Goal: Task Accomplishment & Management: Complete application form

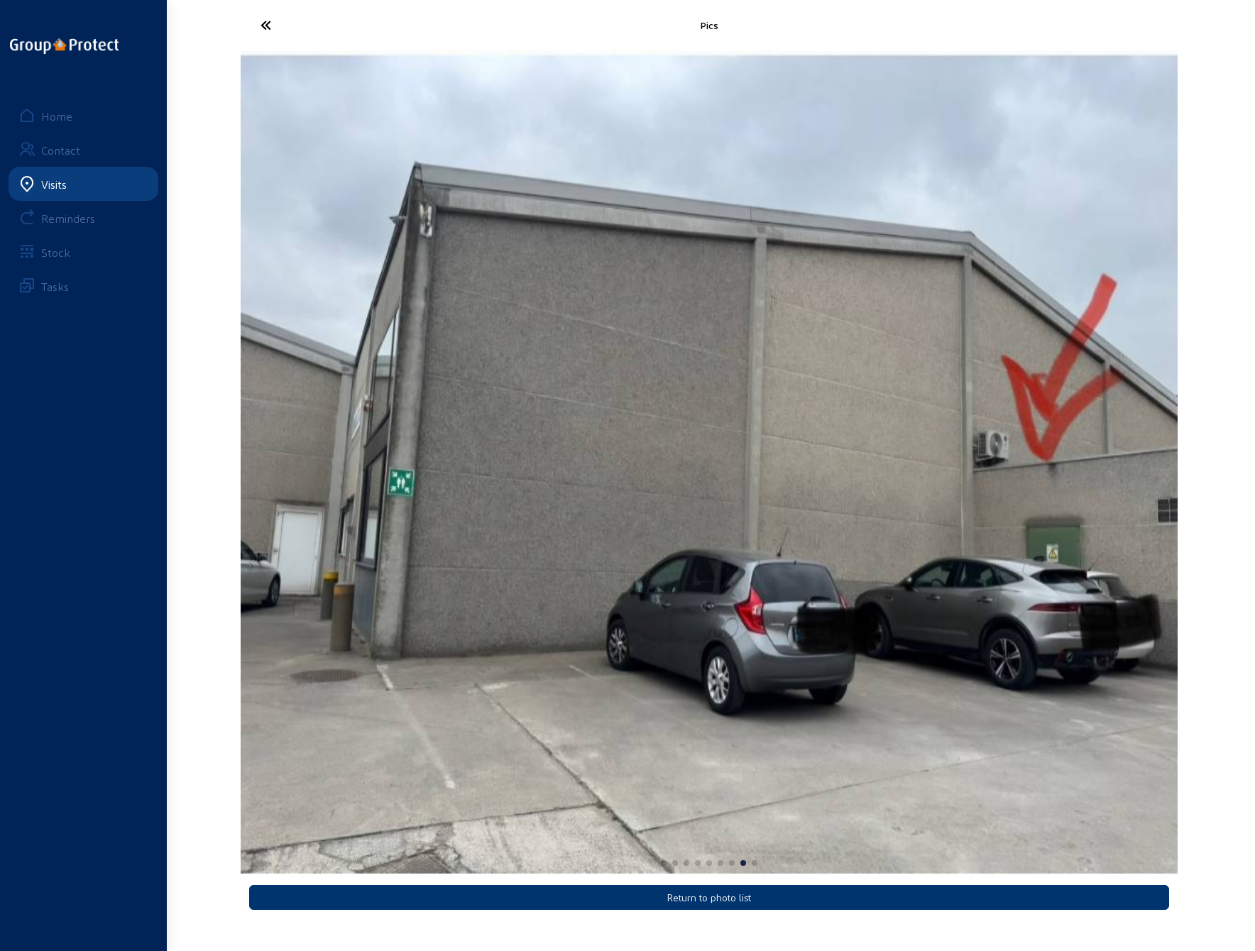
click at [270, 25] on icon at bounding box center [318, 25] width 131 height 25
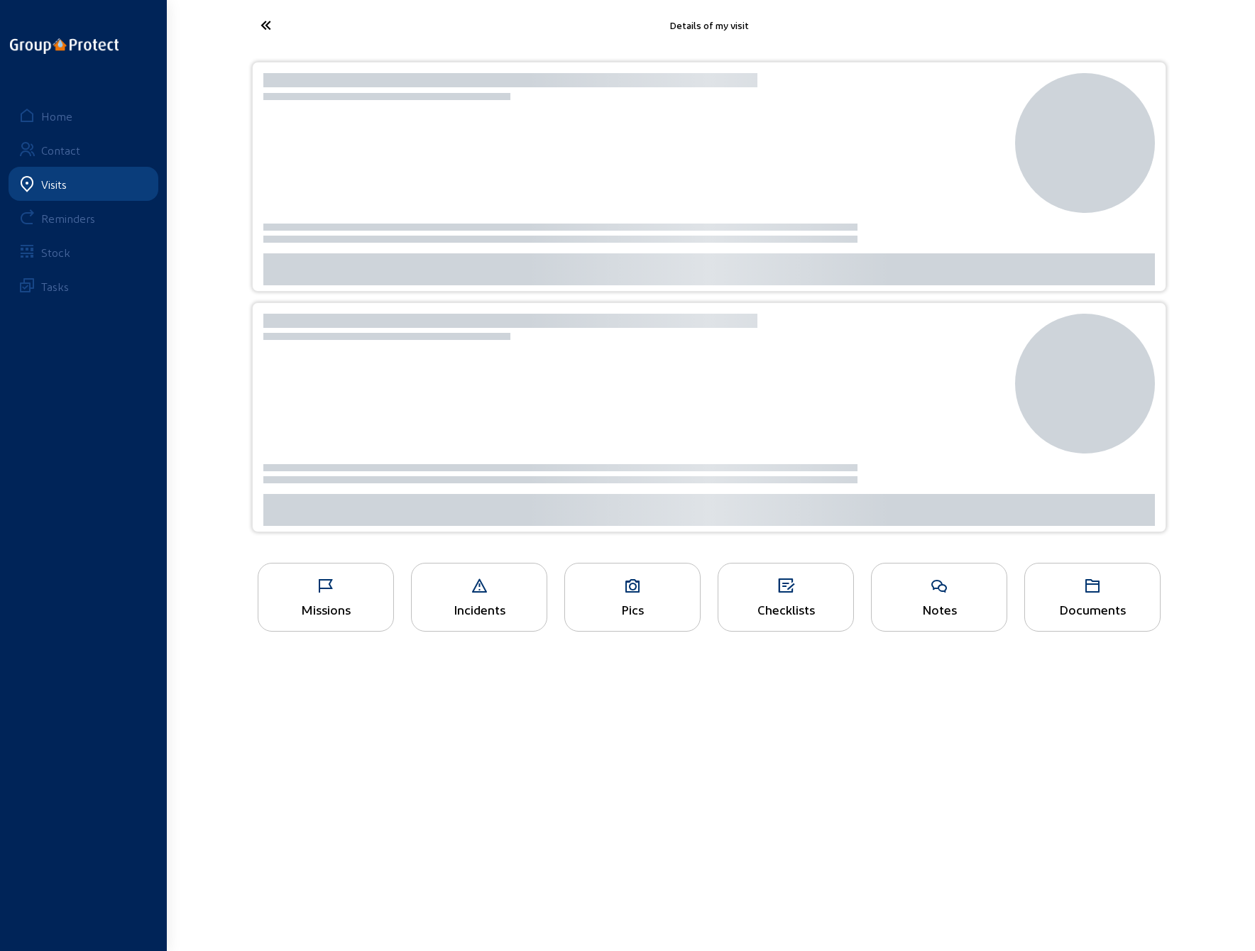
click at [263, 21] on icon at bounding box center [318, 25] width 131 height 25
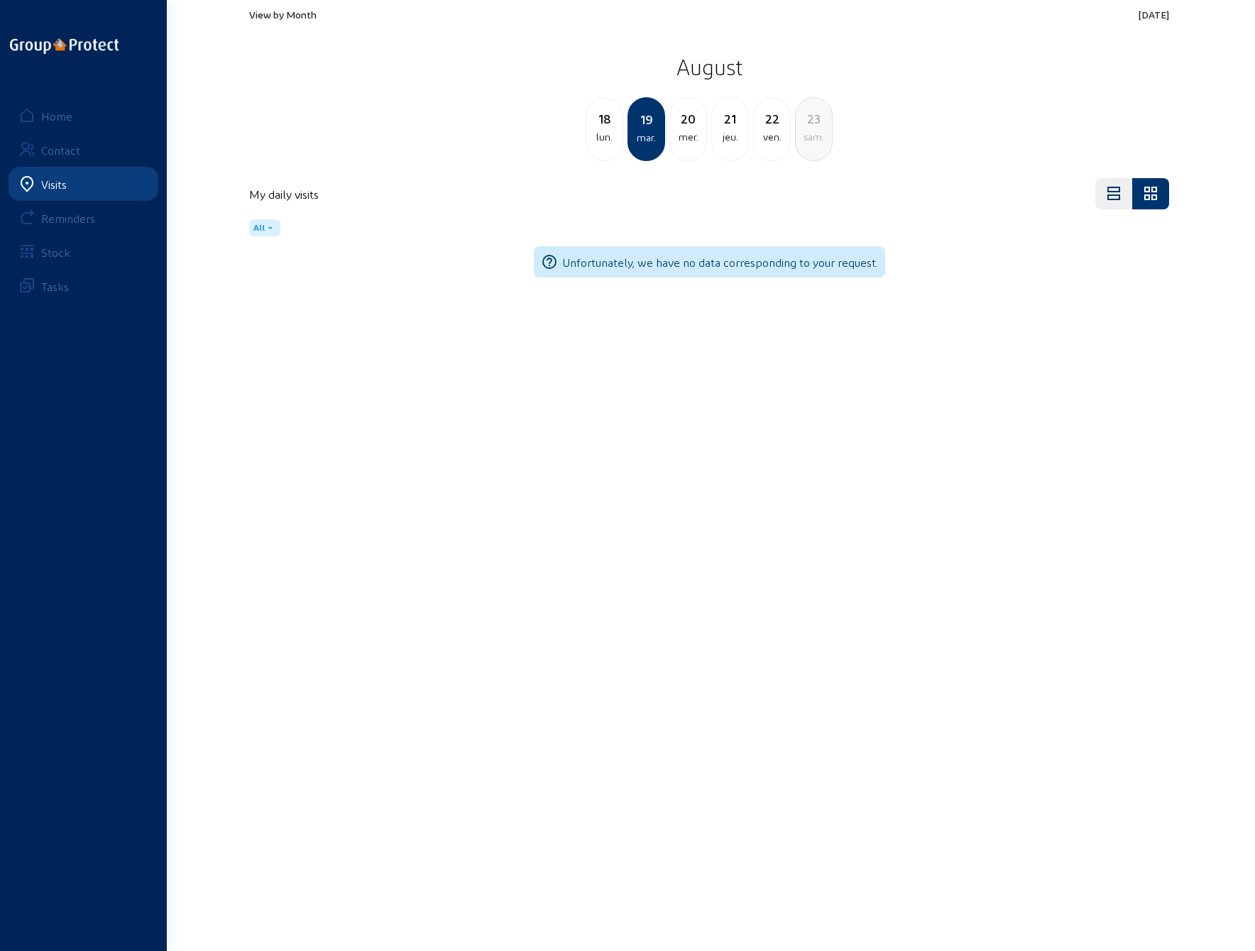
click at [601, 124] on div "18" at bounding box center [604, 119] width 36 height 20
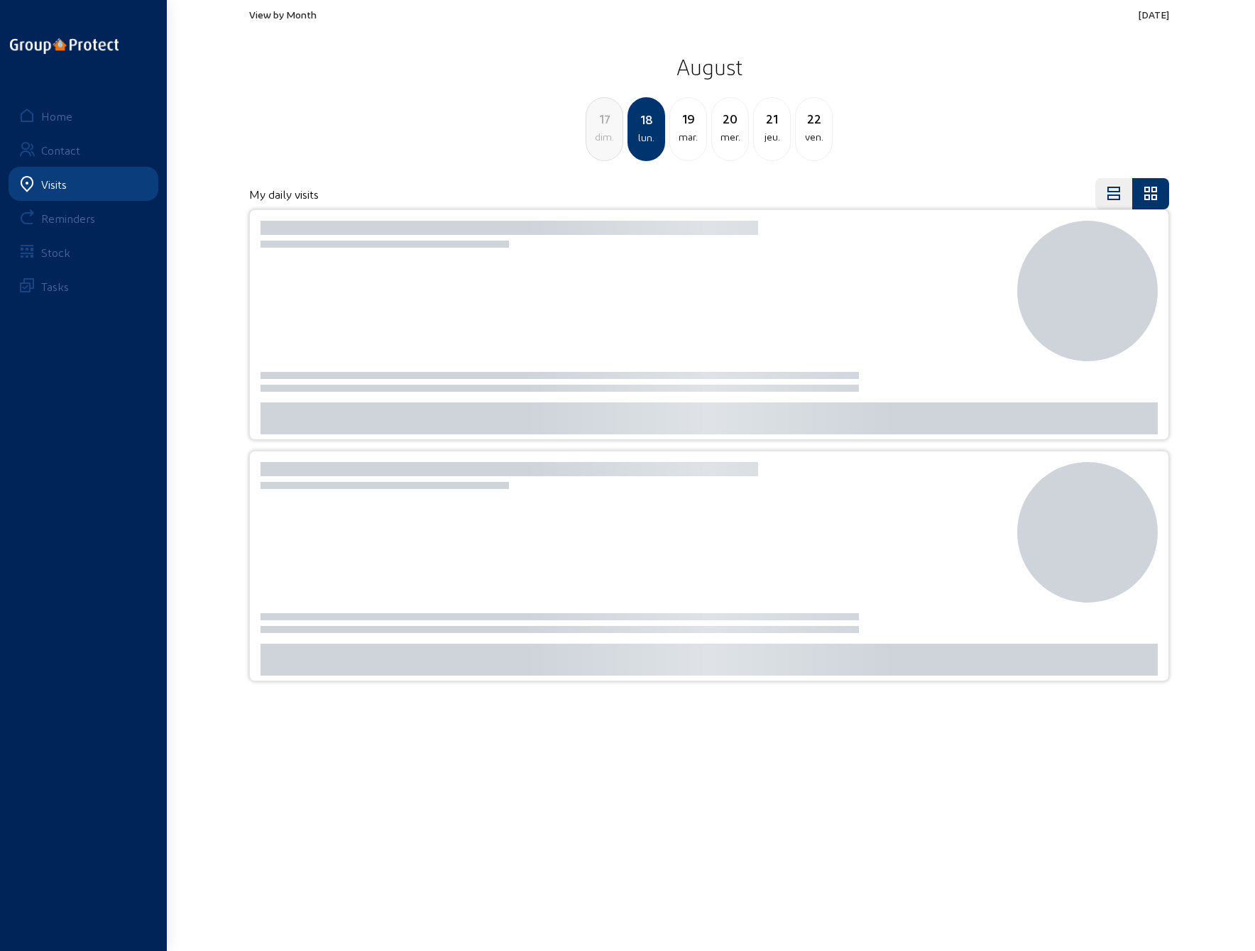
click at [686, 131] on div "mar." at bounding box center [688, 136] width 36 height 17
click at [48, 114] on div "Home" at bounding box center [56, 115] width 31 height 13
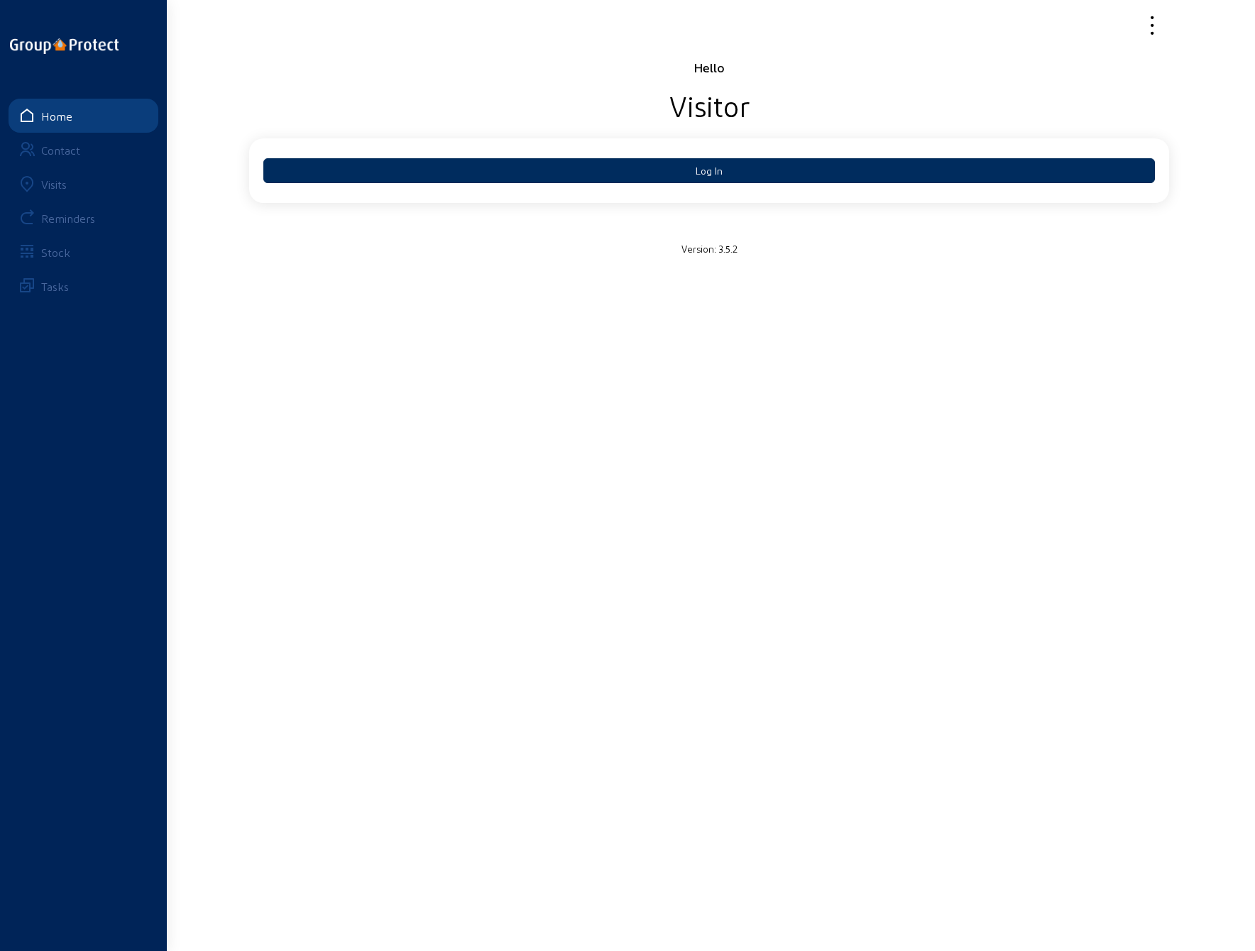
click at [714, 172] on button "Log In" at bounding box center [708, 170] width 891 height 25
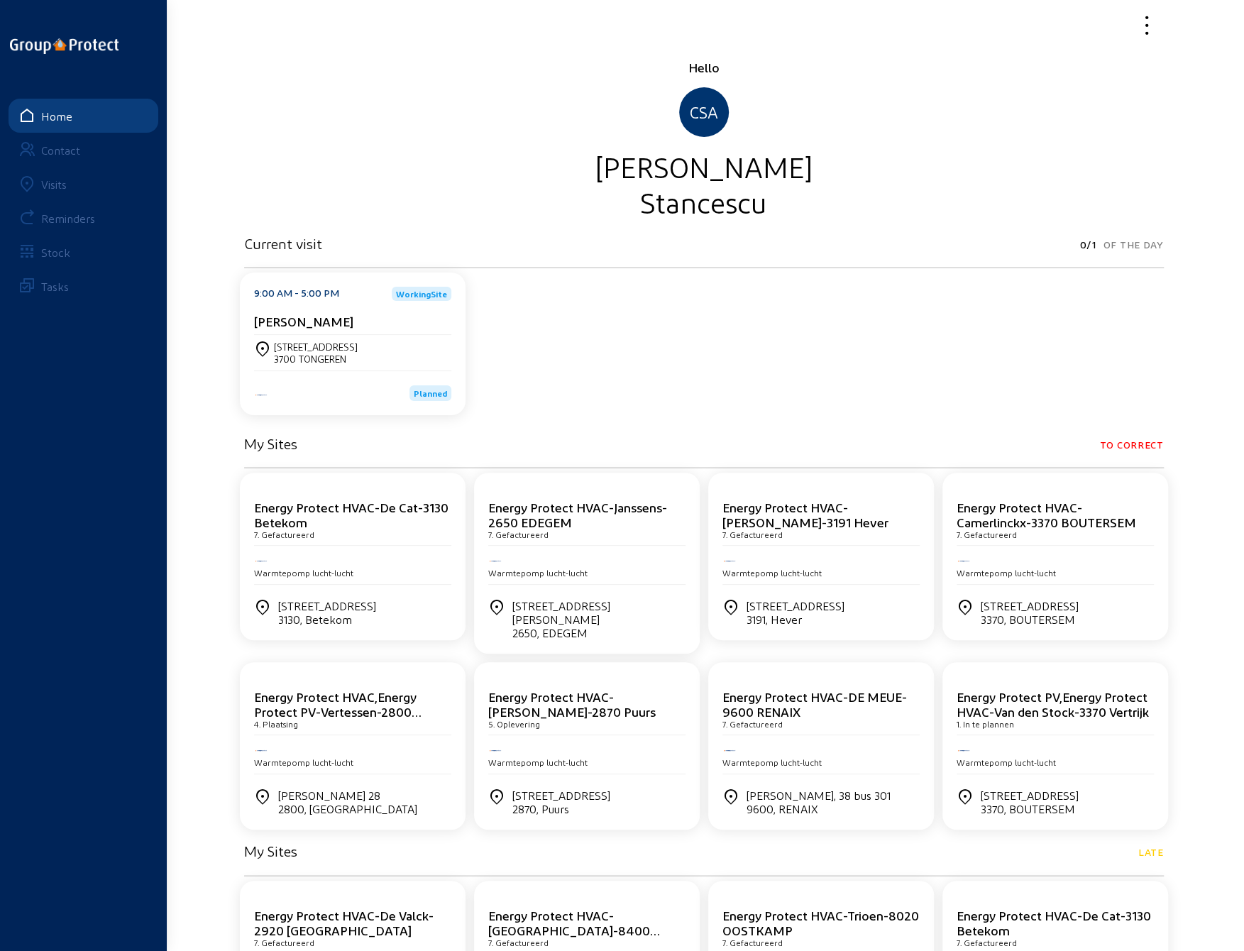
click at [331, 351] on div "[STREET_ADDRESS]" at bounding box center [316, 347] width 84 height 12
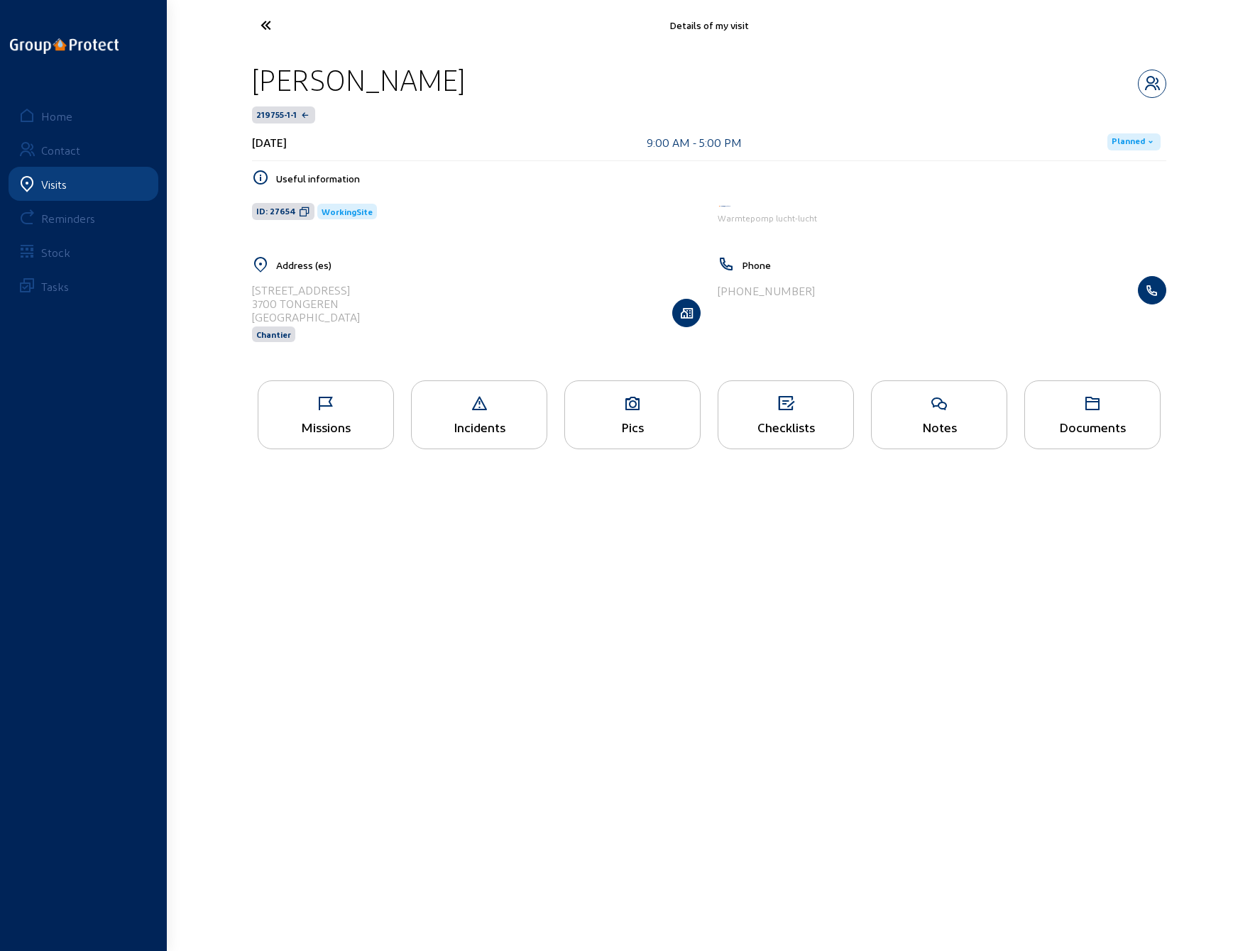
click at [336, 402] on icon at bounding box center [325, 403] width 135 height 17
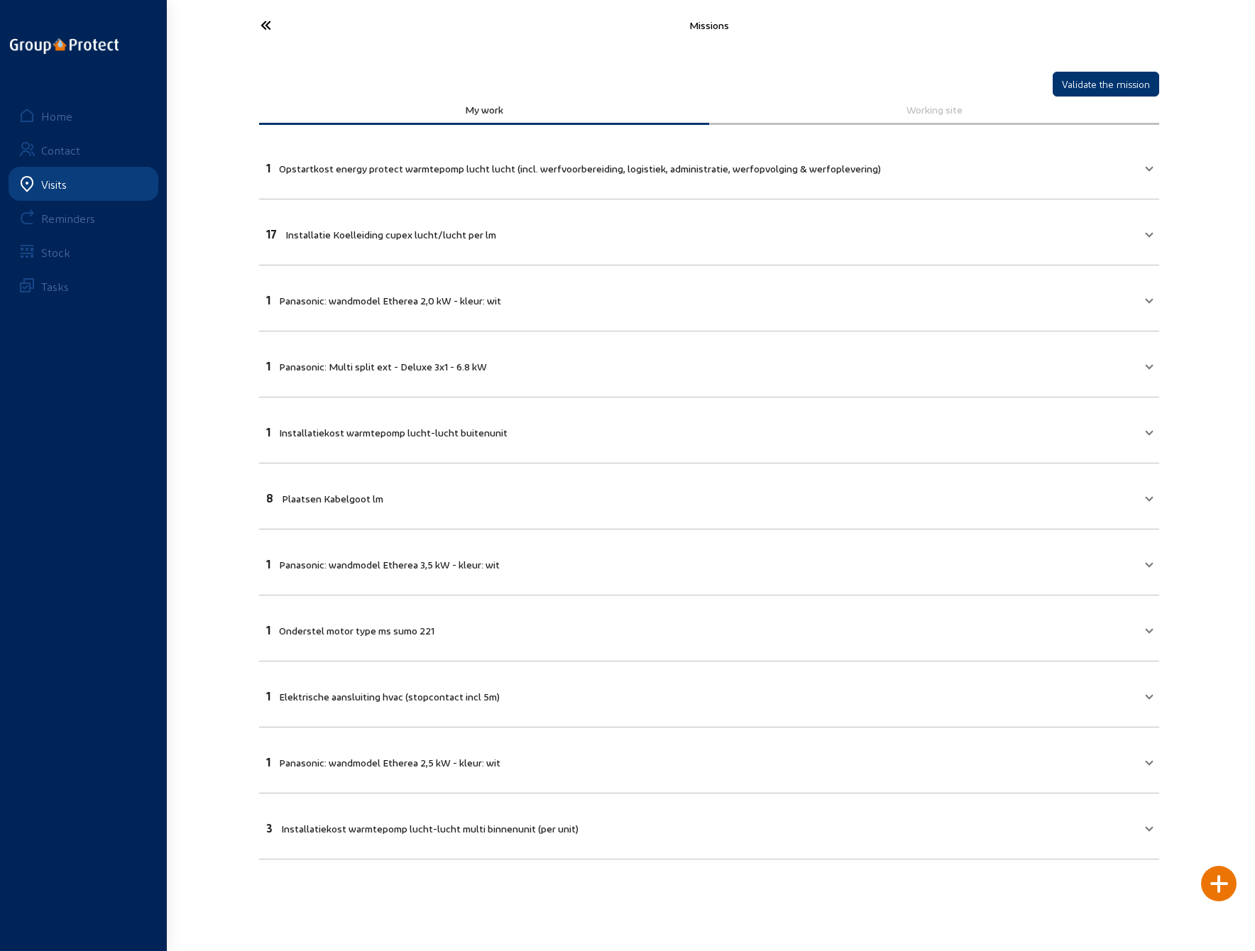
click at [1114, 170] on mat-panel-title "1 Opstartkost energy protect warmtepomp lucht lucht (incl. werfvoorbereiding, l…" at bounding box center [700, 166] width 869 height 16
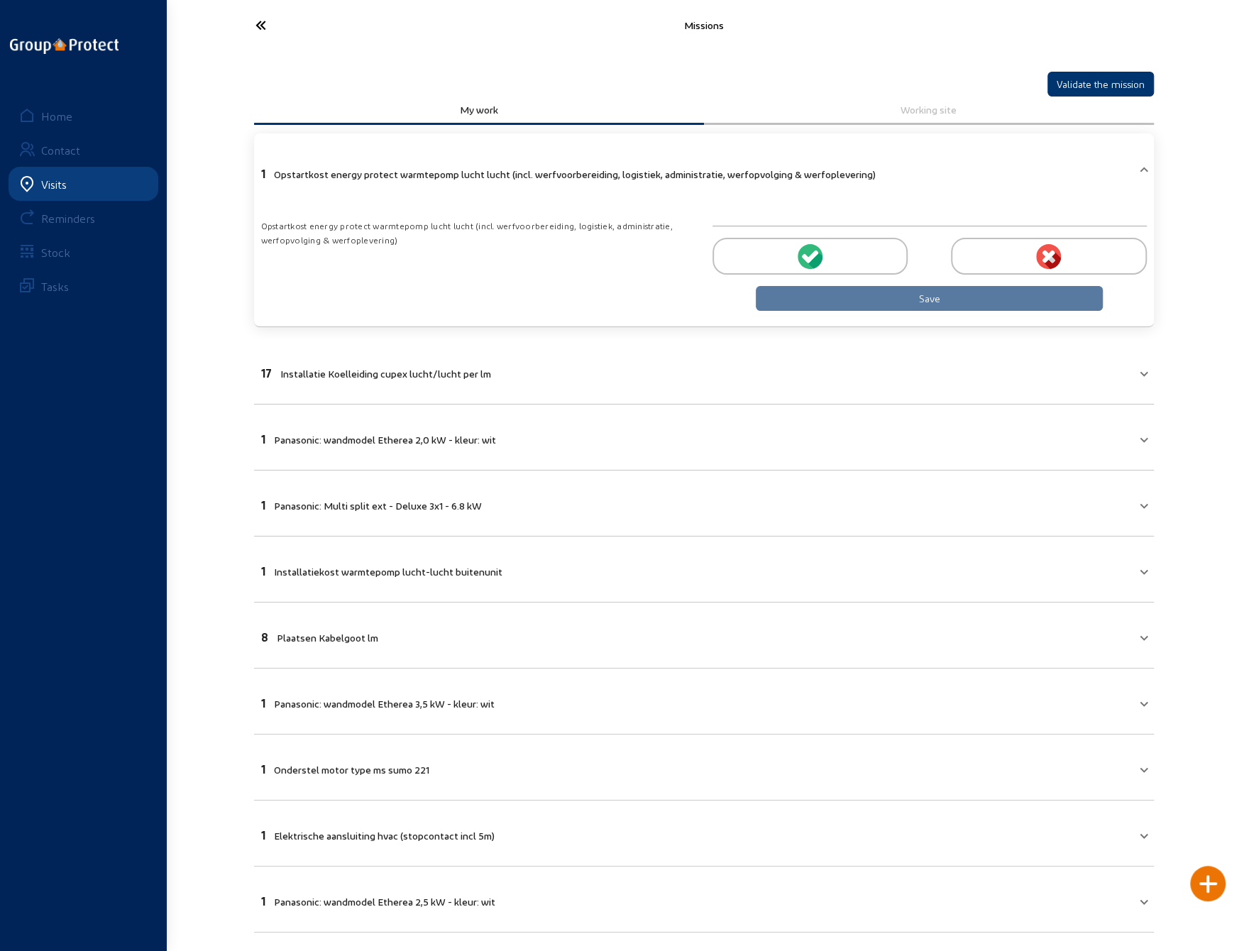
click at [798, 256] on circle at bounding box center [810, 256] width 25 height 25
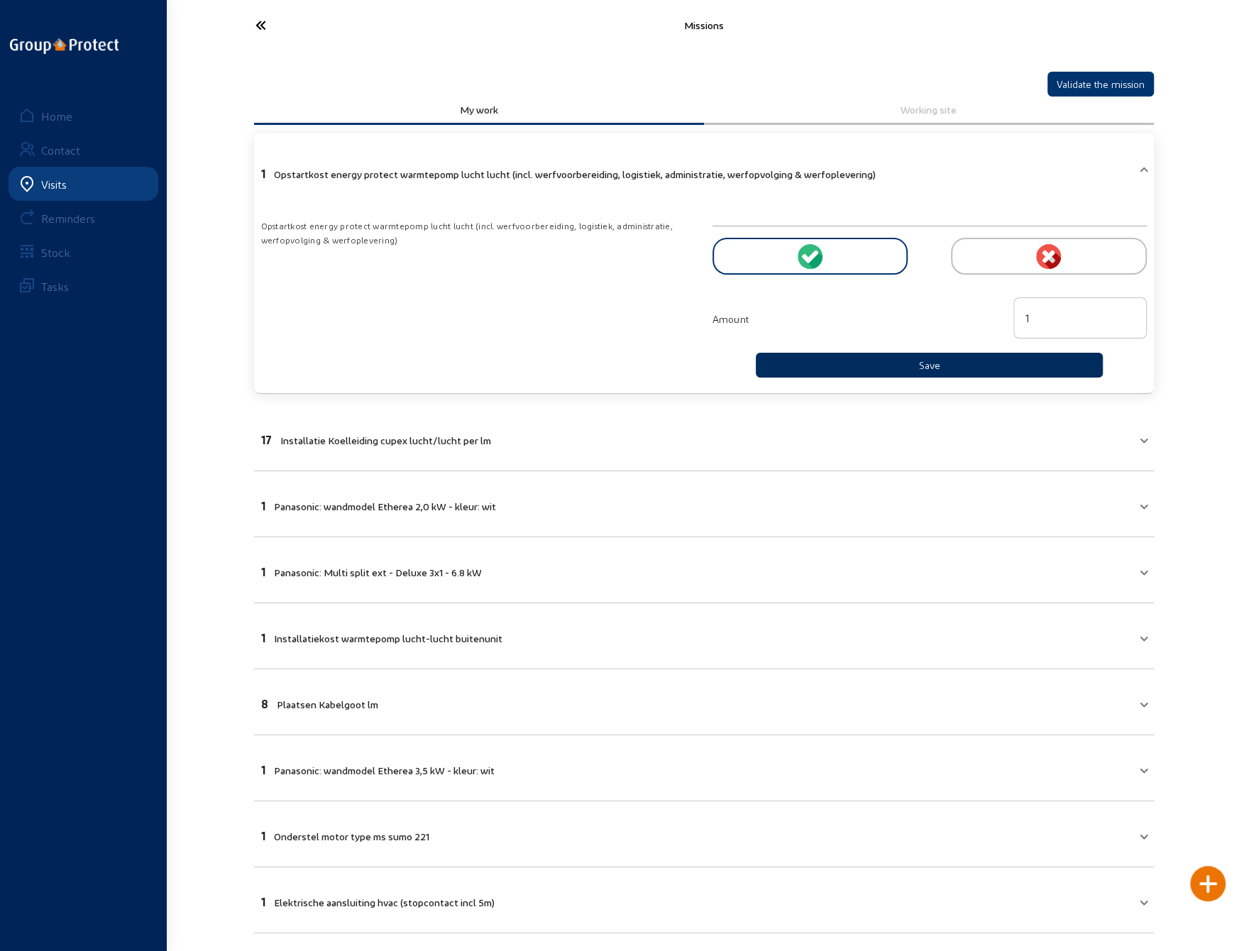
click at [880, 363] on button "Save" at bounding box center [930, 365] width 348 height 25
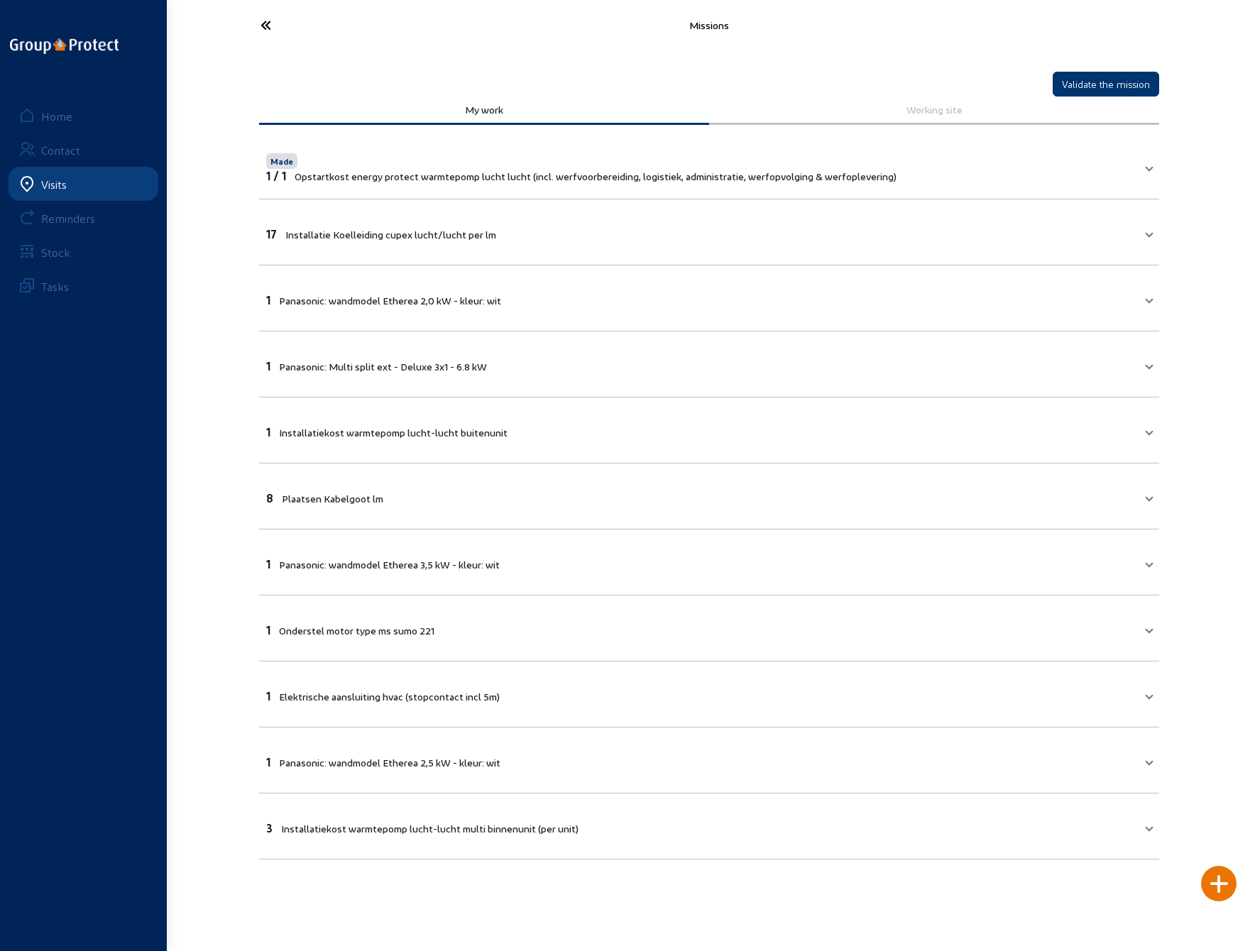
click at [583, 230] on mat-panel-title "17 Installatie Koelleiding cupex lucht/lucht per lm" at bounding box center [700, 232] width 869 height 16
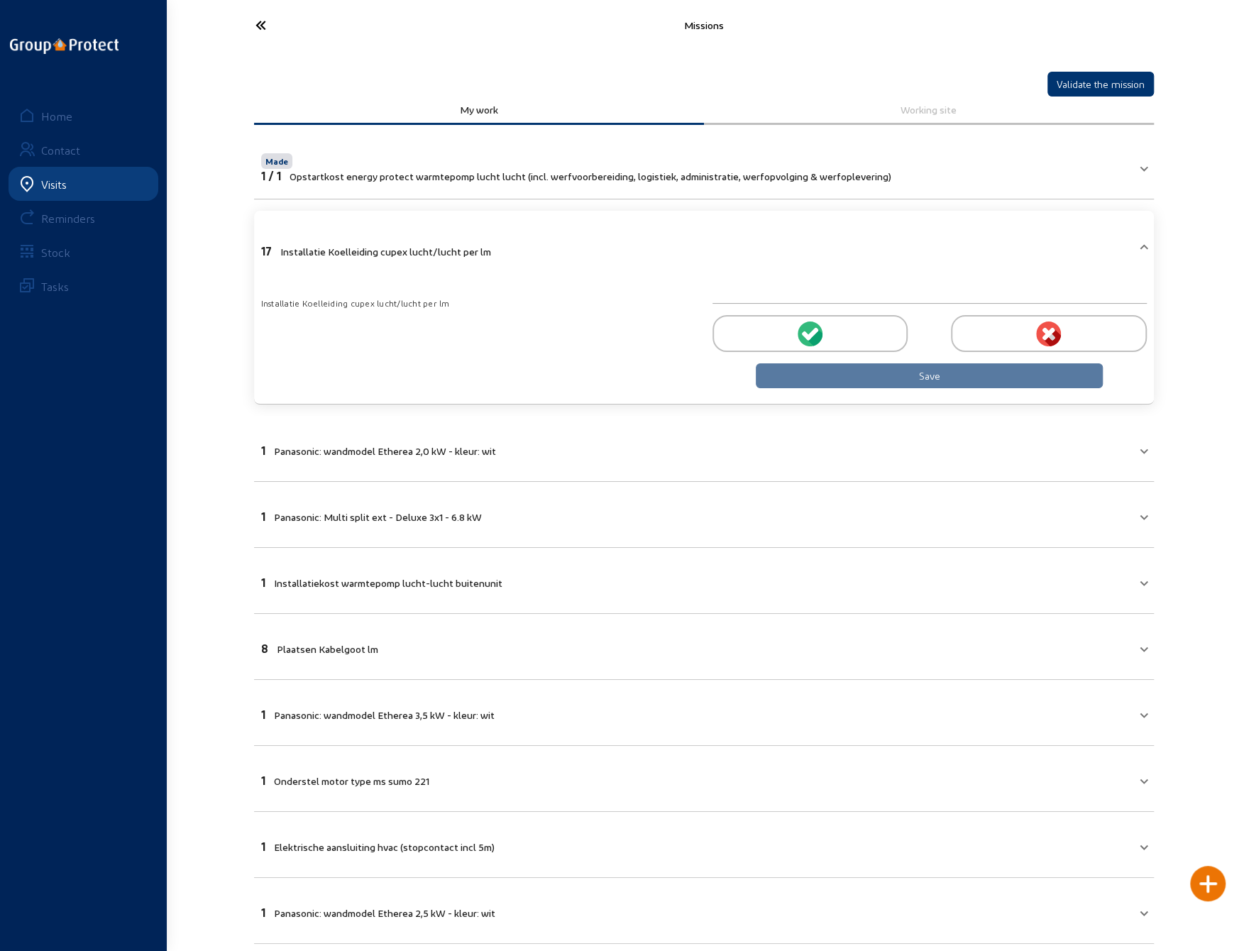
click at [806, 331] on icon at bounding box center [806, 335] width 9 height 9
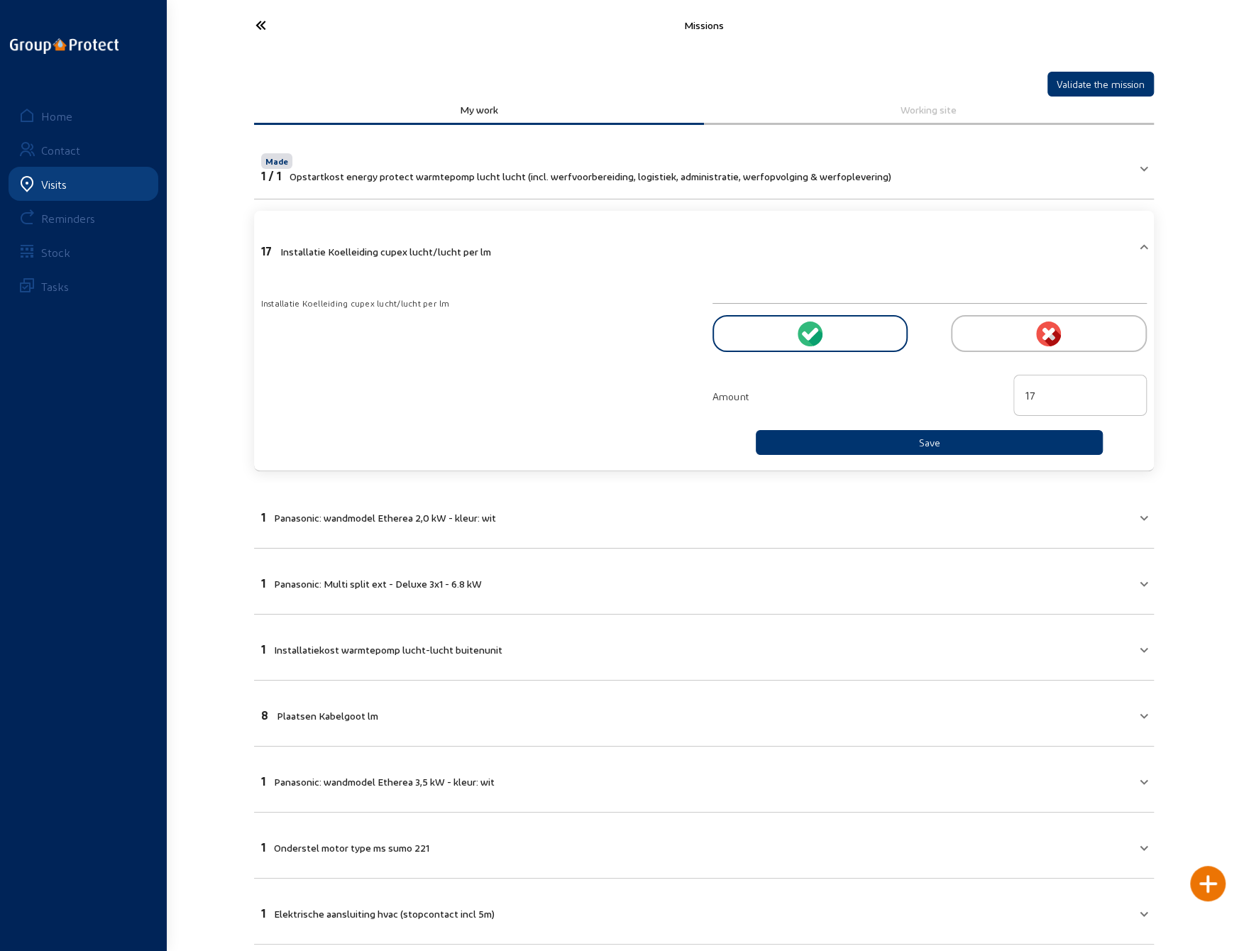
click at [1046, 394] on input "17" at bounding box center [1080, 395] width 109 height 17
click at [1129, 387] on input "18" at bounding box center [1080, 395] width 109 height 17
click at [1129, 387] on input "19" at bounding box center [1080, 395] width 109 height 17
type input "20"
click at [1129, 387] on input "20" at bounding box center [1080, 395] width 109 height 17
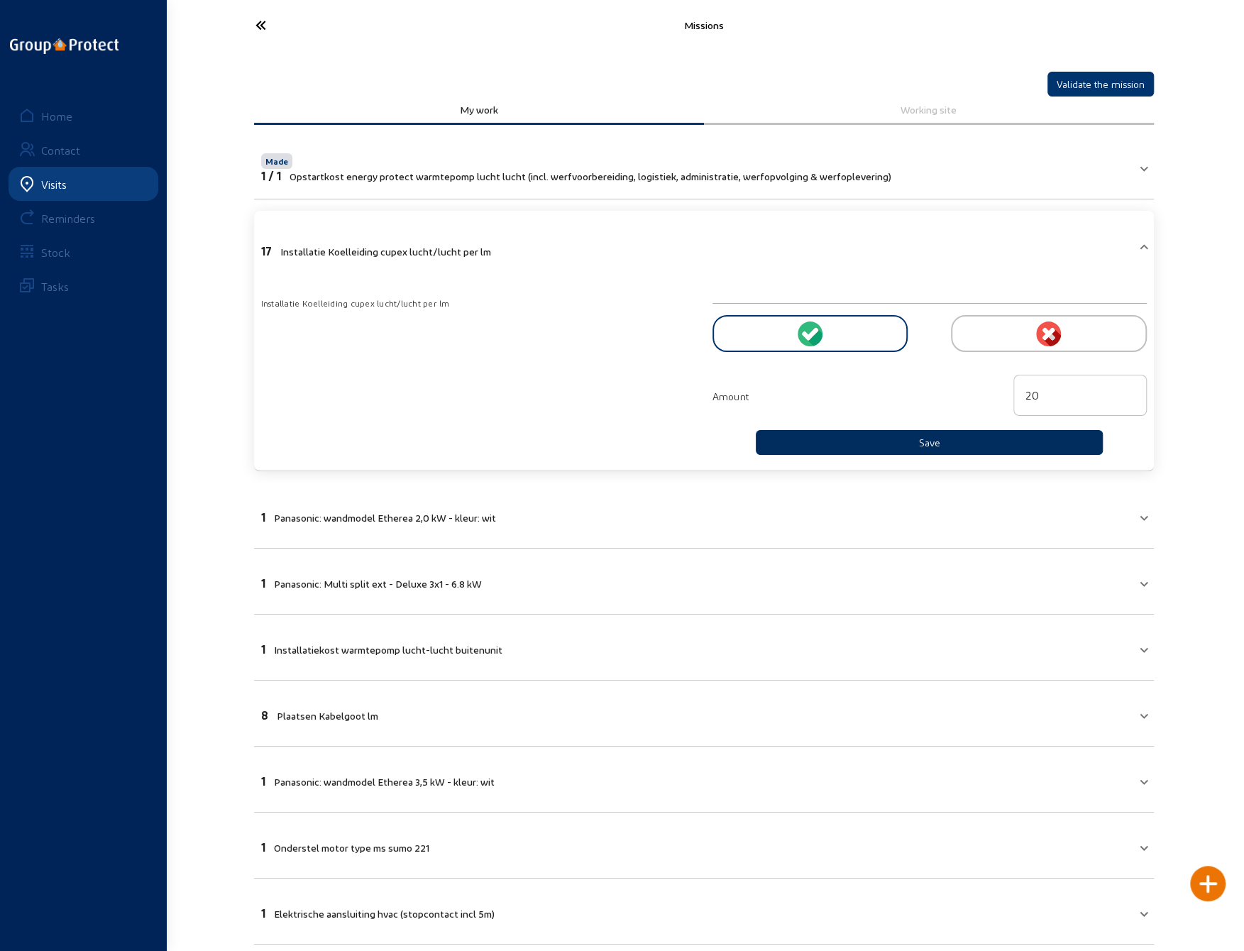
click at [930, 439] on button "Save" at bounding box center [930, 442] width 348 height 25
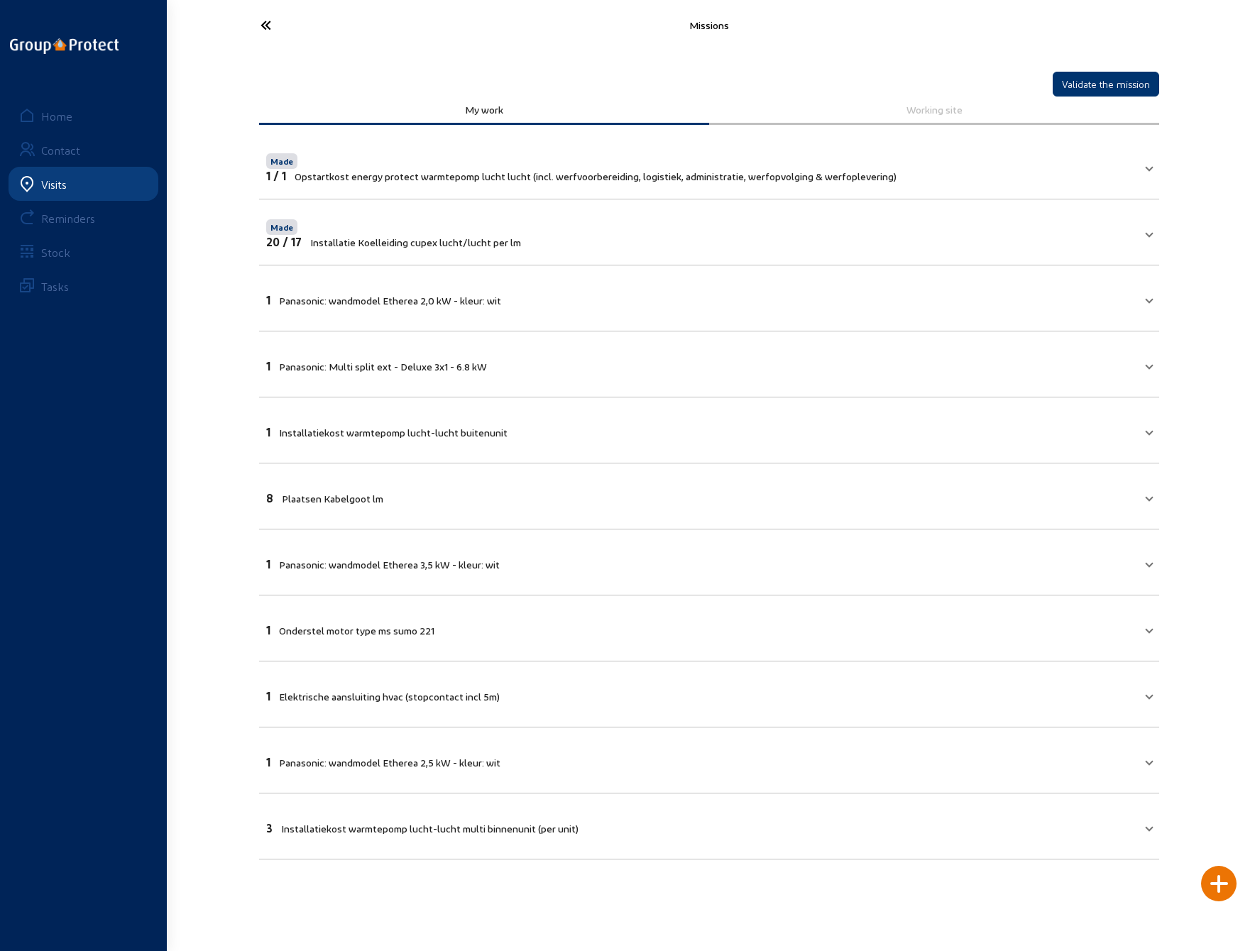
click at [671, 304] on mat-expansion-panel-header "1 Panasonic: wandmodel Etherea 2,0 kW - kleur: wit" at bounding box center [709, 298] width 900 height 48
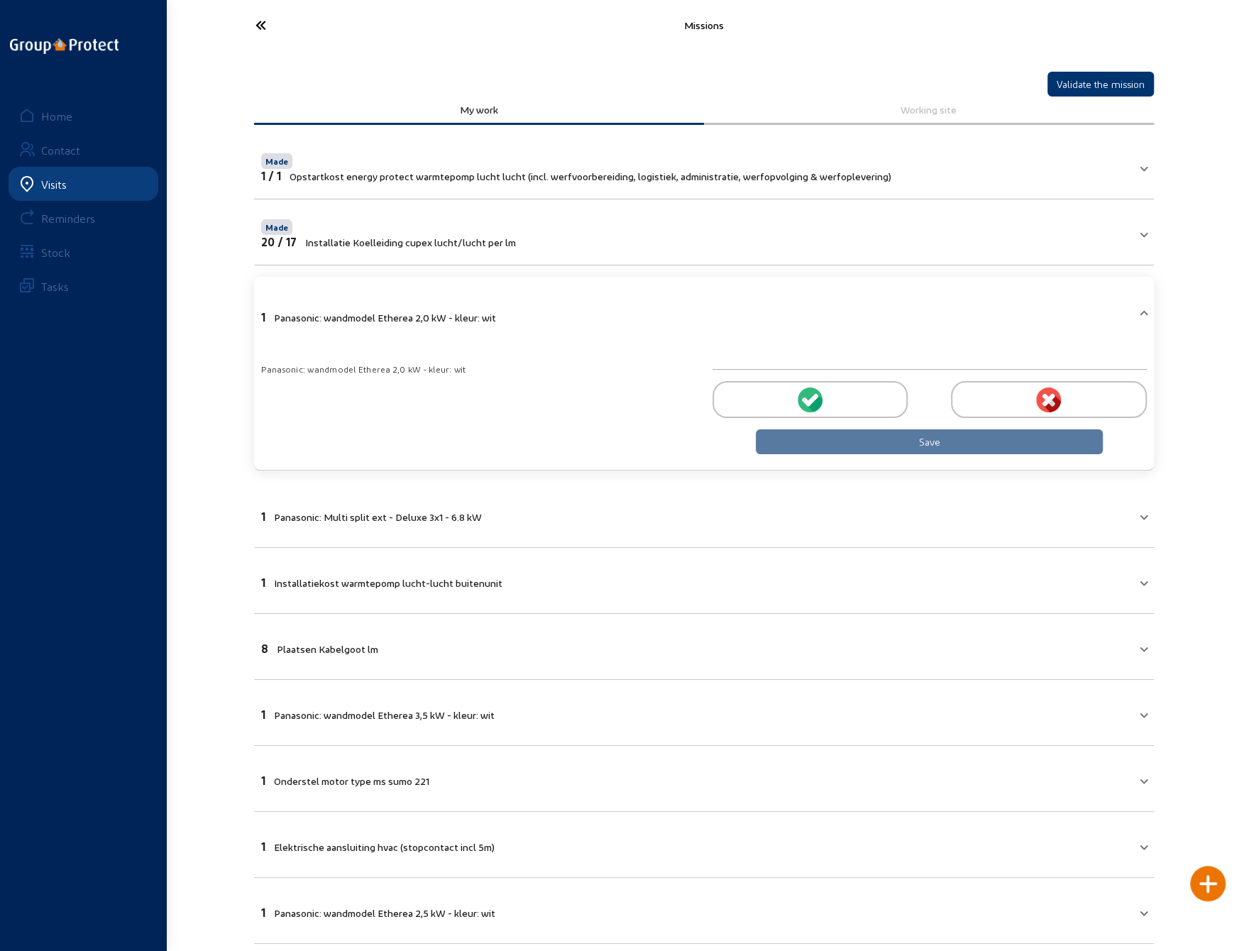
click at [809, 395] on circle at bounding box center [810, 400] width 25 height 25
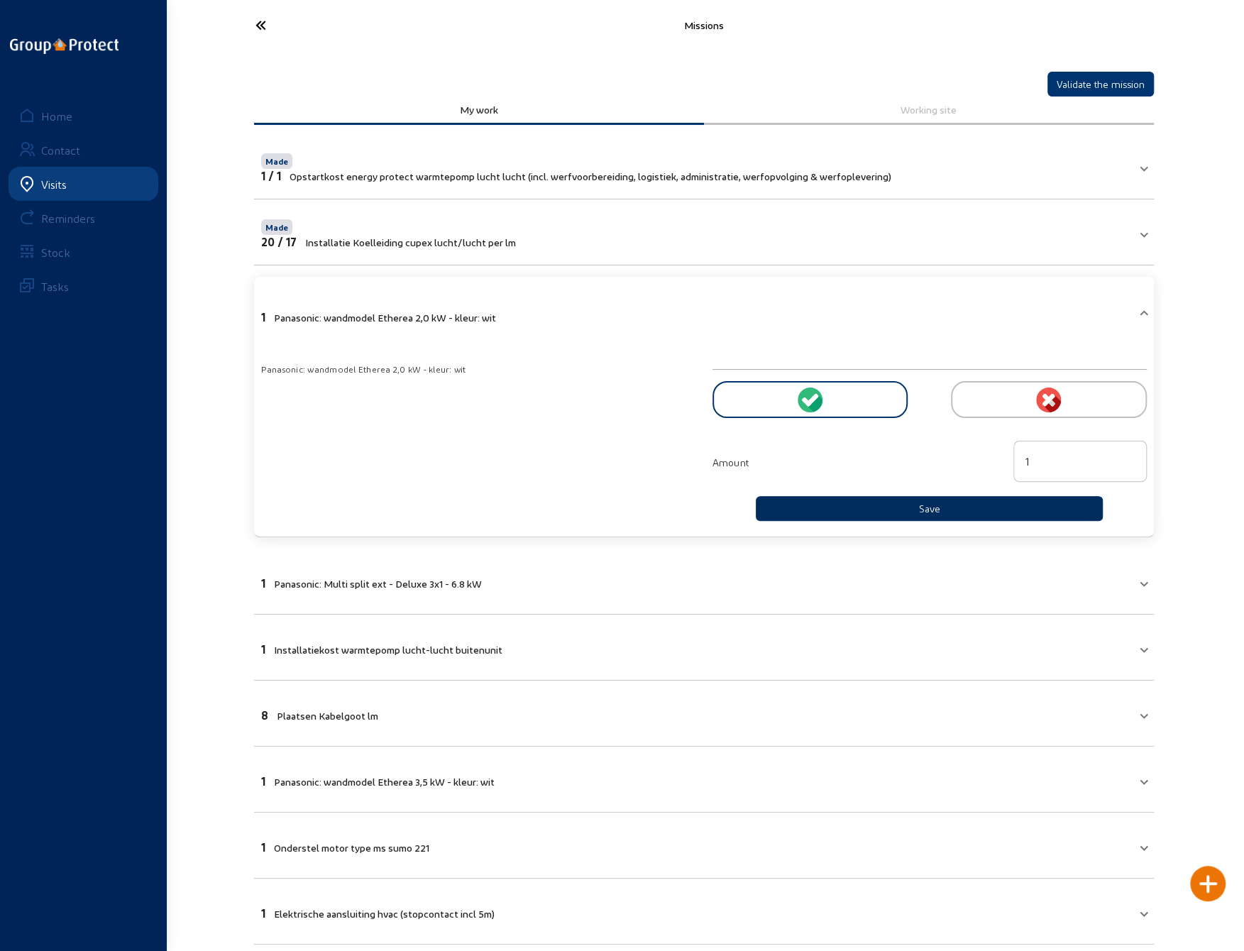
click at [890, 509] on button "Save" at bounding box center [930, 508] width 348 height 25
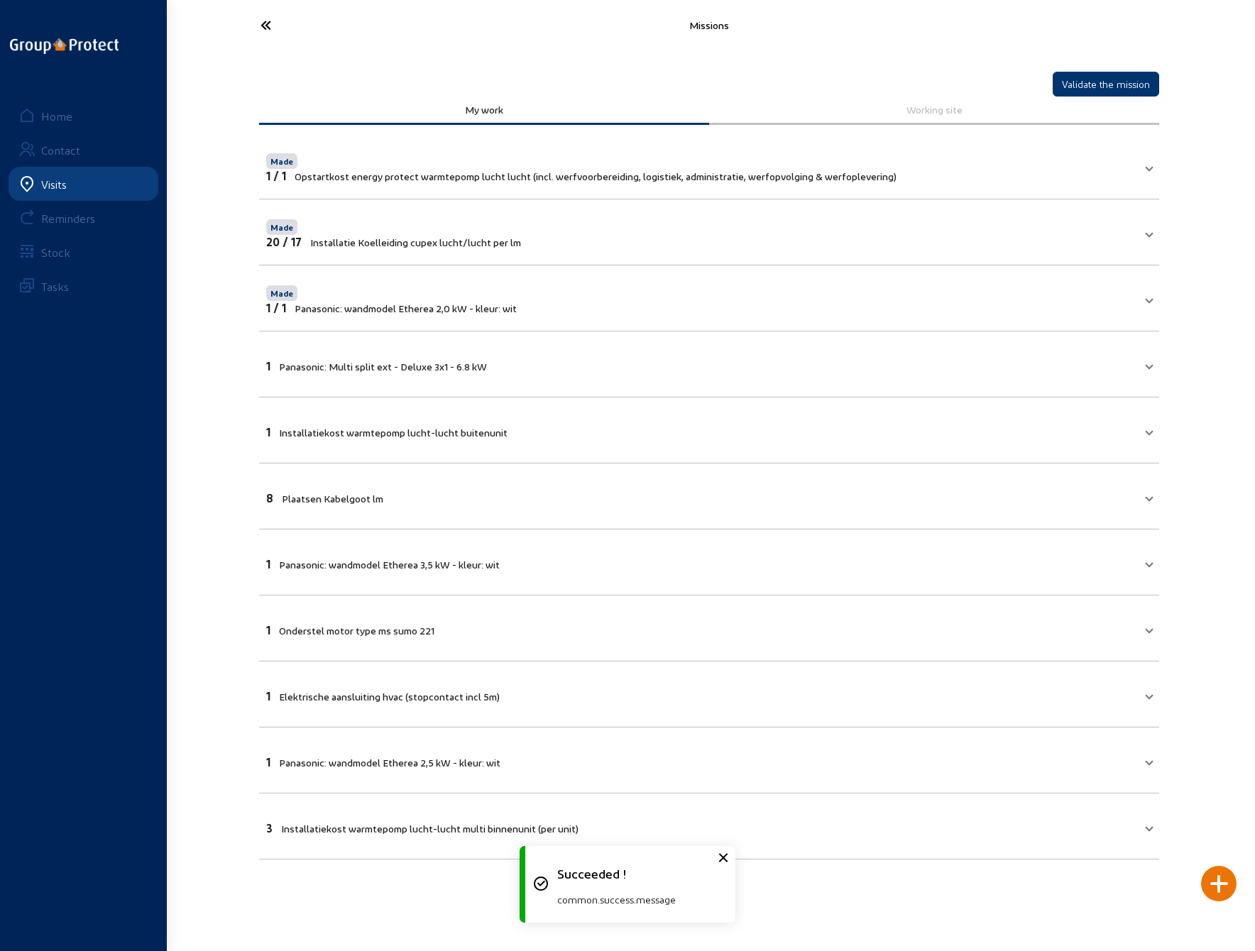
click at [673, 372] on mat-expansion-panel-header "1 Panasonic: Multi split ext - Deluxe 3x1 - 6.8 kW" at bounding box center [709, 364] width 900 height 48
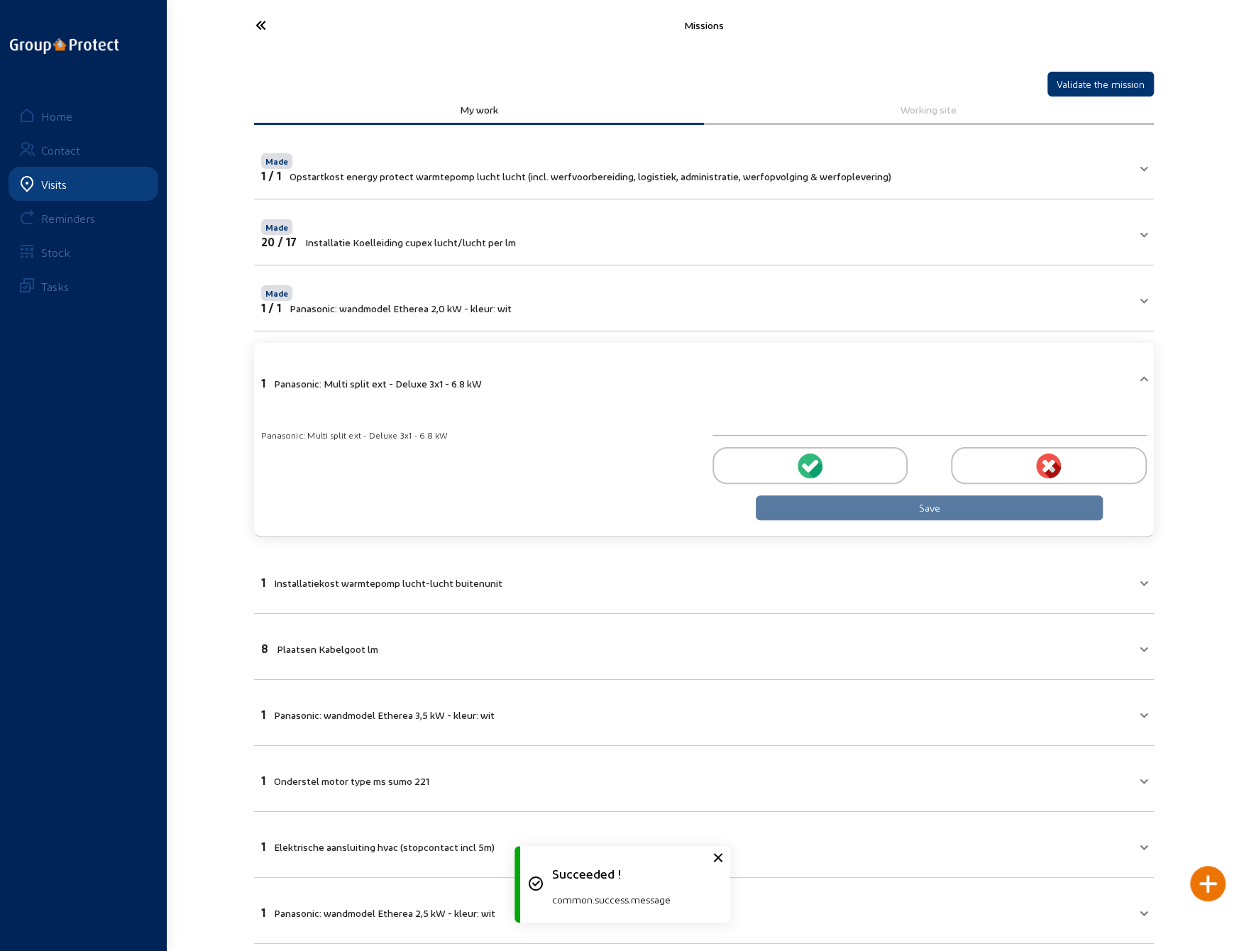
click at [792, 456] on div at bounding box center [810, 465] width 195 height 37
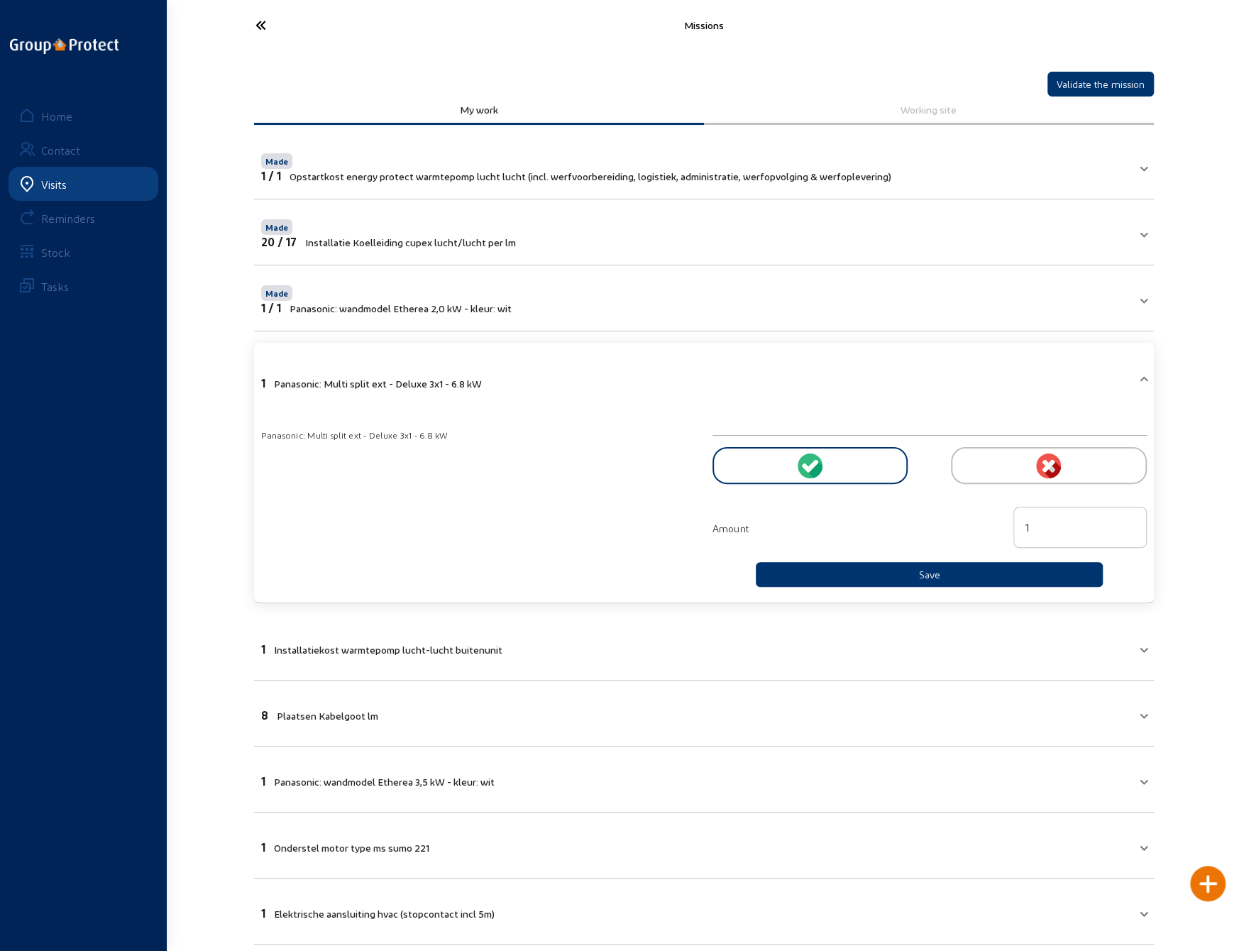
click at [803, 459] on circle at bounding box center [810, 466] width 25 height 25
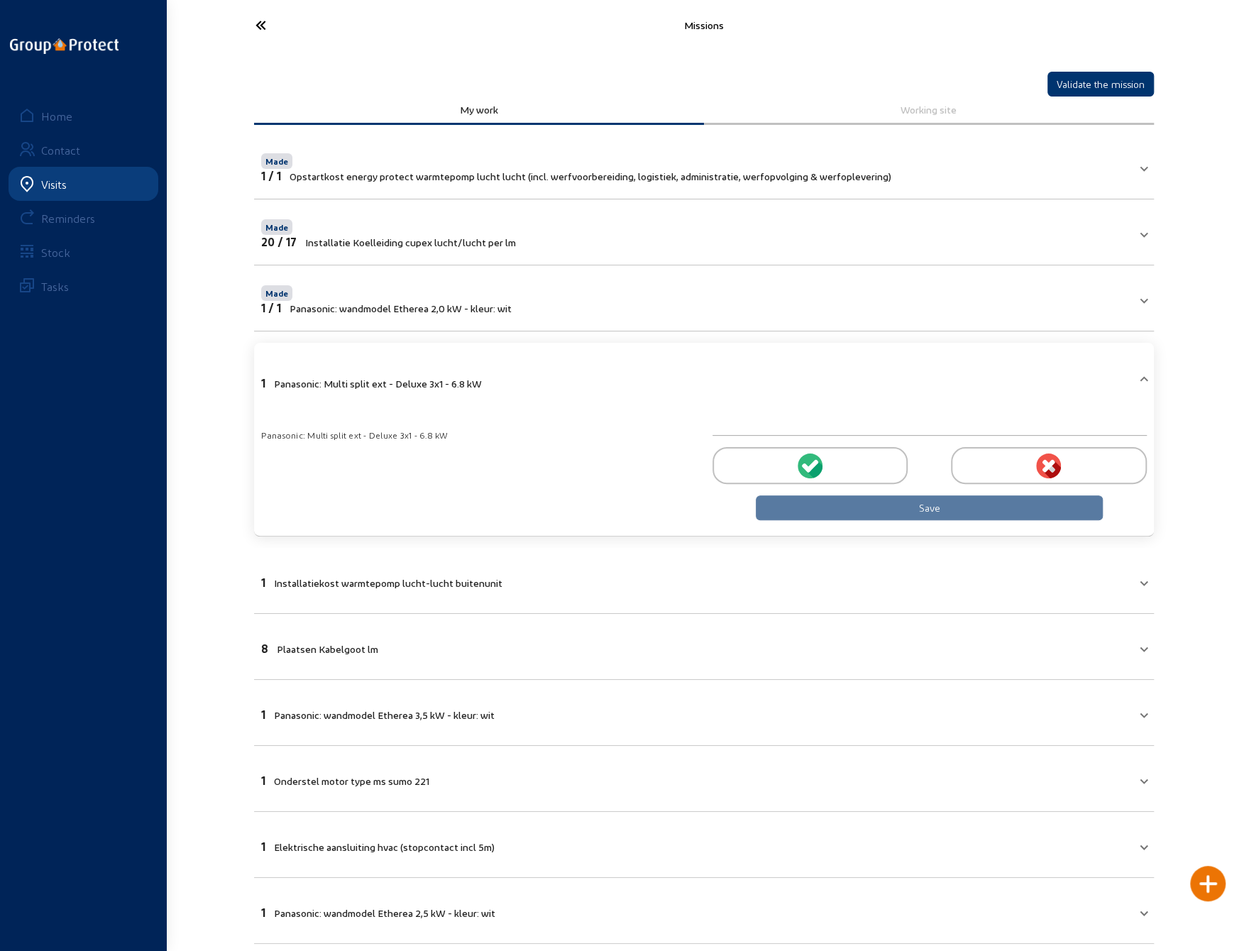
click at [809, 462] on icon at bounding box center [812, 465] width 13 height 13
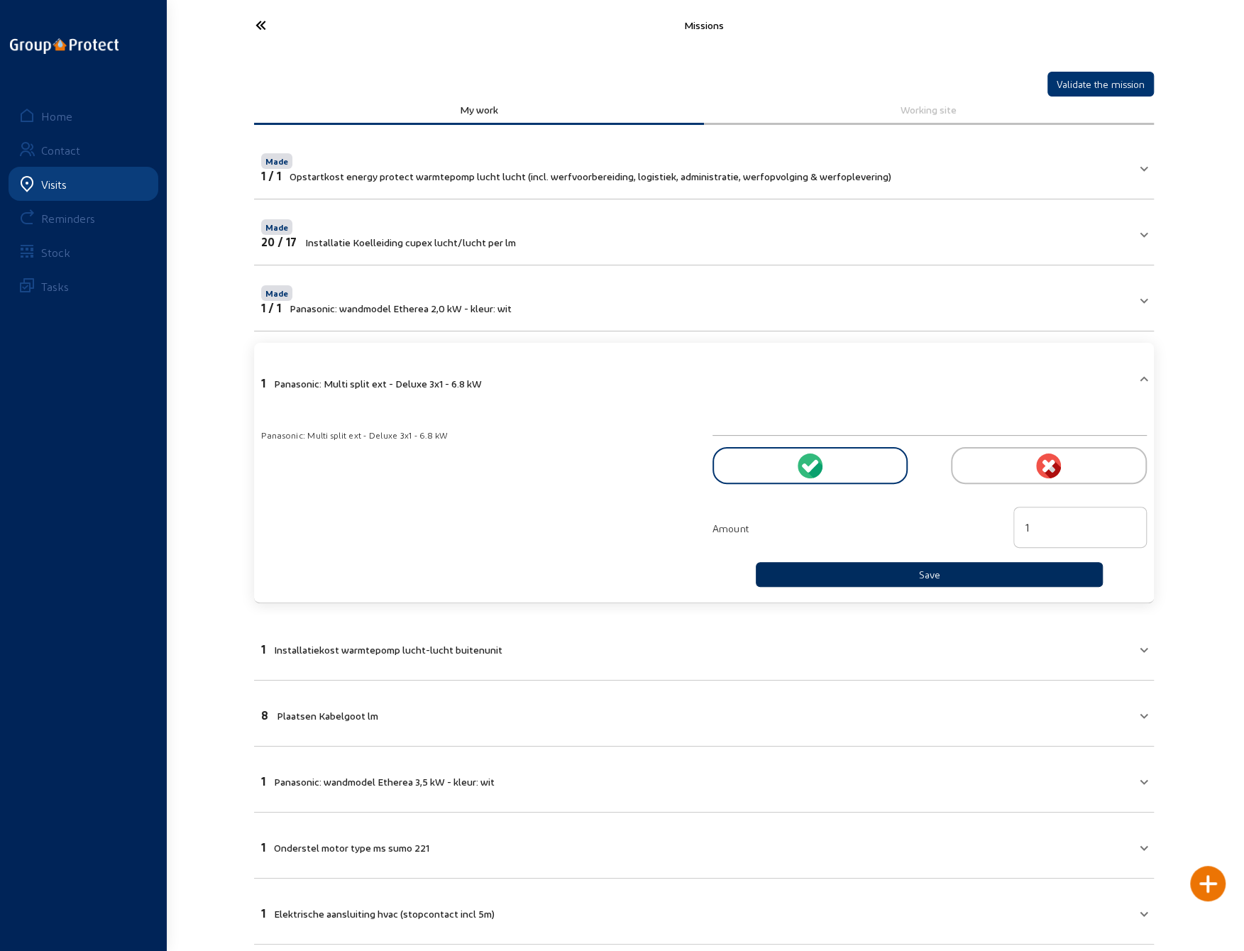
click at [887, 571] on button "Save" at bounding box center [930, 574] width 348 height 25
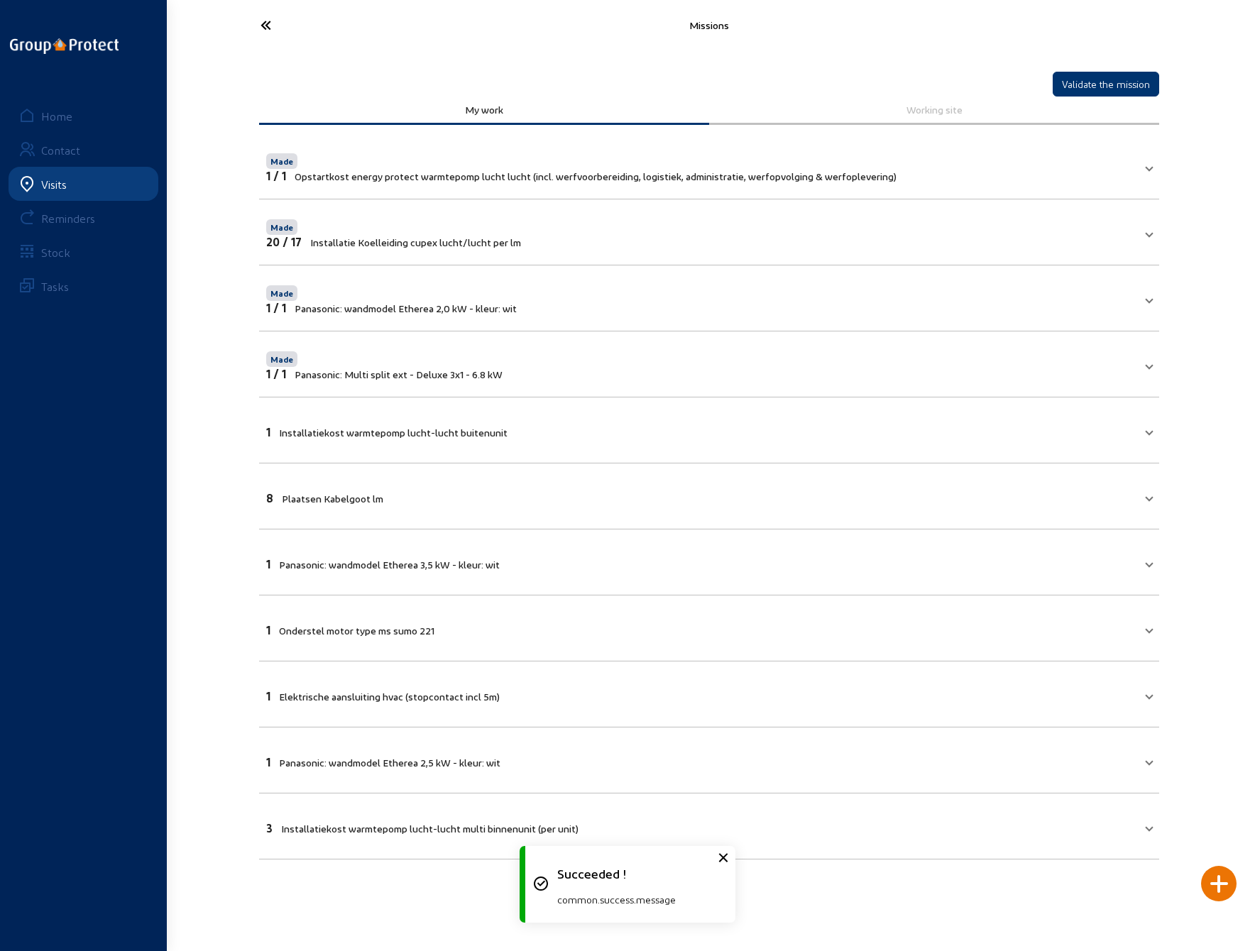
click at [582, 434] on mat-panel-title "1 Installatiekost warmtepomp lucht-lucht buitenunit" at bounding box center [700, 430] width 869 height 16
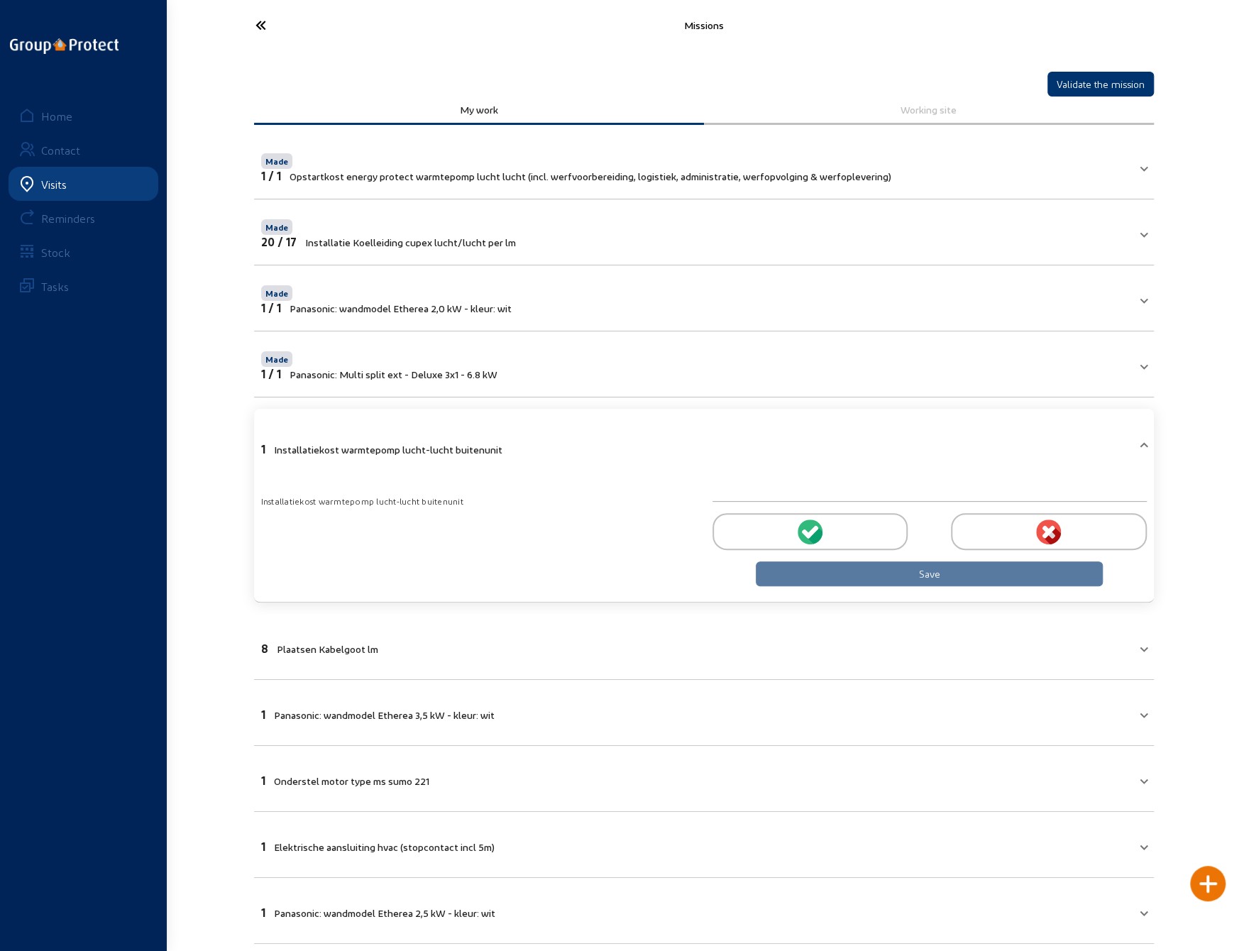
click at [806, 526] on circle at bounding box center [810, 532] width 25 height 25
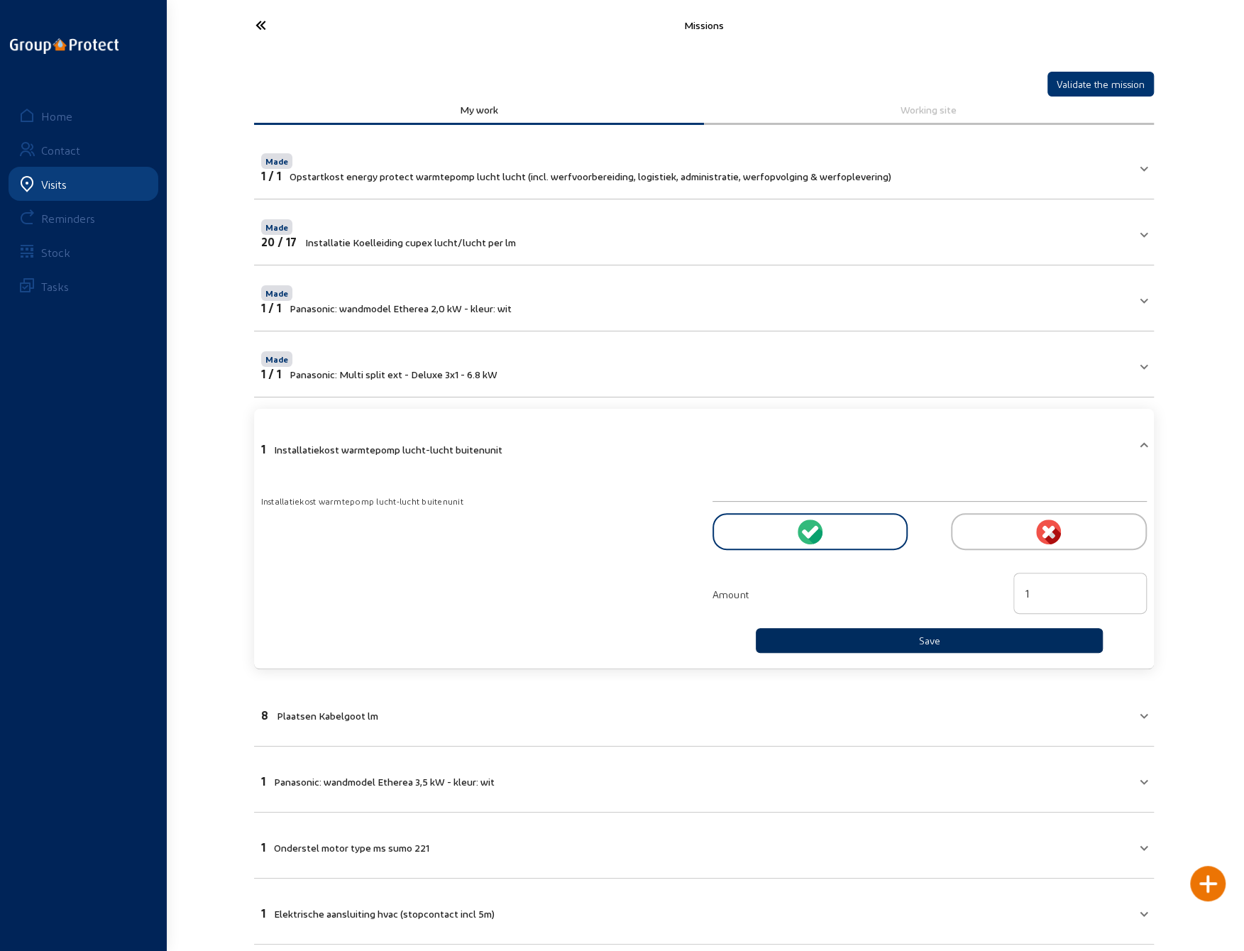
click at [883, 637] on button "Save" at bounding box center [930, 640] width 348 height 25
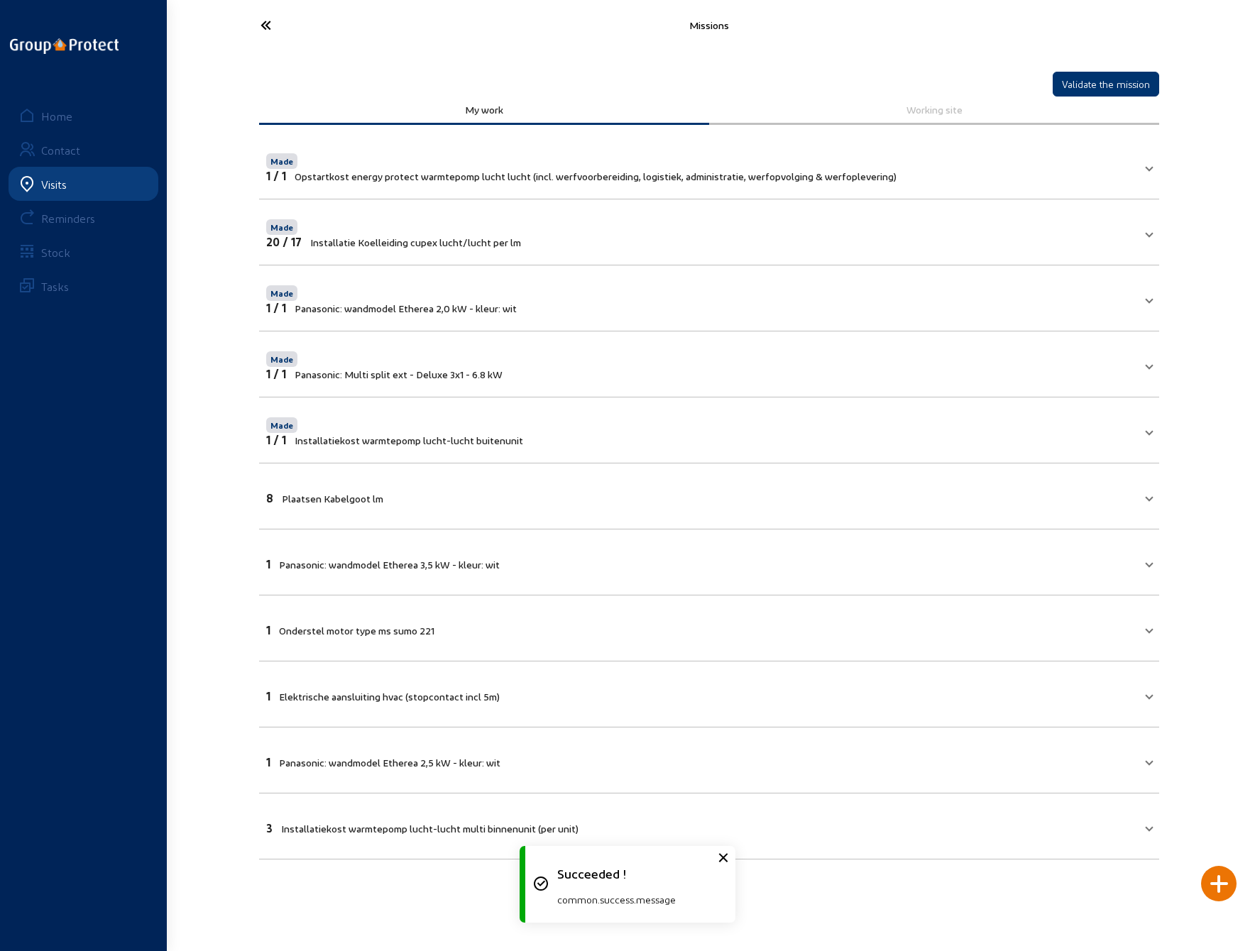
click at [544, 493] on mat-panel-title "8 Plaatsen Kabelgoot lm" at bounding box center [700, 496] width 869 height 16
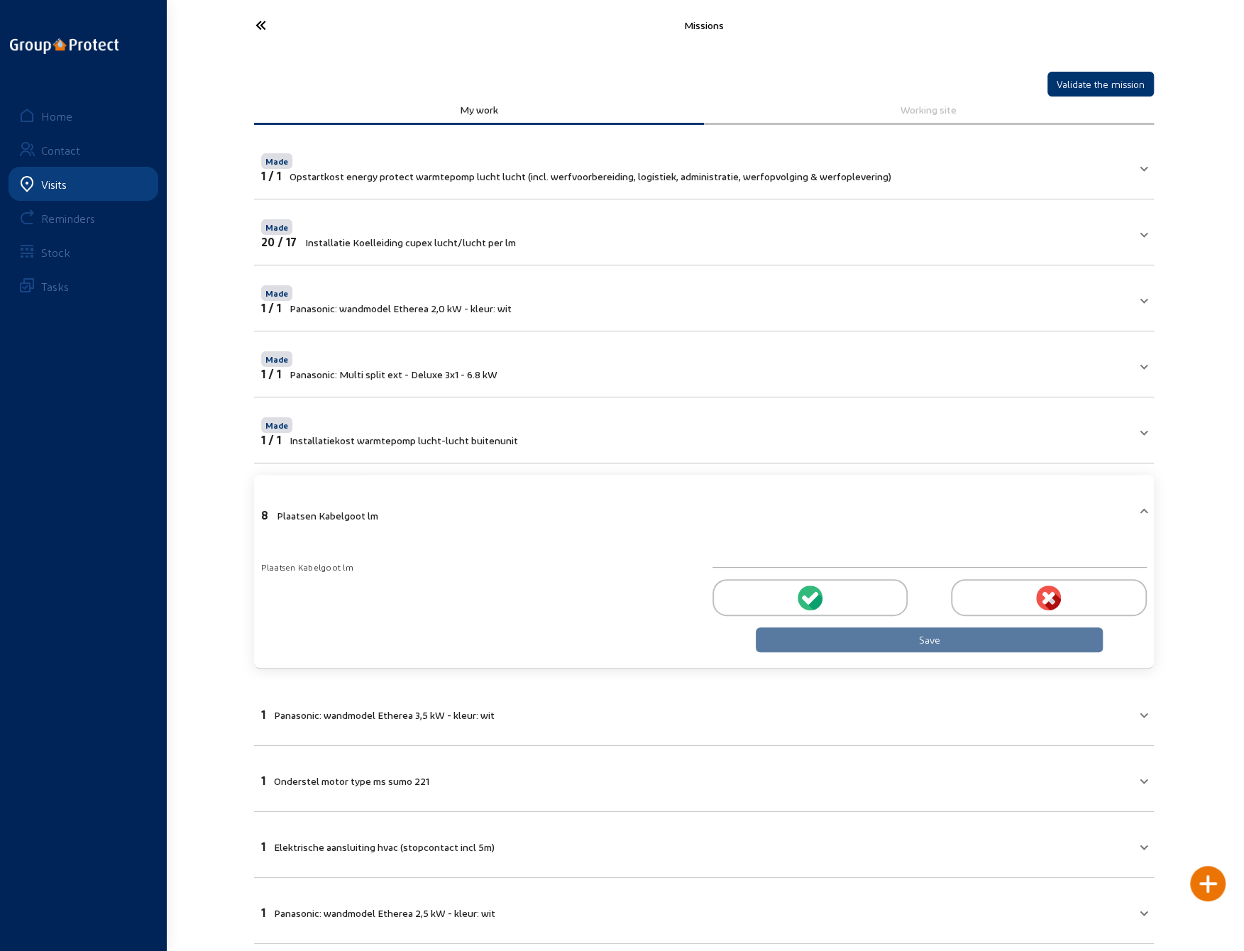
click at [809, 594] on icon at bounding box center [812, 597] width 13 height 13
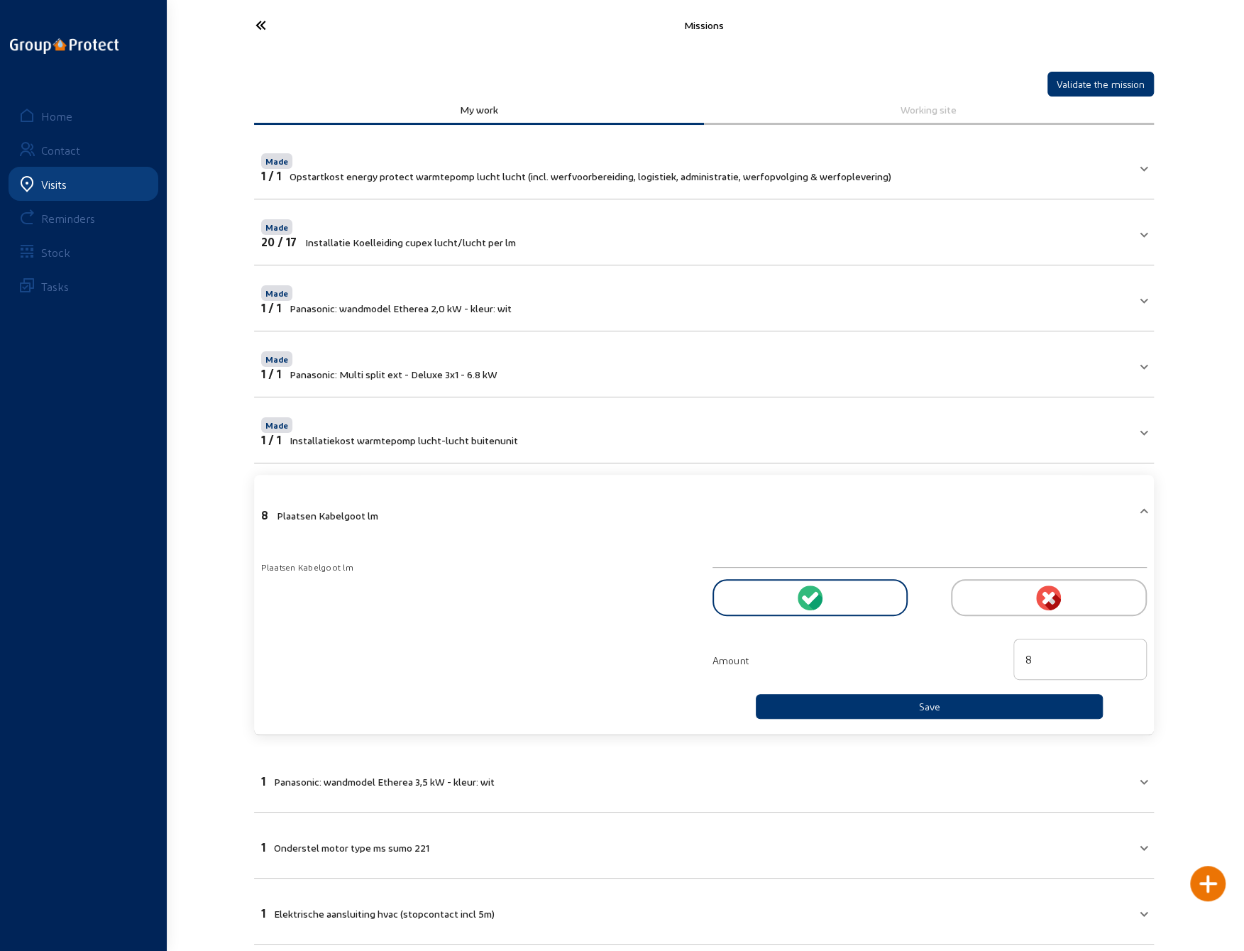
click at [1034, 658] on input "8" at bounding box center [1080, 659] width 109 height 17
type input "12"
click at [916, 705] on button "Save" at bounding box center [930, 706] width 348 height 25
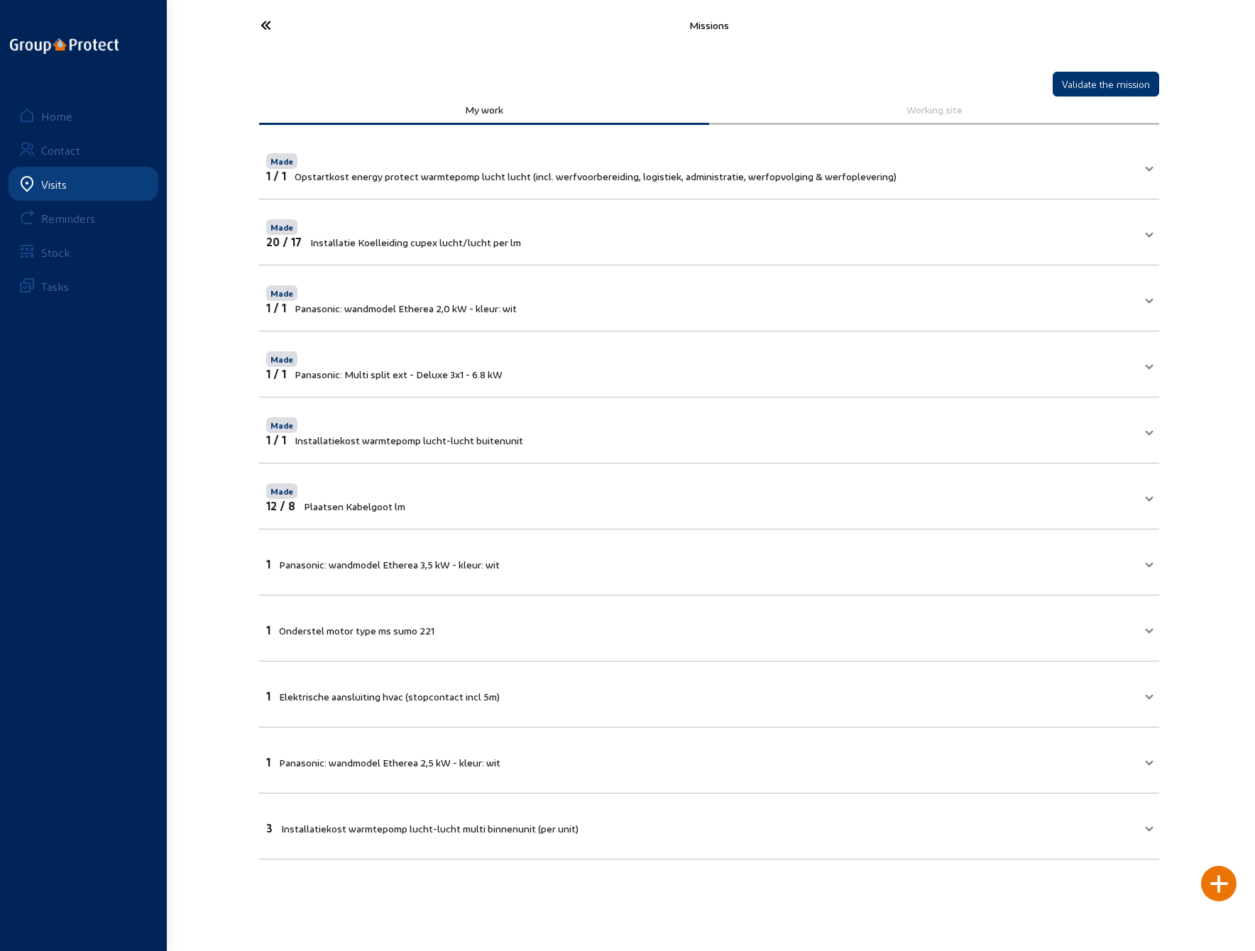
click at [1114, 566] on mat-panel-title "1 Panasonic: wandmodel Etherea 3,5 kW - kleur: wit" at bounding box center [700, 562] width 869 height 16
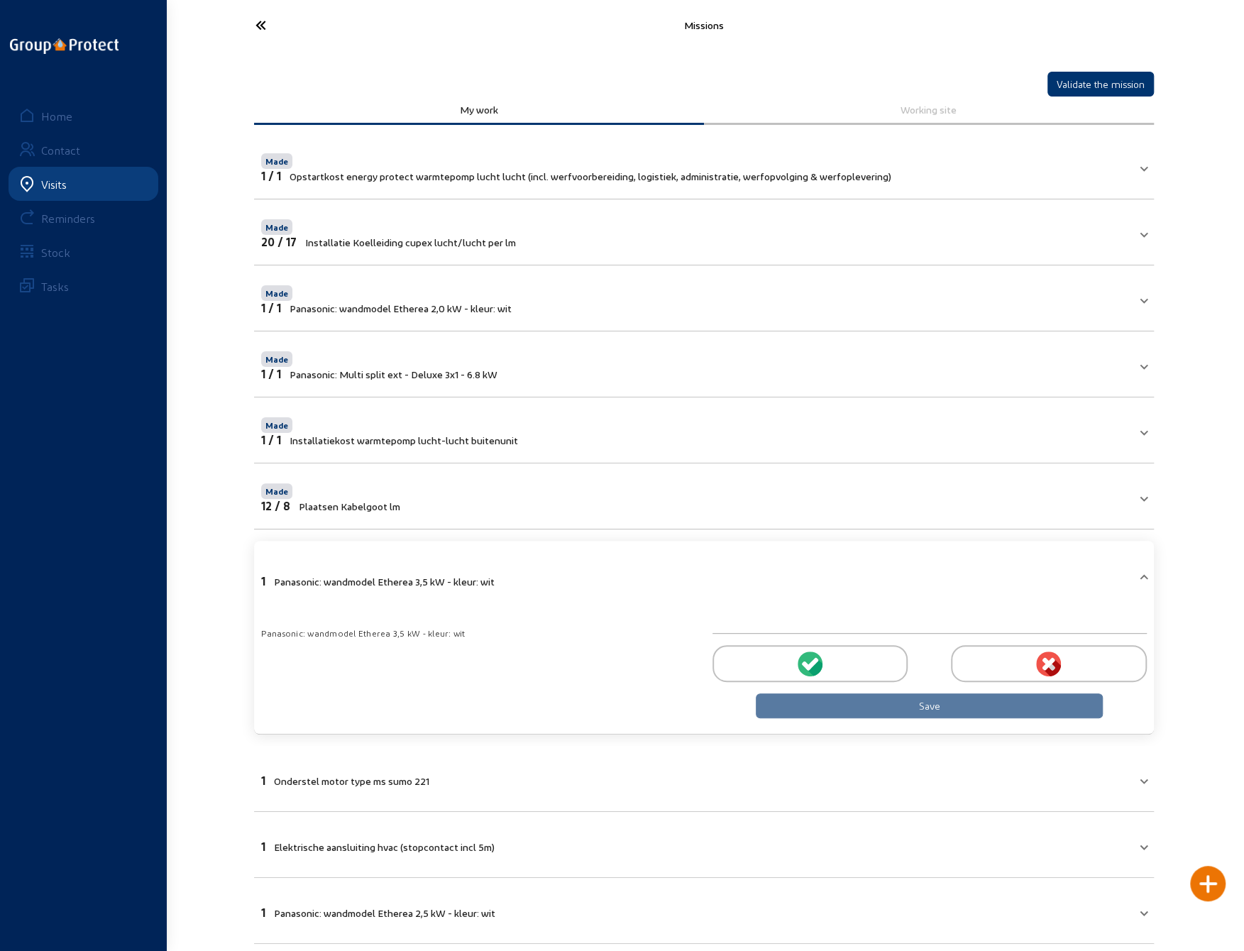
click at [825, 662] on div at bounding box center [810, 663] width 195 height 37
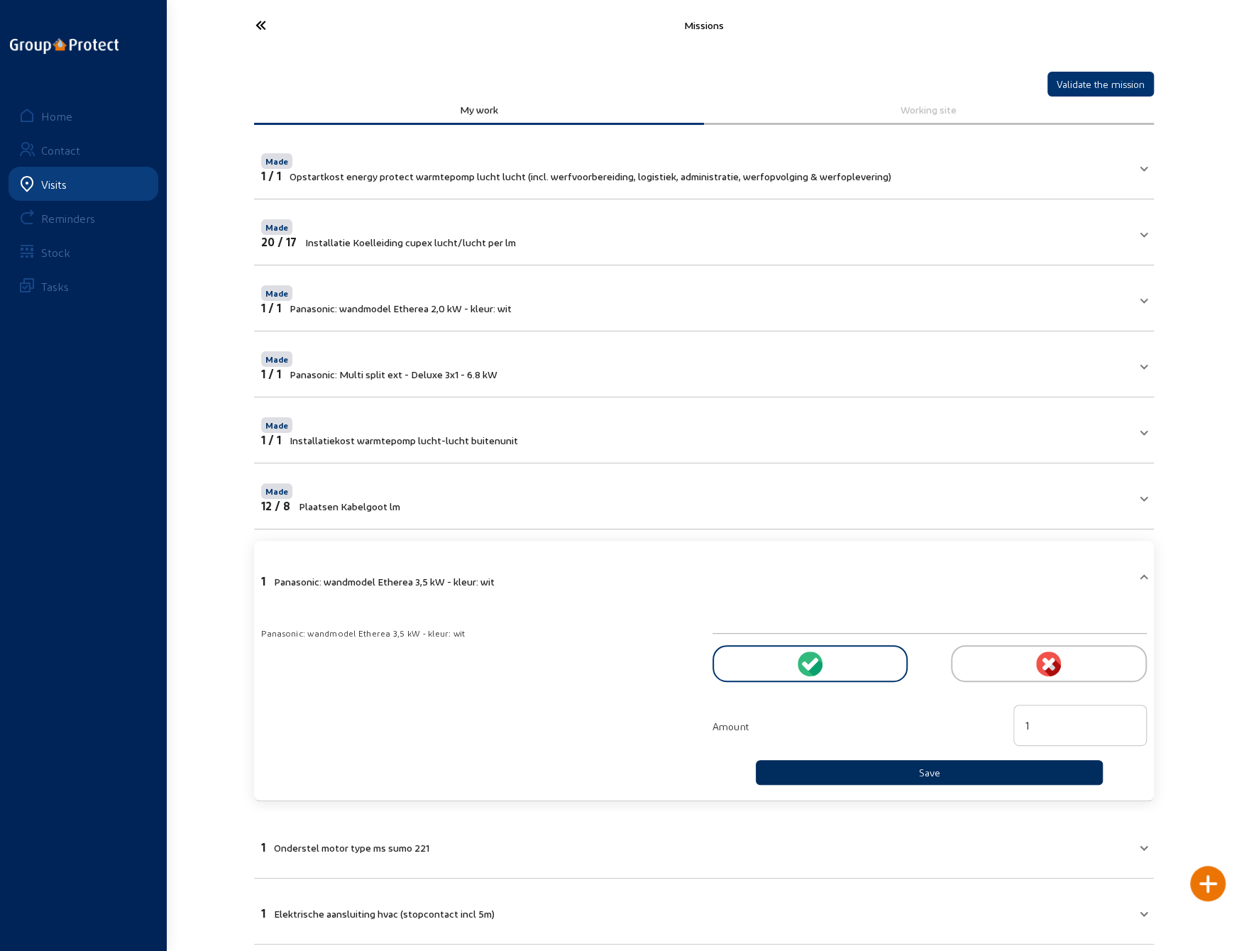
click at [901, 765] on button "Save" at bounding box center [930, 772] width 348 height 25
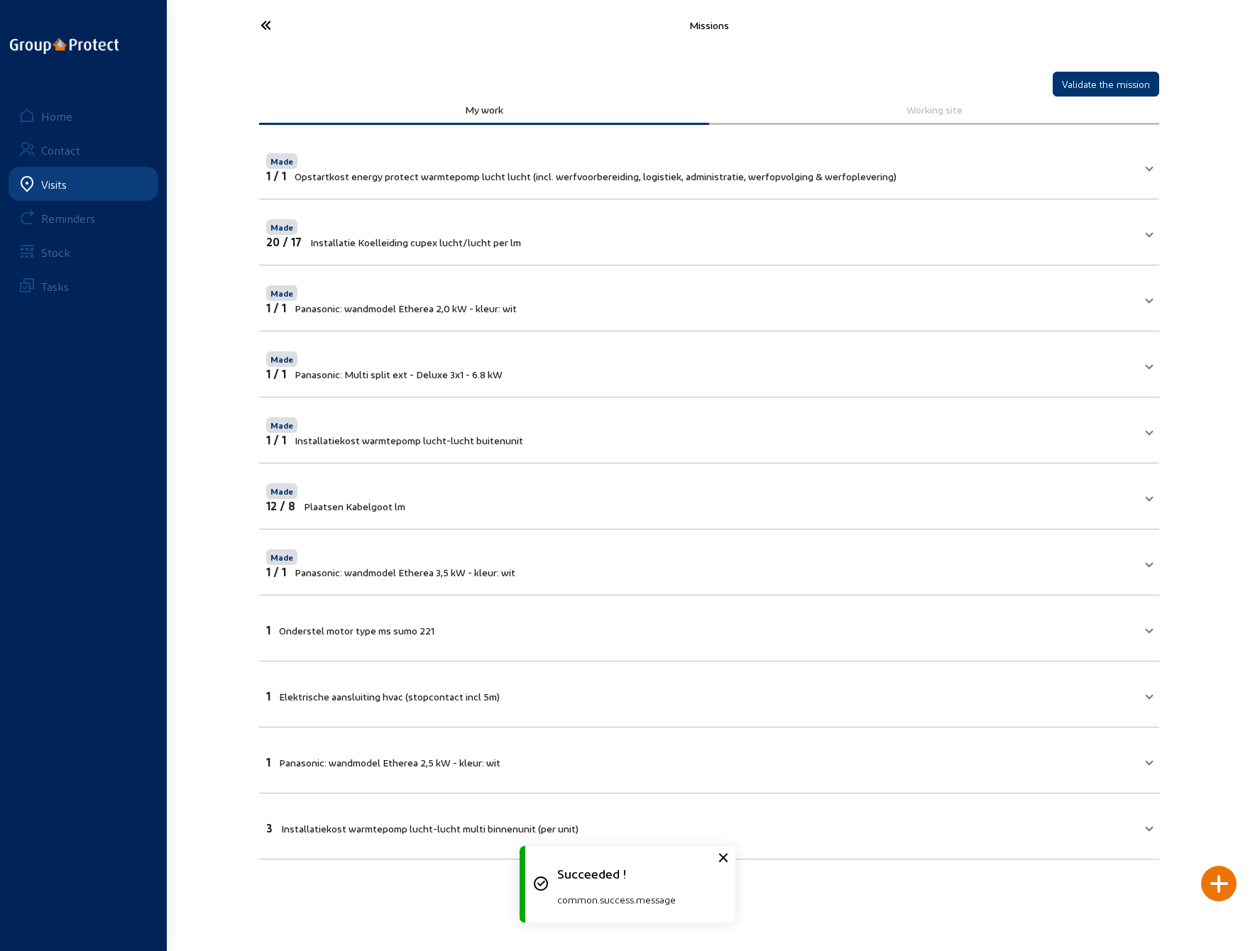
click at [581, 625] on mat-panel-title "1 Onderstel motor type ms sumo 221" at bounding box center [700, 628] width 869 height 16
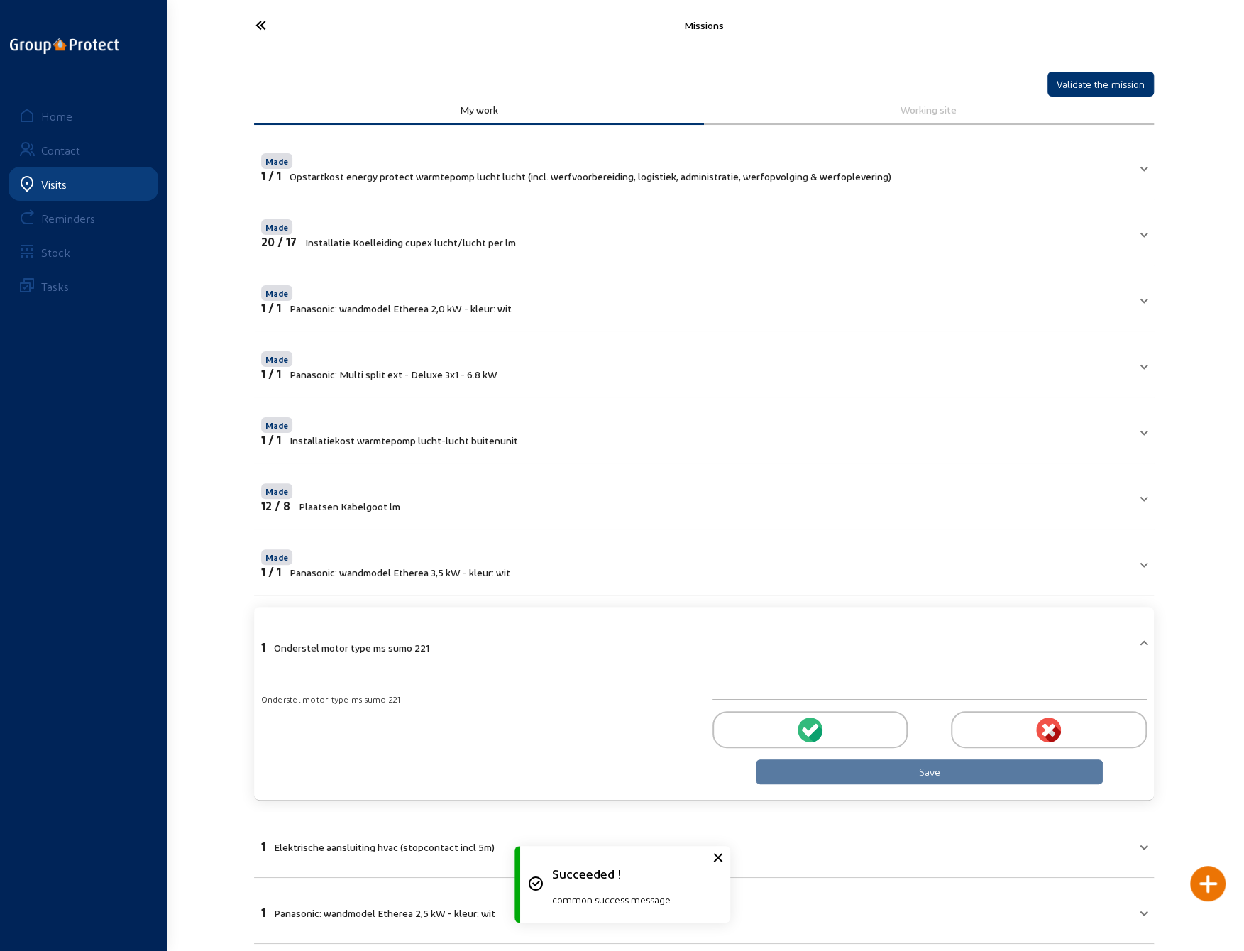
click at [794, 726] on div at bounding box center [810, 729] width 195 height 37
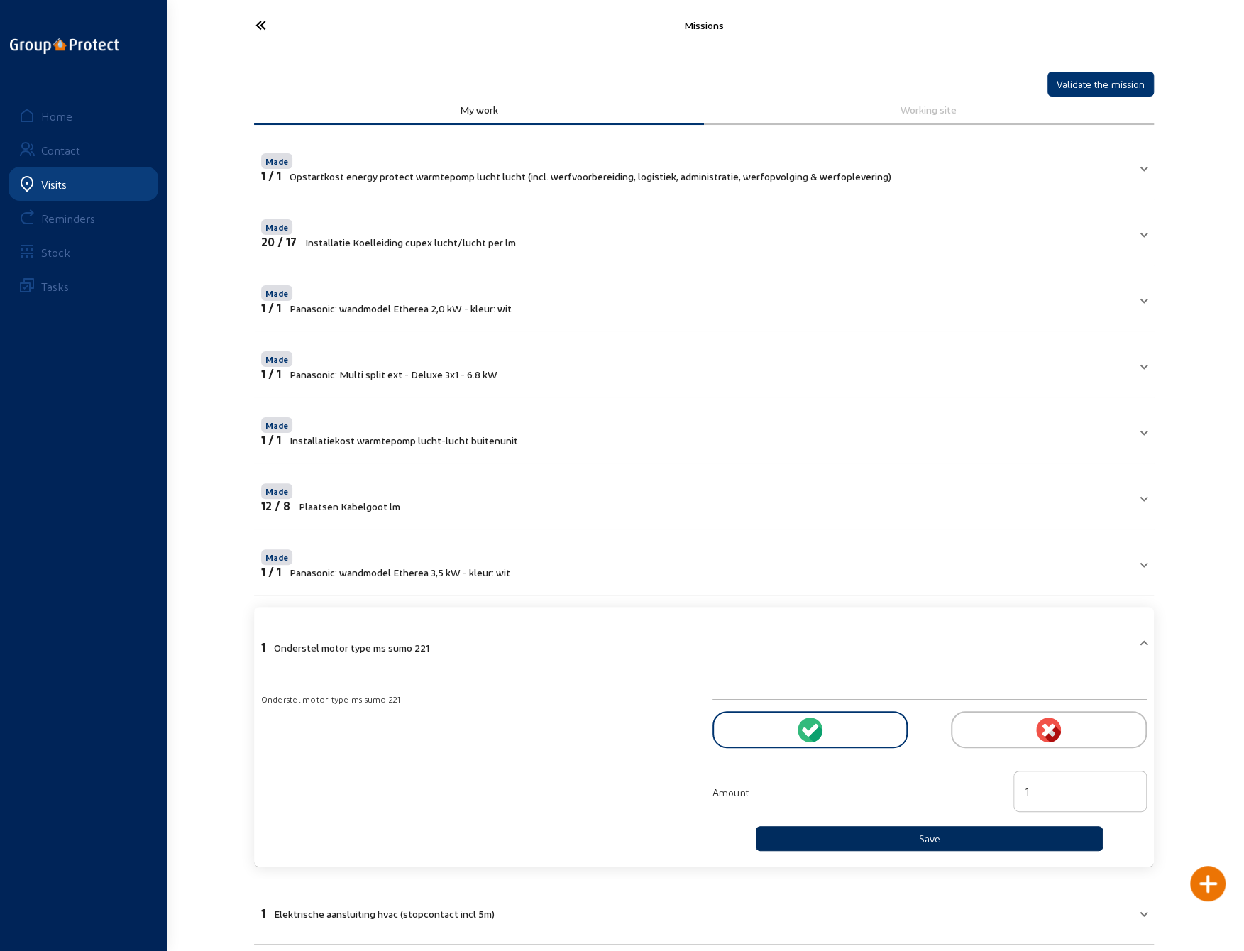
click at [908, 835] on button "Save" at bounding box center [930, 838] width 348 height 25
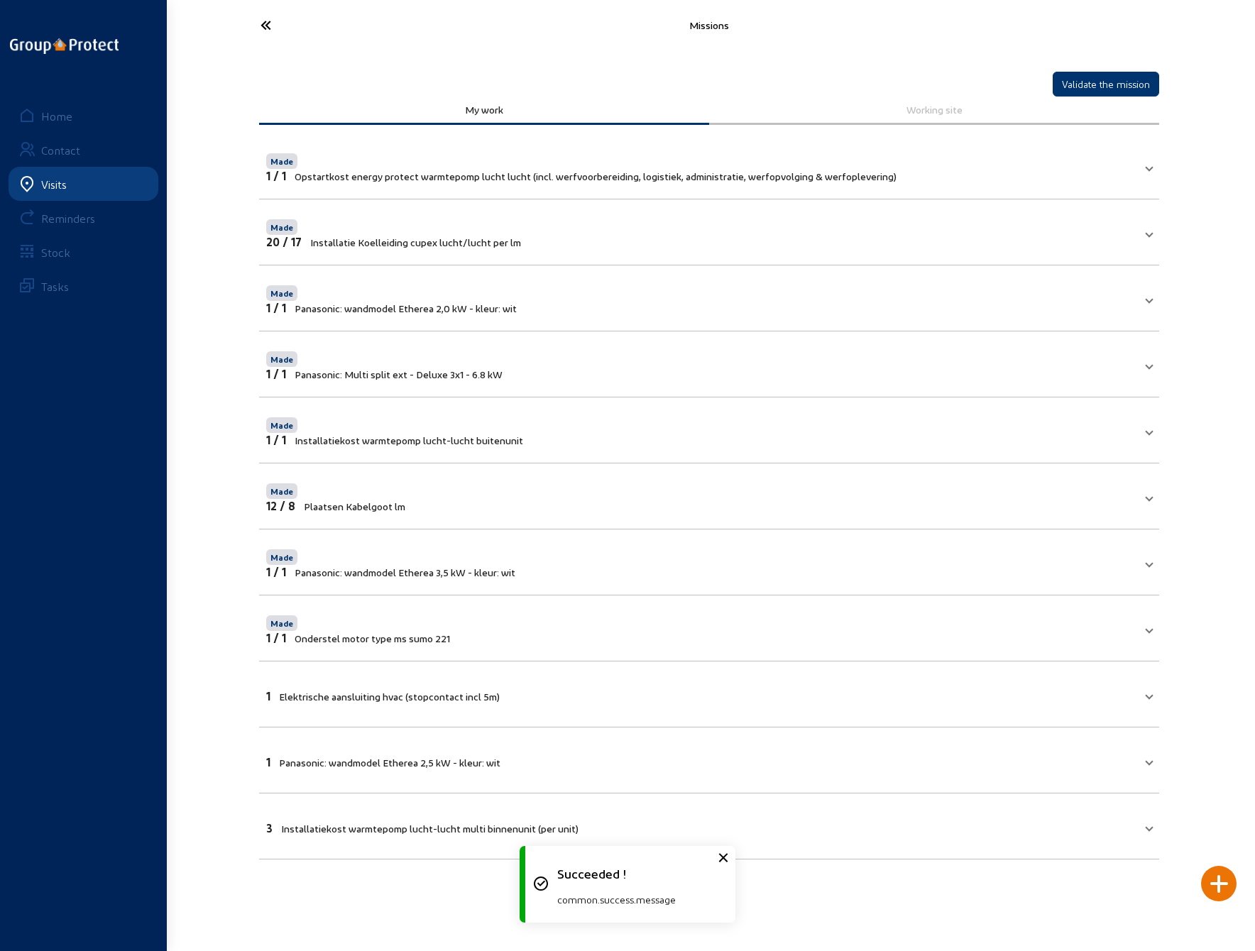
click at [689, 696] on mat-panel-title "1 Elektrische aansluiting hvac (stopcontact incl 5m)" at bounding box center [700, 694] width 869 height 16
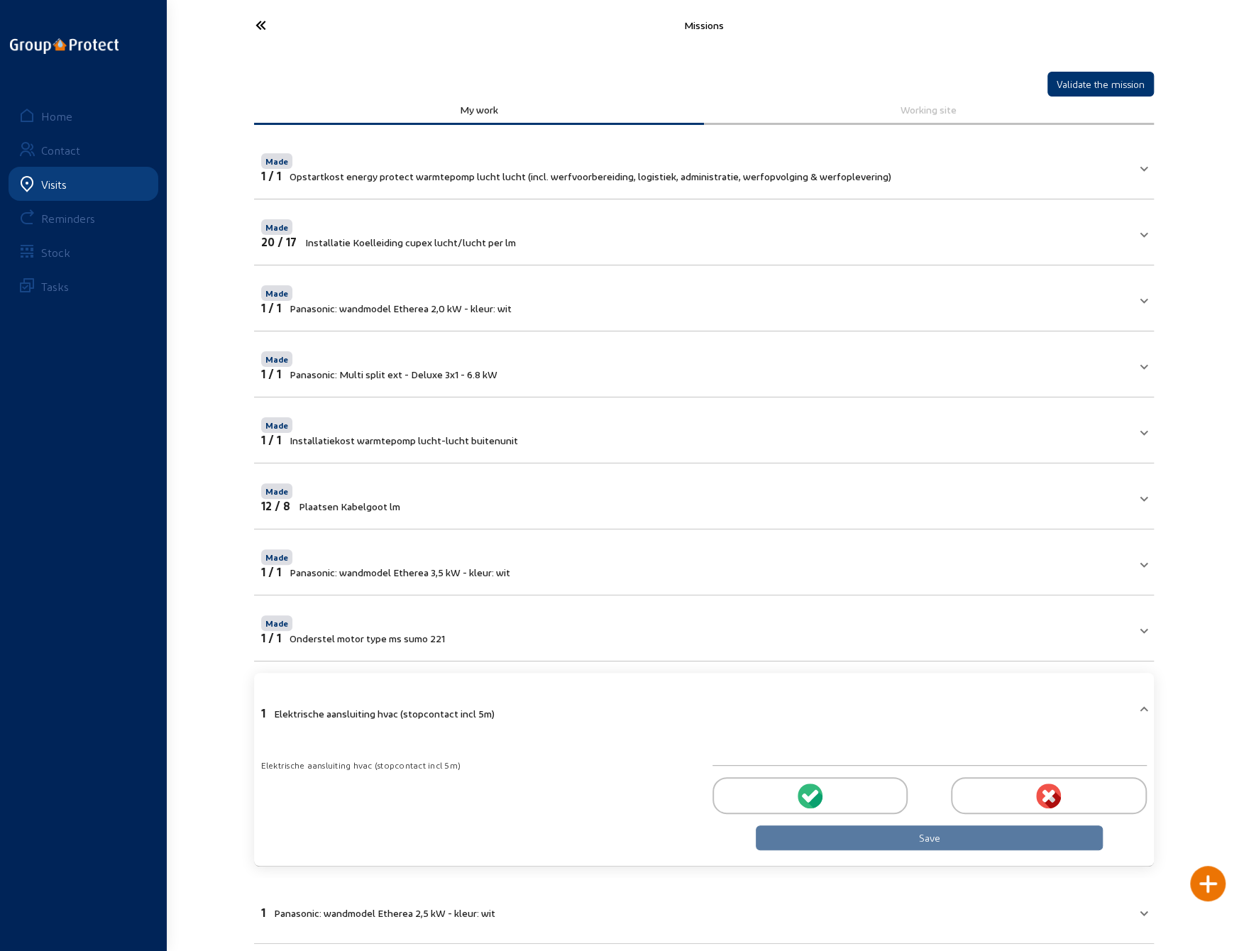
click at [808, 793] on icon at bounding box center [812, 795] width 13 height 13
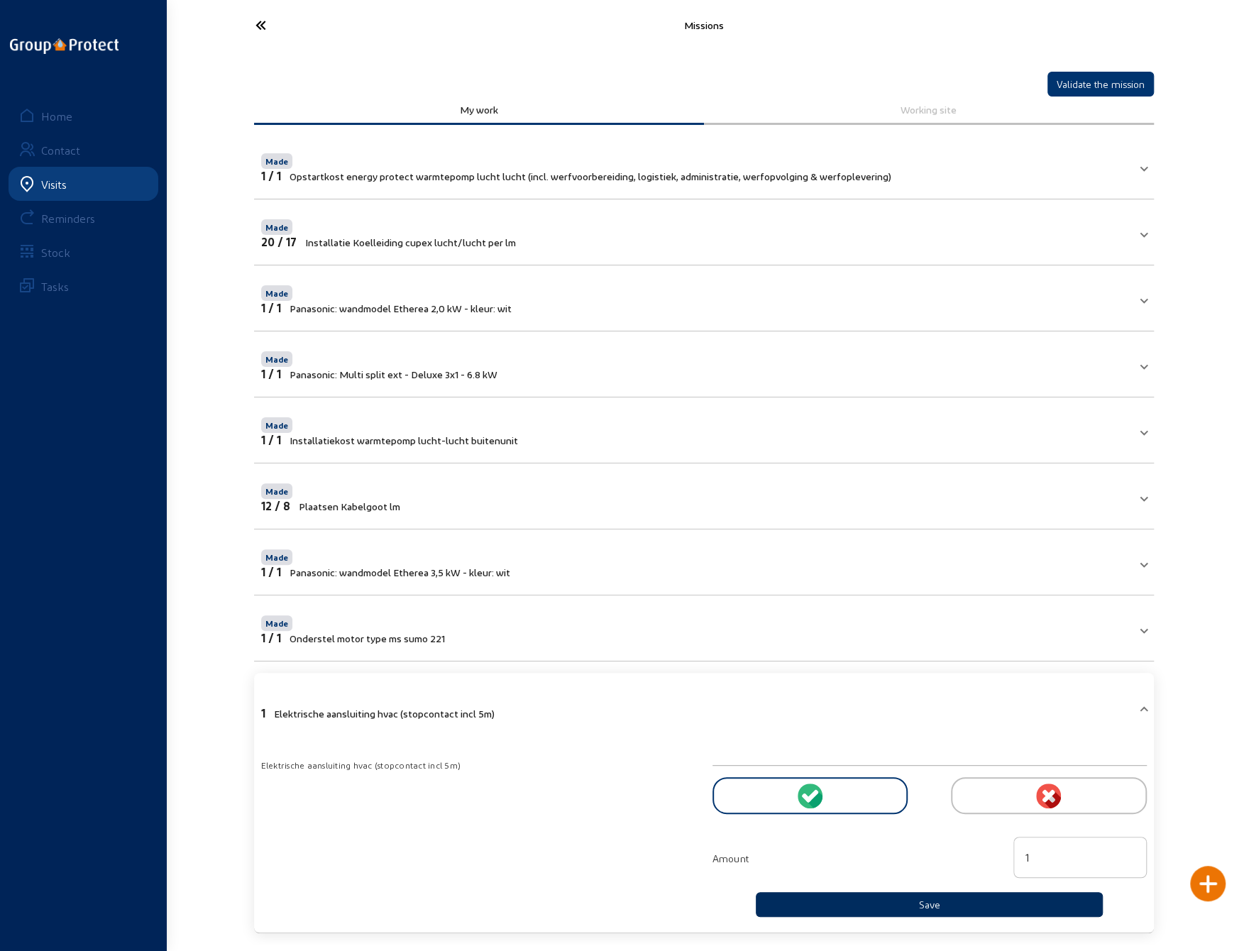
click at [937, 898] on button "Save" at bounding box center [930, 904] width 348 height 25
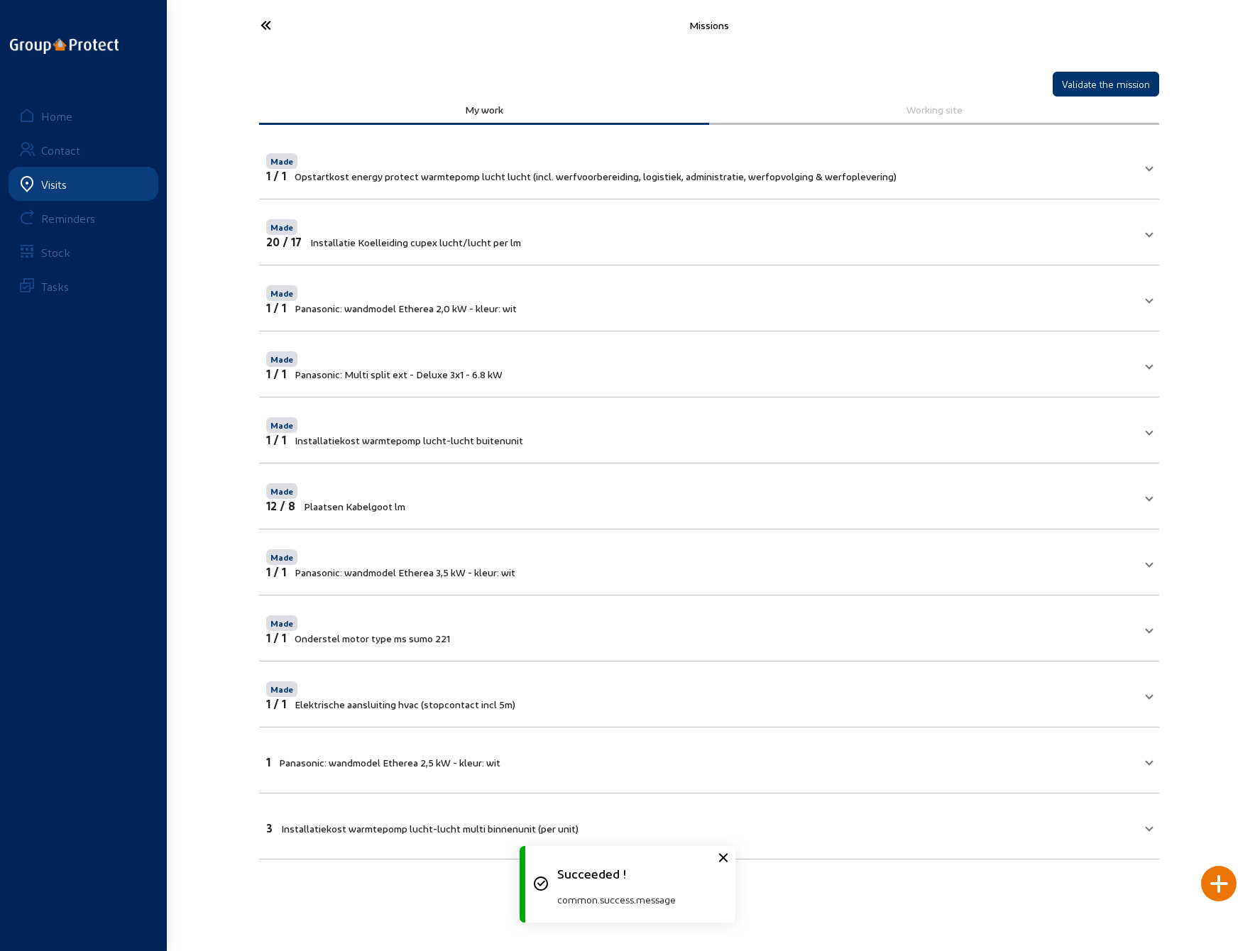
click at [492, 825] on span "Installatiekost warmtepomp lucht-lucht multi binnenunit (per unit)" at bounding box center [429, 829] width 297 height 12
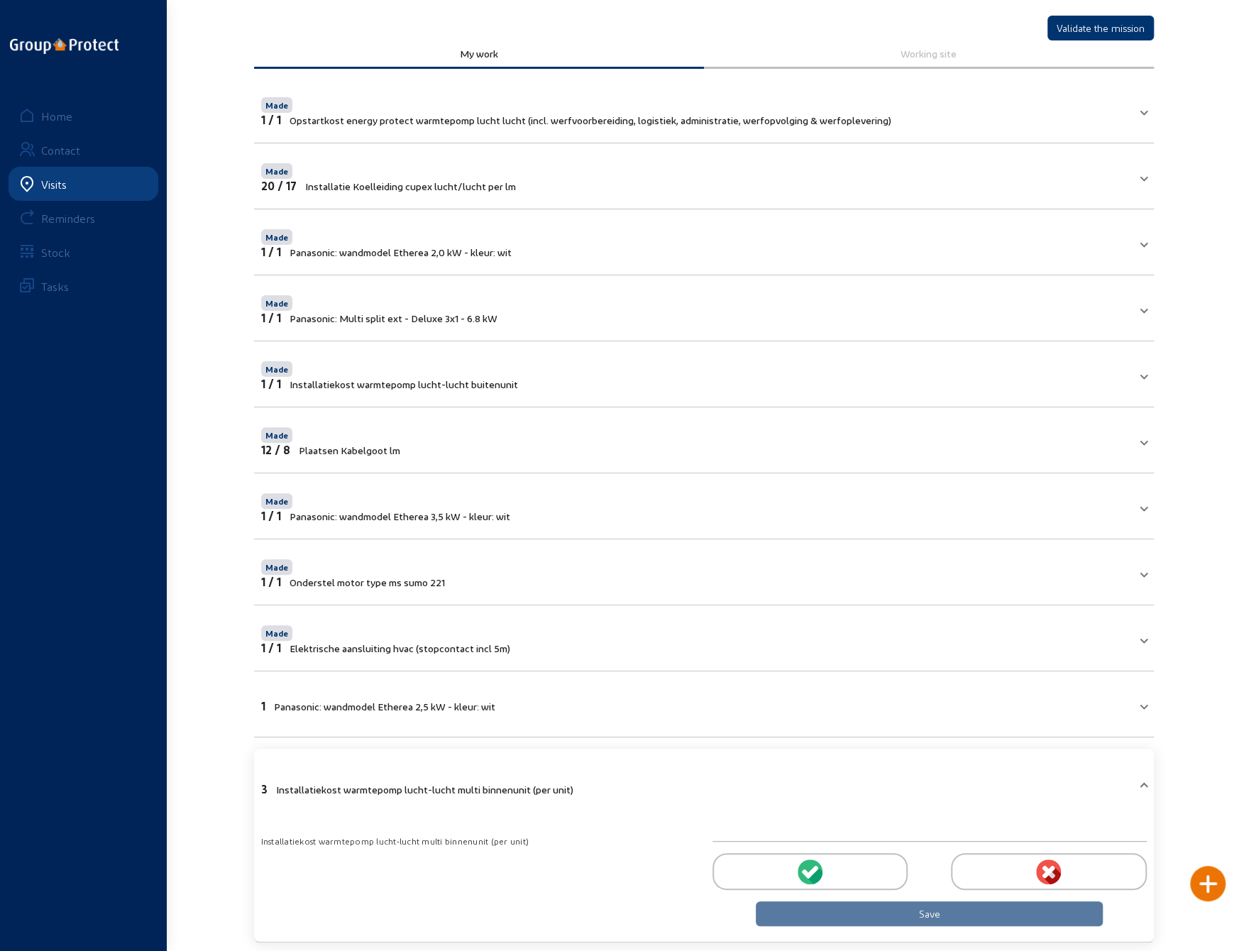
scroll to position [71, 0]
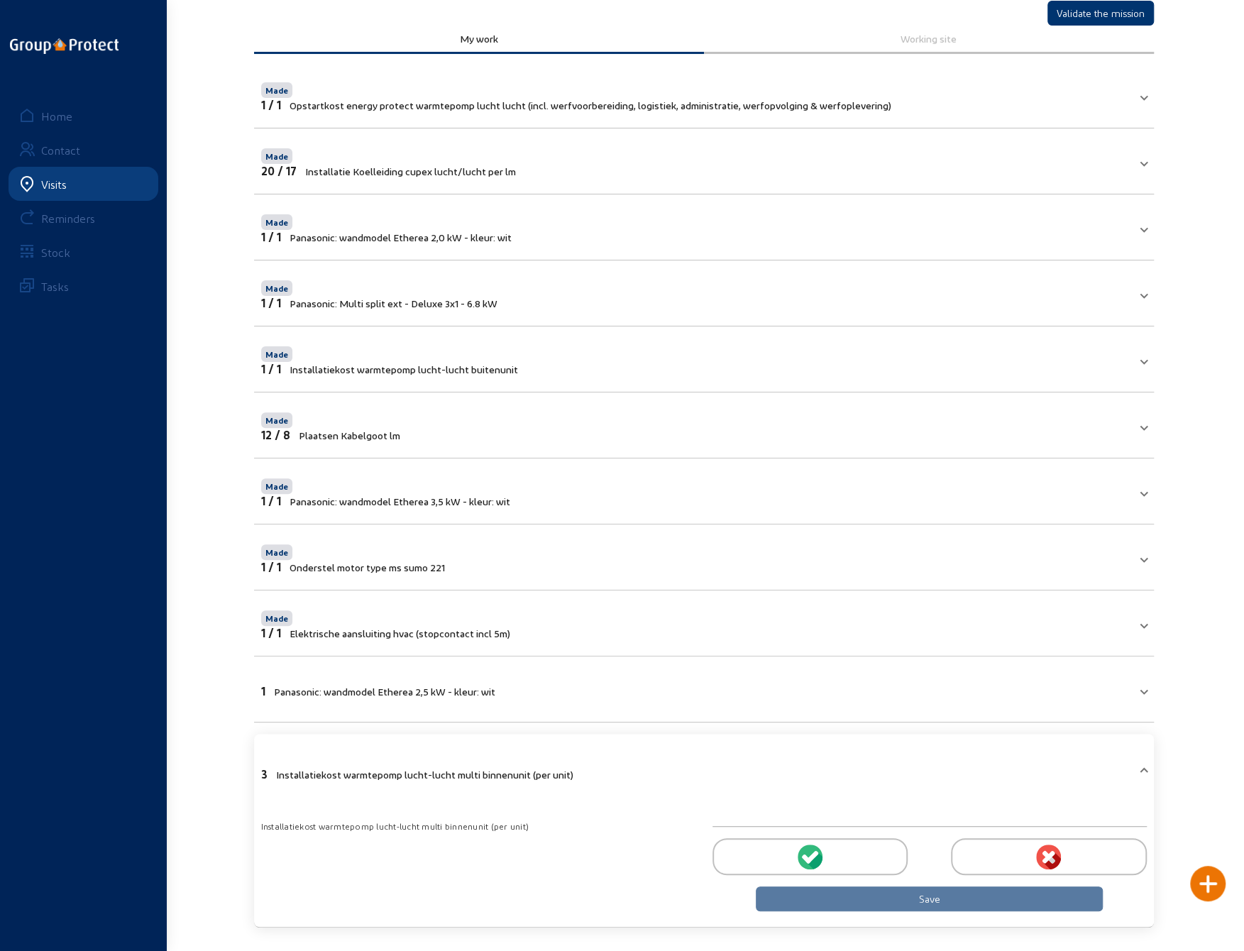
click at [812, 854] on icon at bounding box center [812, 856] width 13 height 13
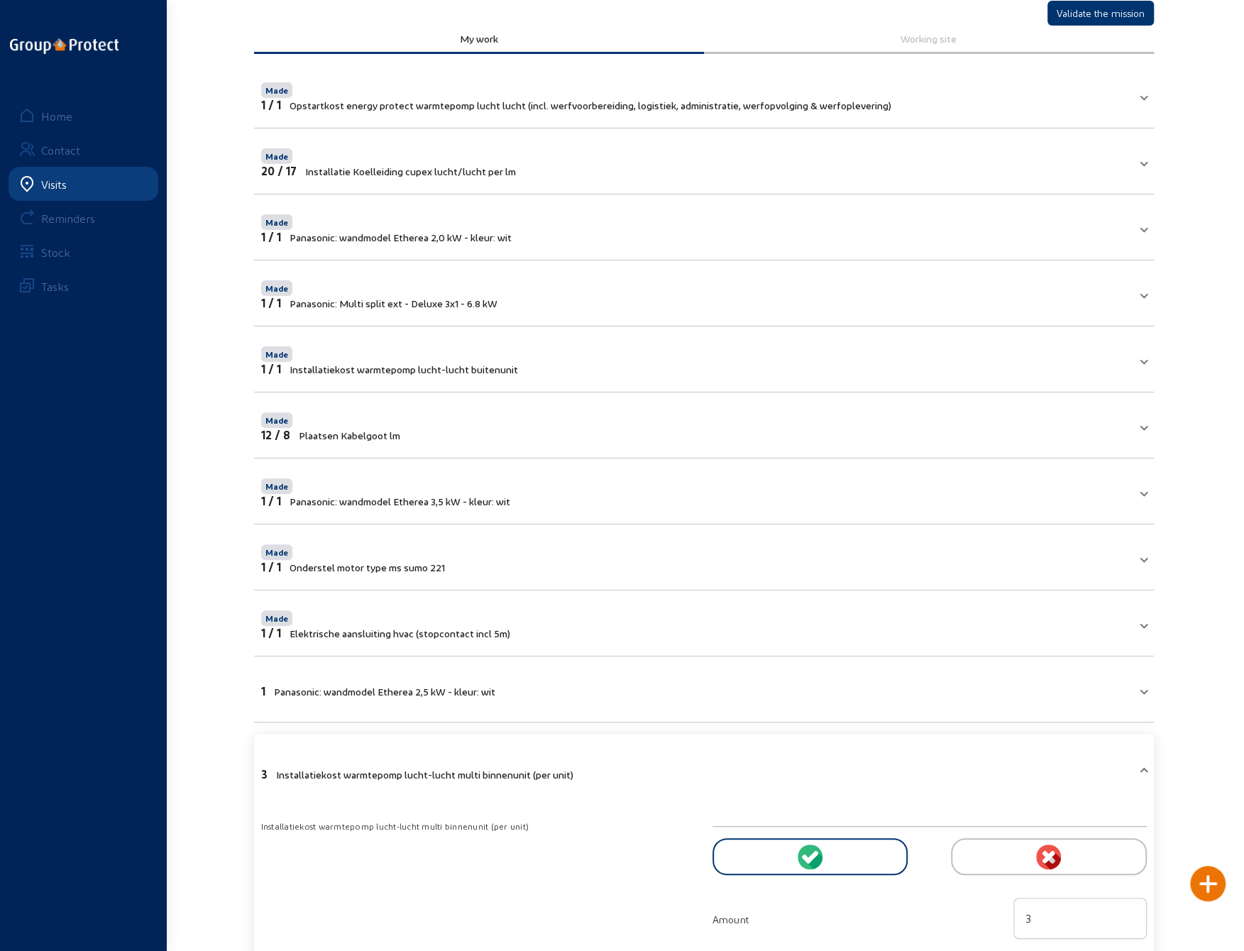
scroll to position [138, 0]
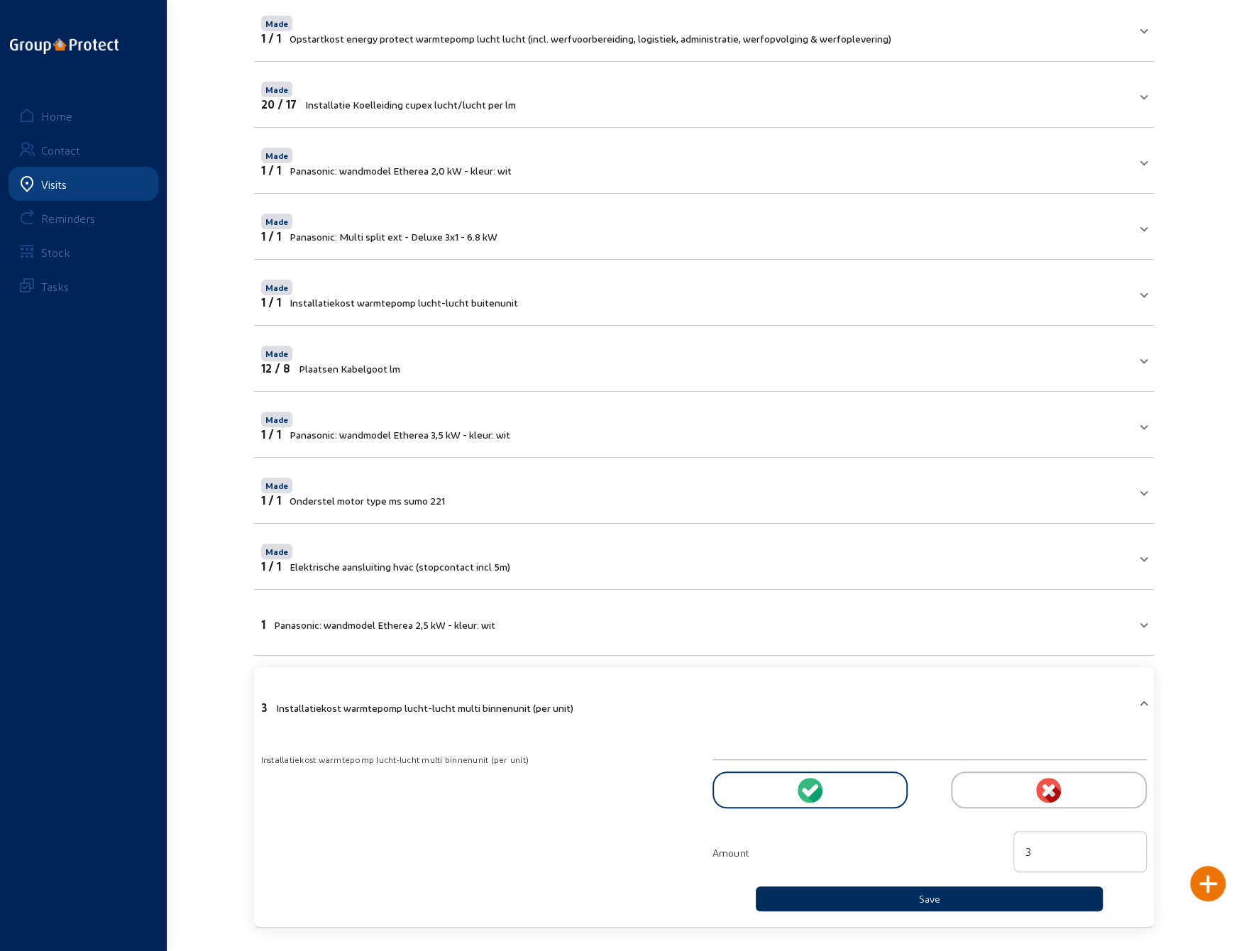
click at [865, 890] on button "Save" at bounding box center [930, 898] width 348 height 25
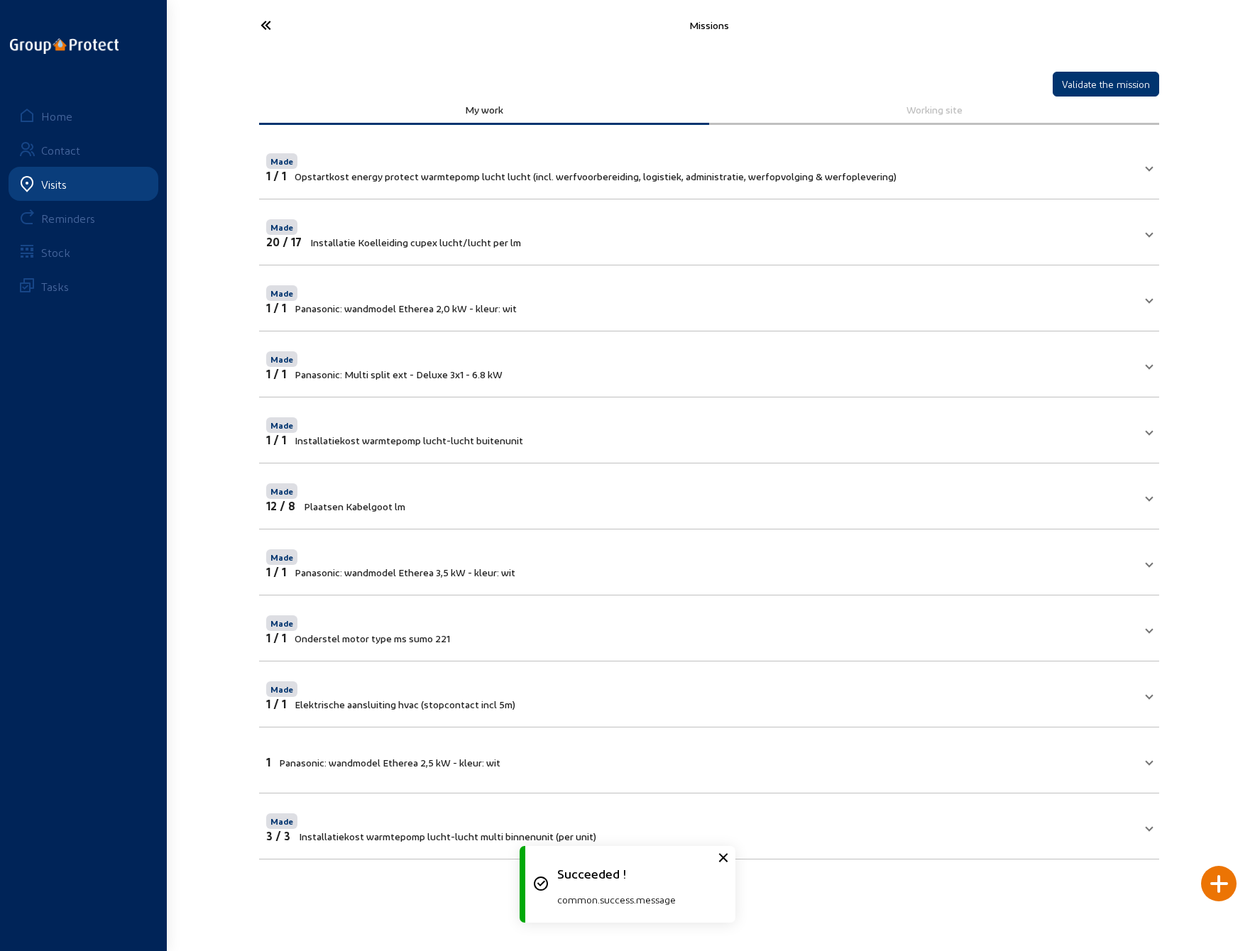
click at [1214, 882] on div at bounding box center [1218, 883] width 35 height 35
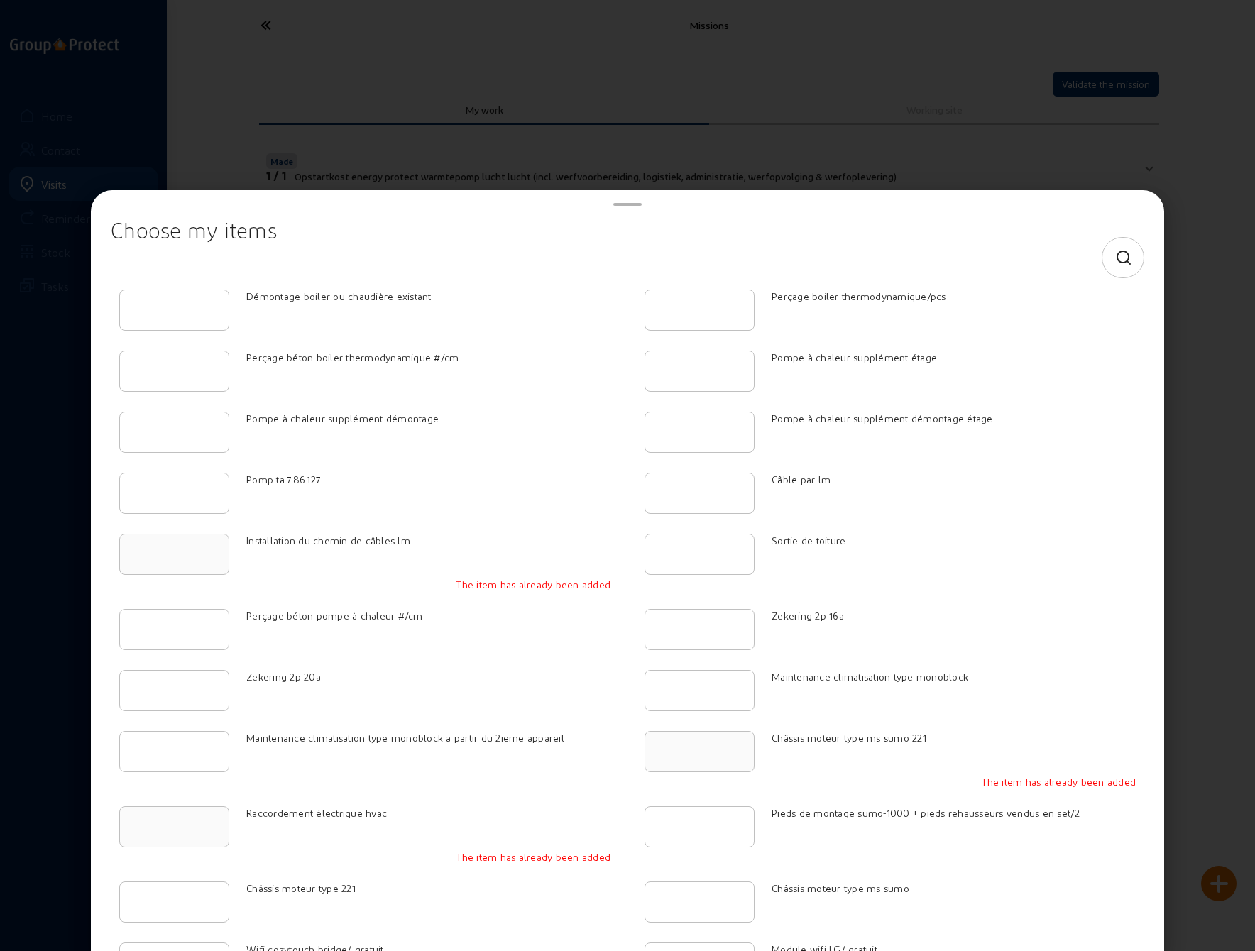
click at [1115, 260] on icon at bounding box center [1124, 258] width 18 height 17
click at [422, 260] on input at bounding box center [615, 257] width 984 height 17
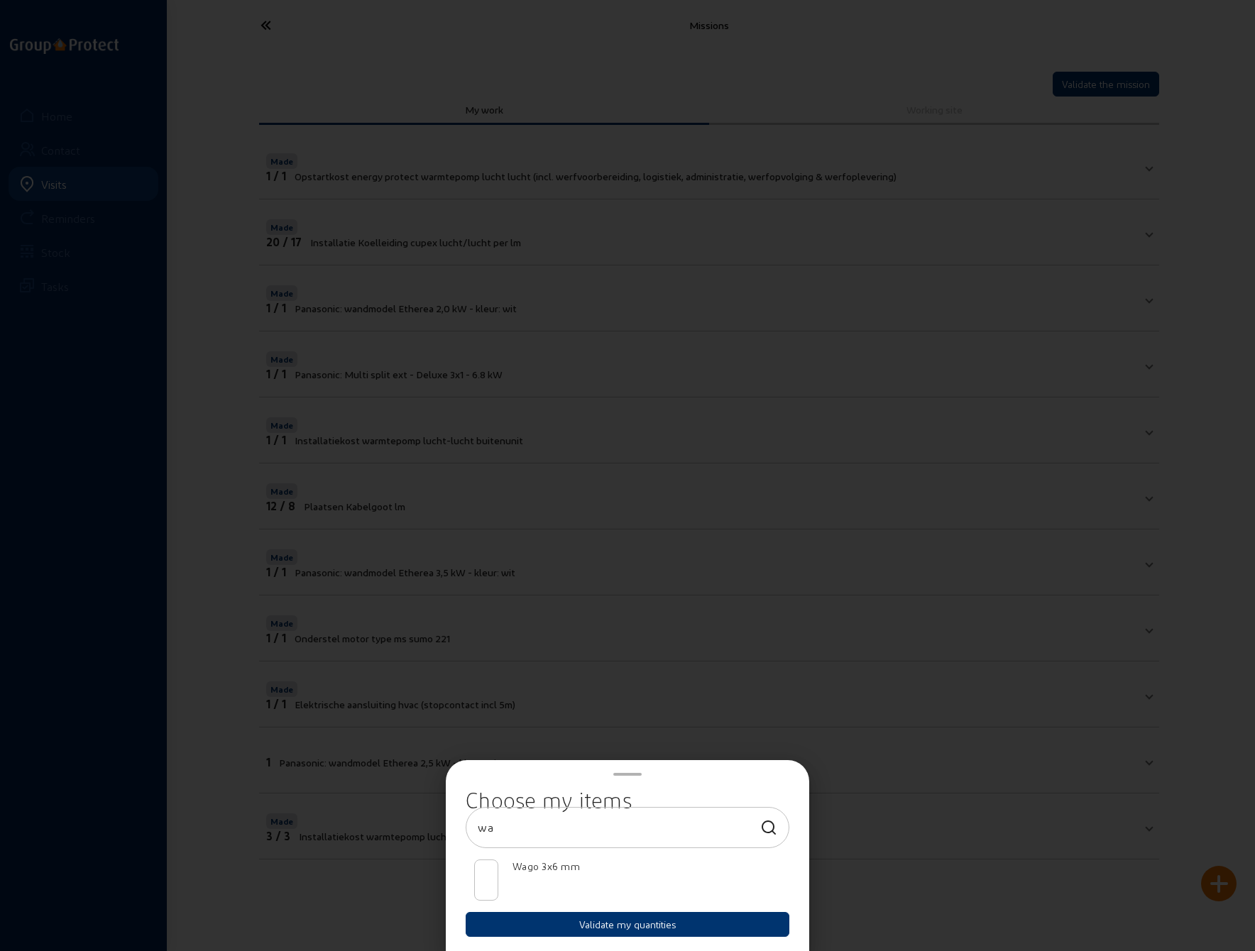
type input "w"
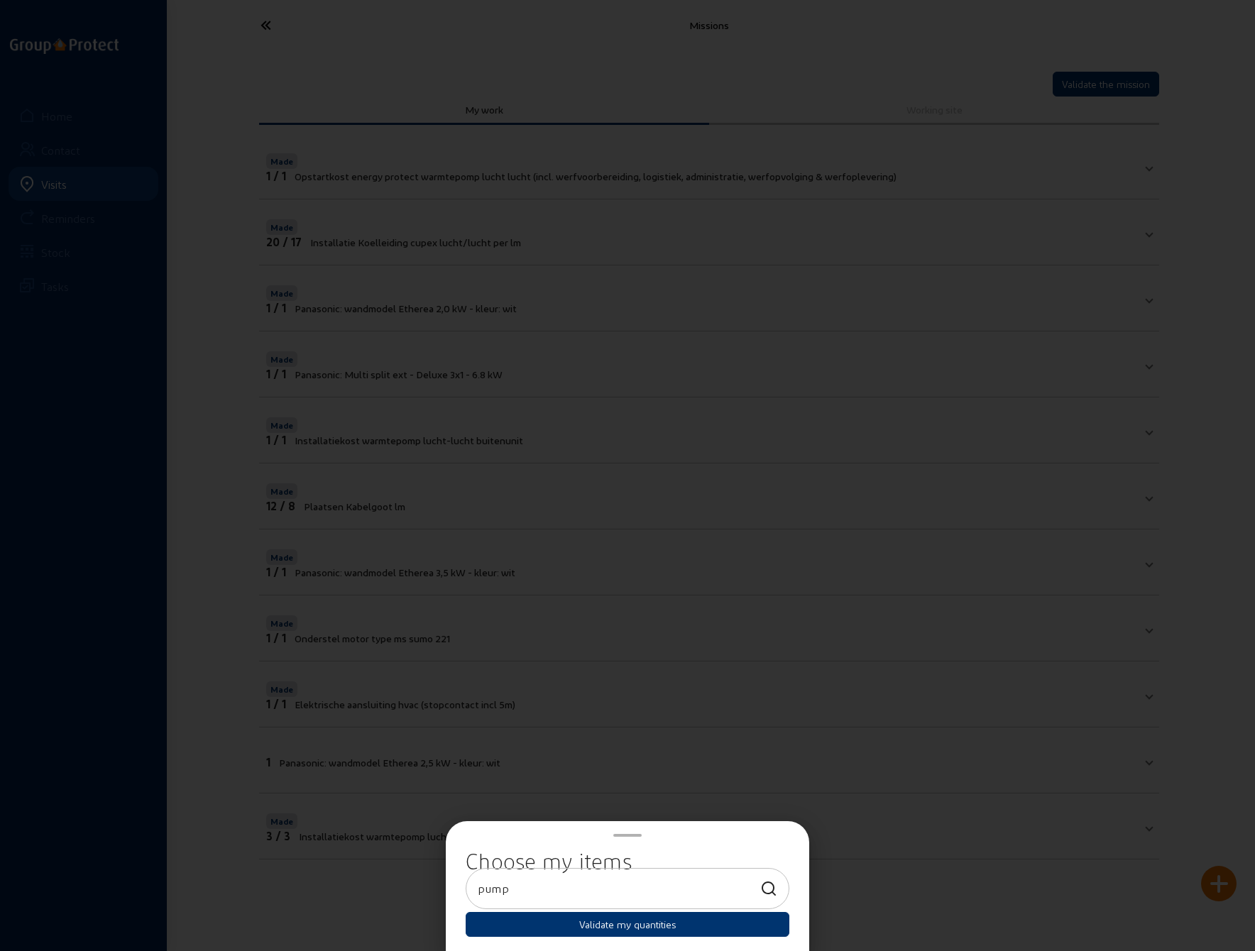
type input "pump"
click at [772, 888] on icon at bounding box center [769, 889] width 18 height 17
click at [595, 930] on button "Validate my quantities" at bounding box center [628, 924] width 324 height 25
click at [526, 889] on input "pump" at bounding box center [615, 888] width 275 height 17
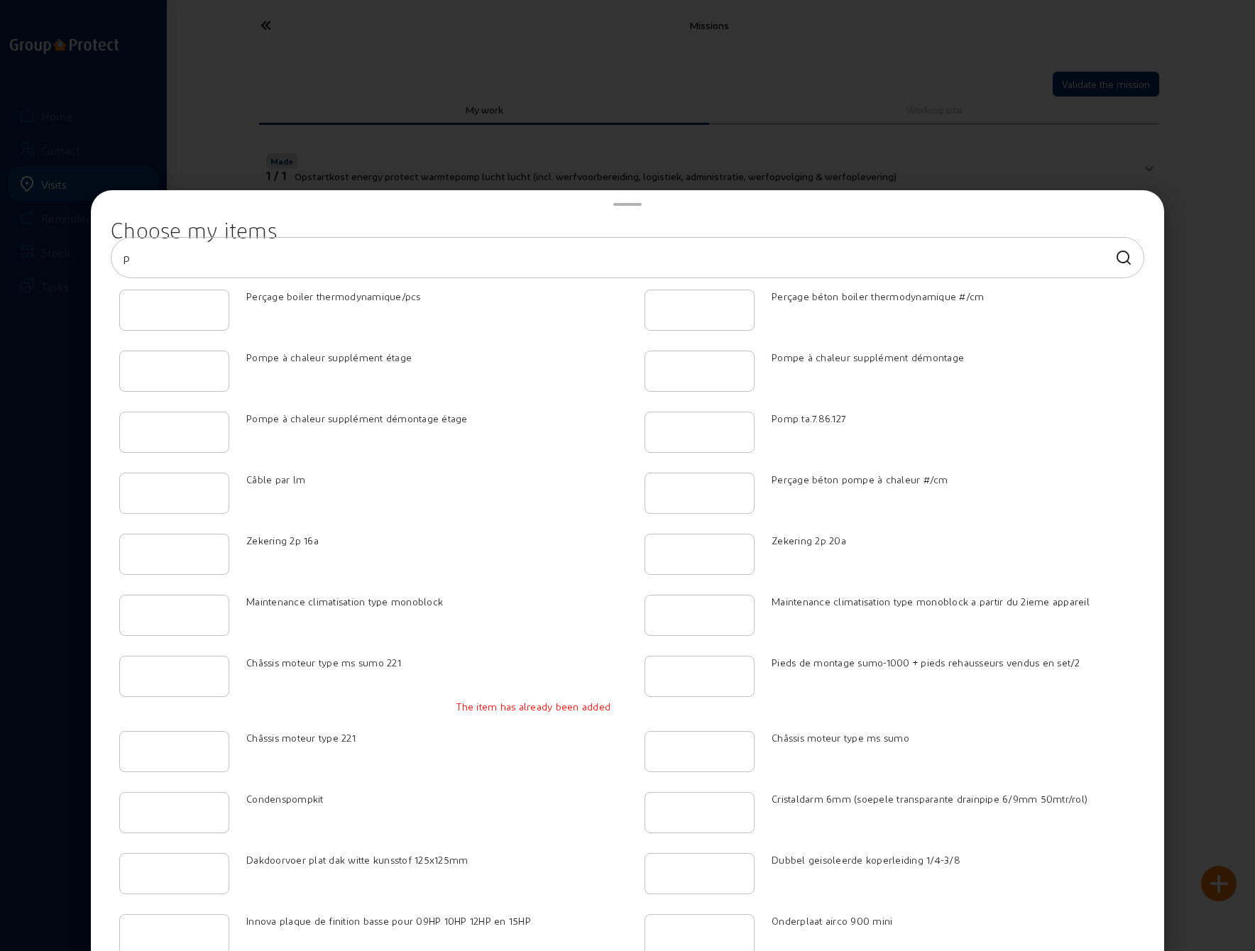
drag, startPoint x: 1112, startPoint y: 256, endPoint x: 429, endPoint y: 273, distance: 683.0
click at [592, 260] on div "p" at bounding box center [627, 258] width 1009 height 40
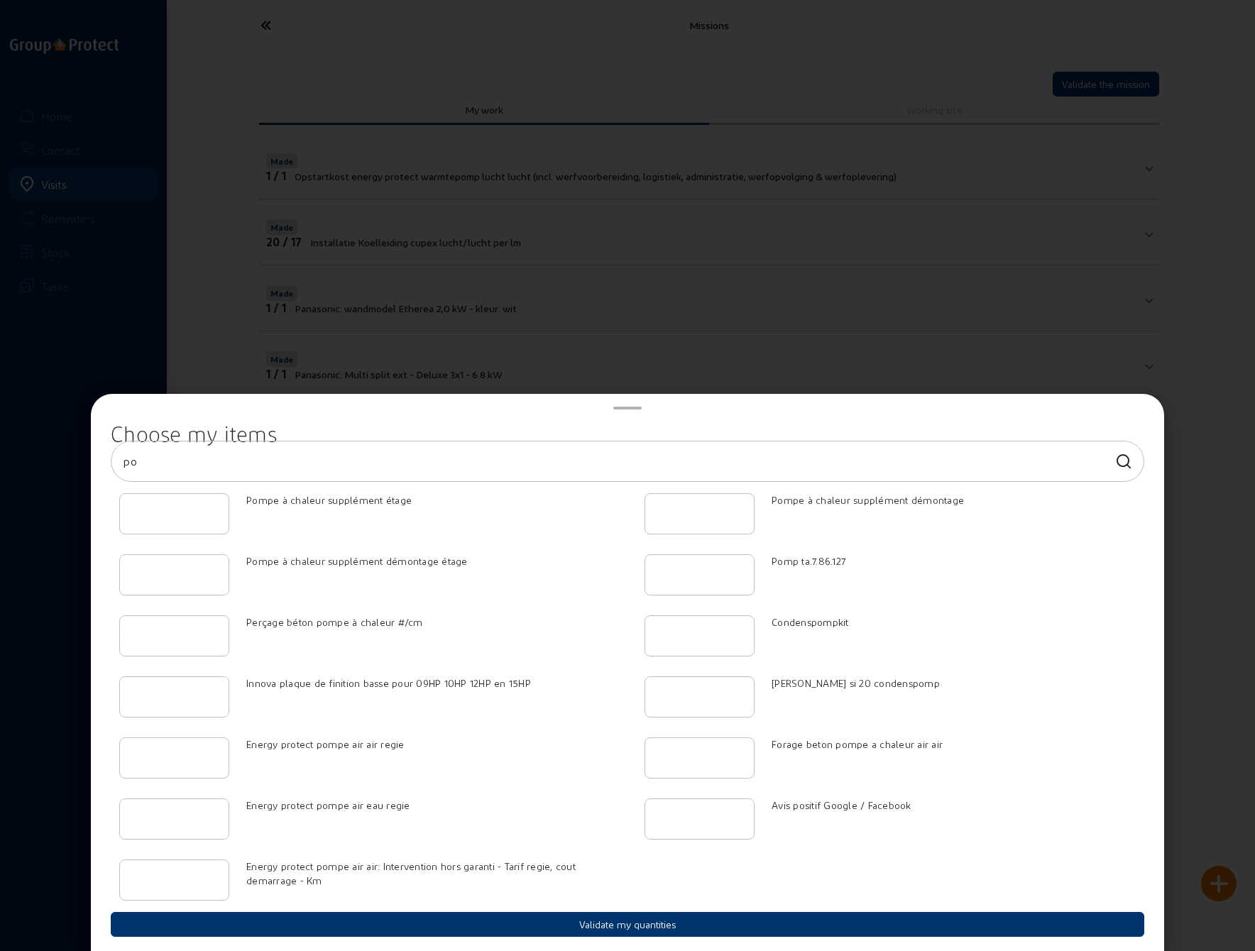
type input "po"
click at [736, 696] on input "1" at bounding box center [700, 696] width 86 height 17
type input "2"
click at [736, 696] on input "2" at bounding box center [700, 696] width 86 height 17
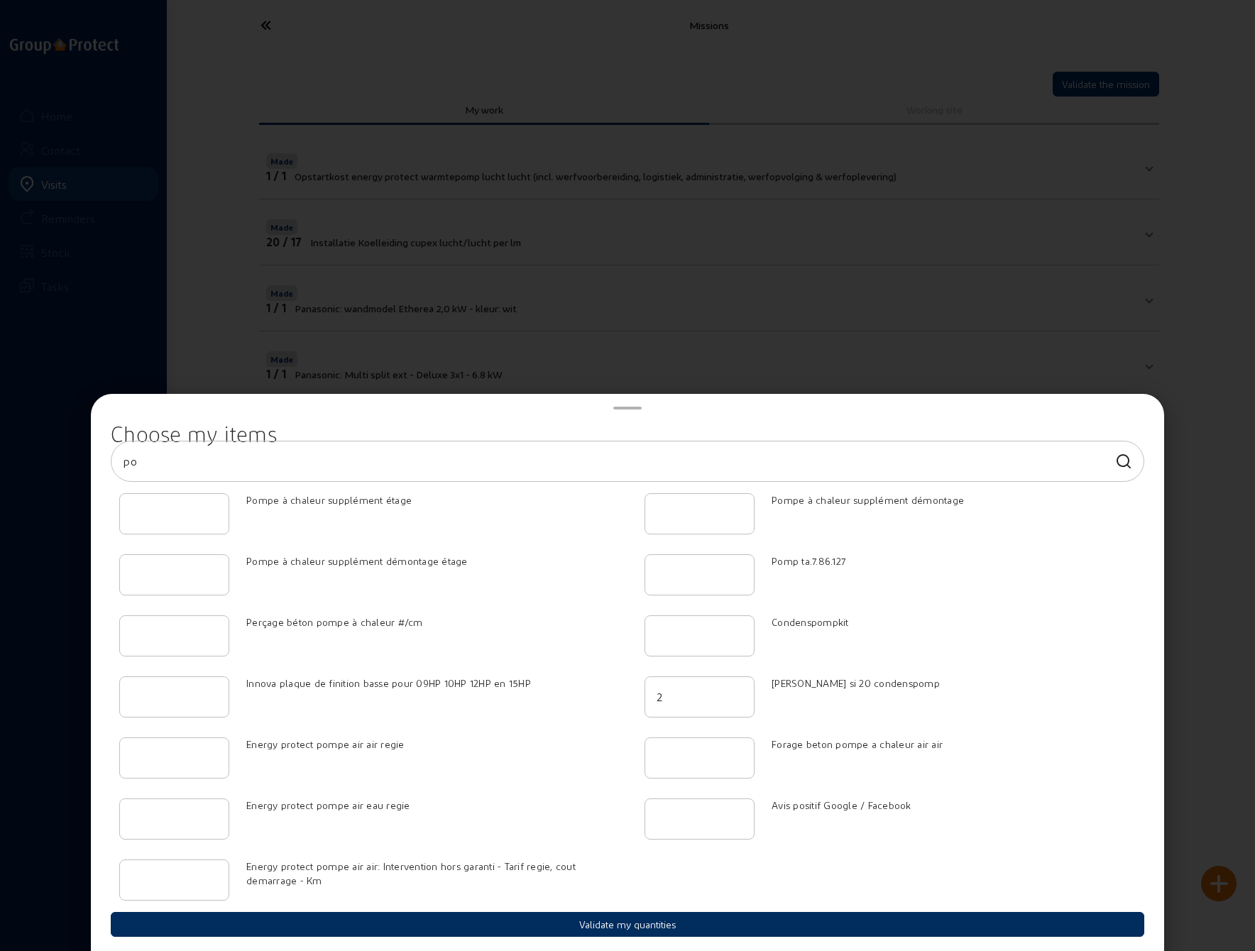
click at [620, 925] on button "Validate my quantities" at bounding box center [627, 924] width 1033 height 25
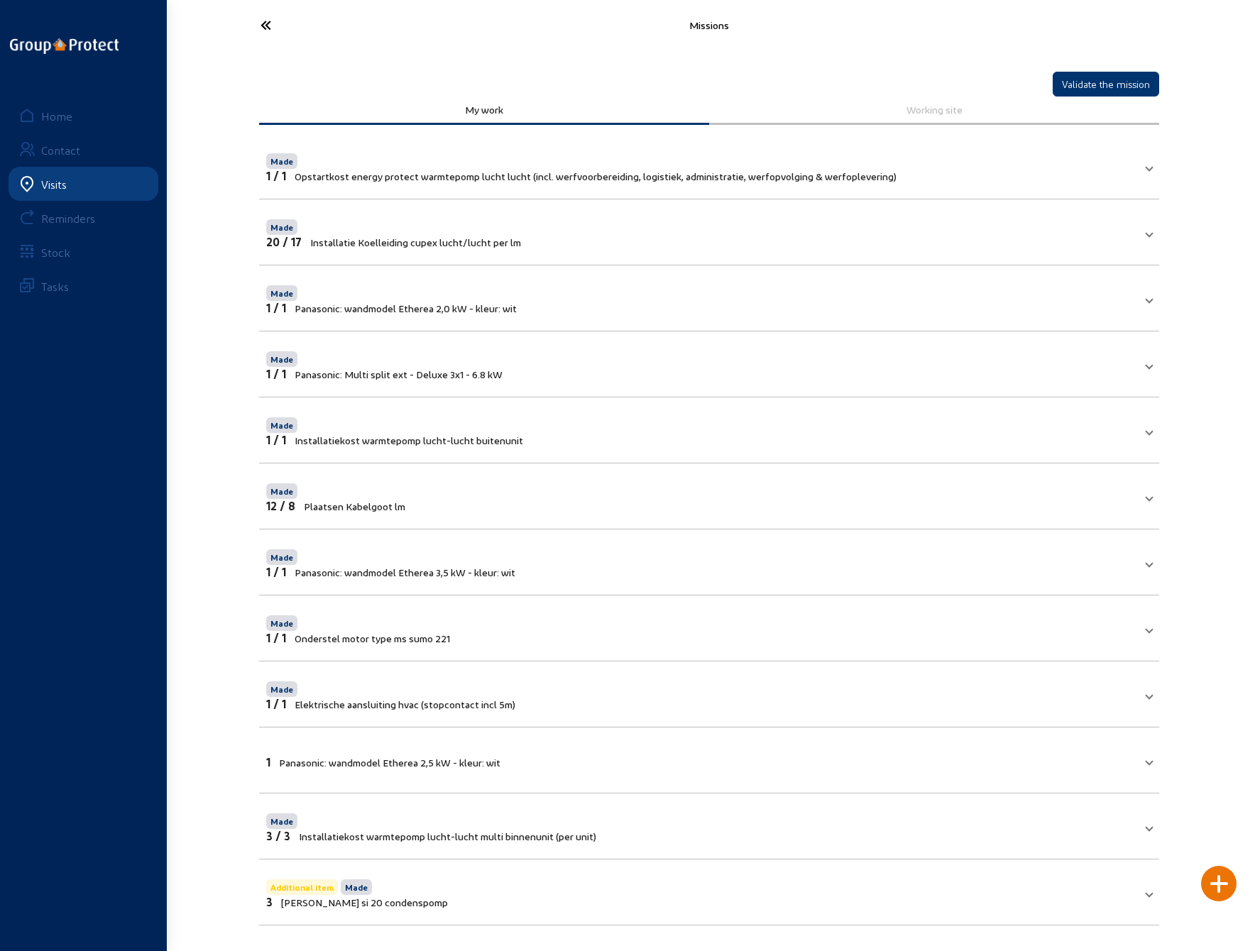
click at [264, 28] on icon at bounding box center [318, 25] width 131 height 25
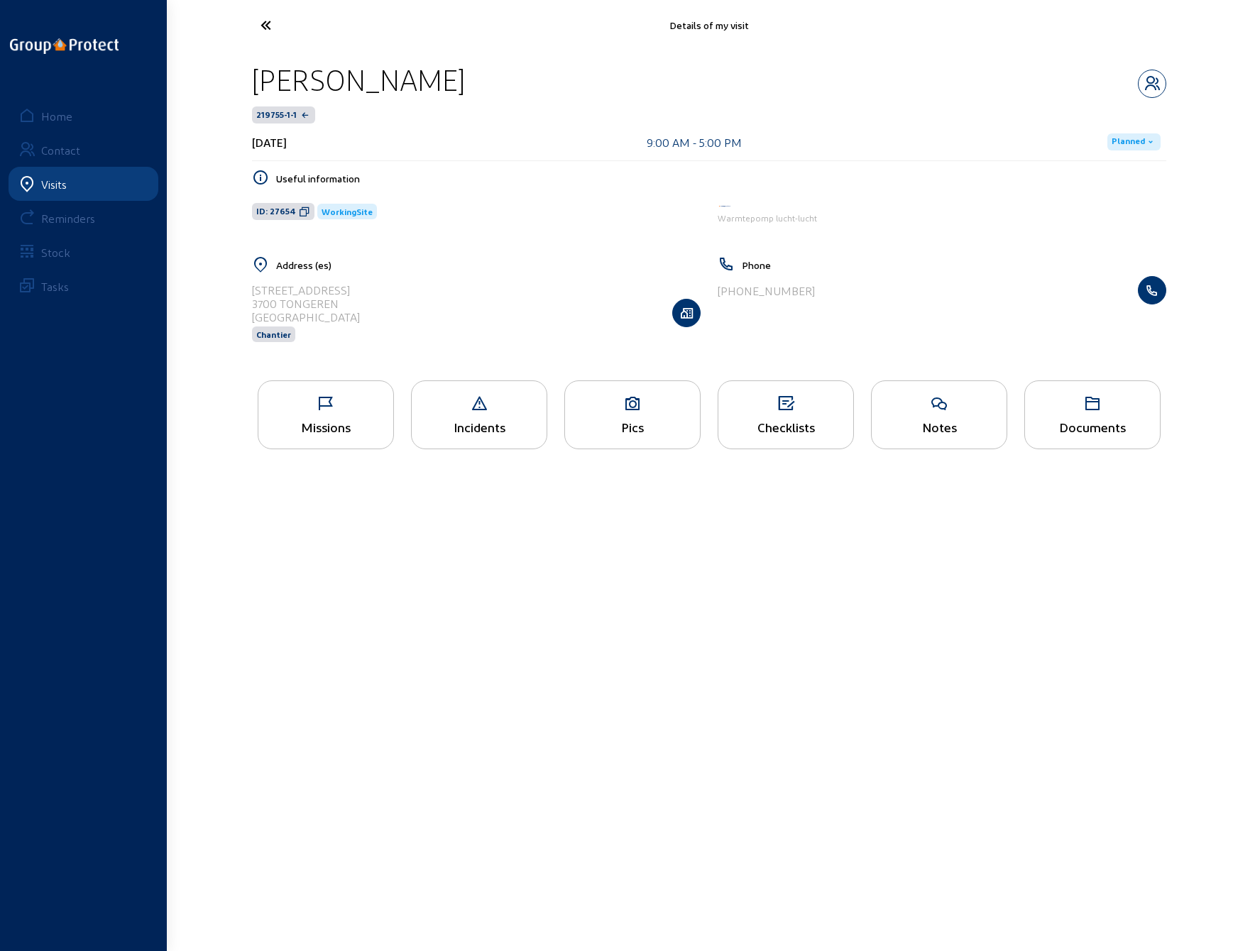
click at [616, 402] on icon at bounding box center [632, 403] width 135 height 17
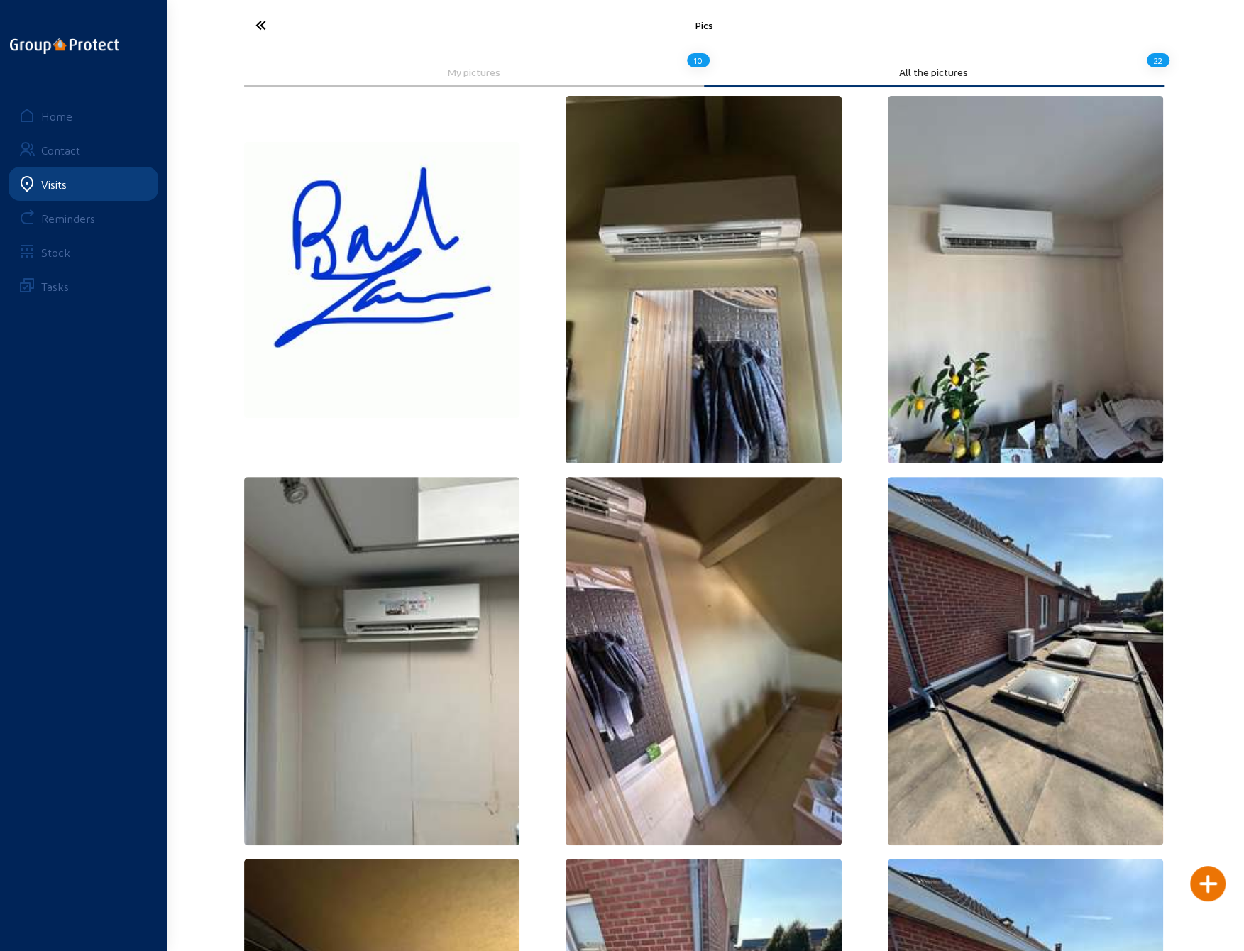
click at [260, 24] on icon at bounding box center [313, 25] width 131 height 25
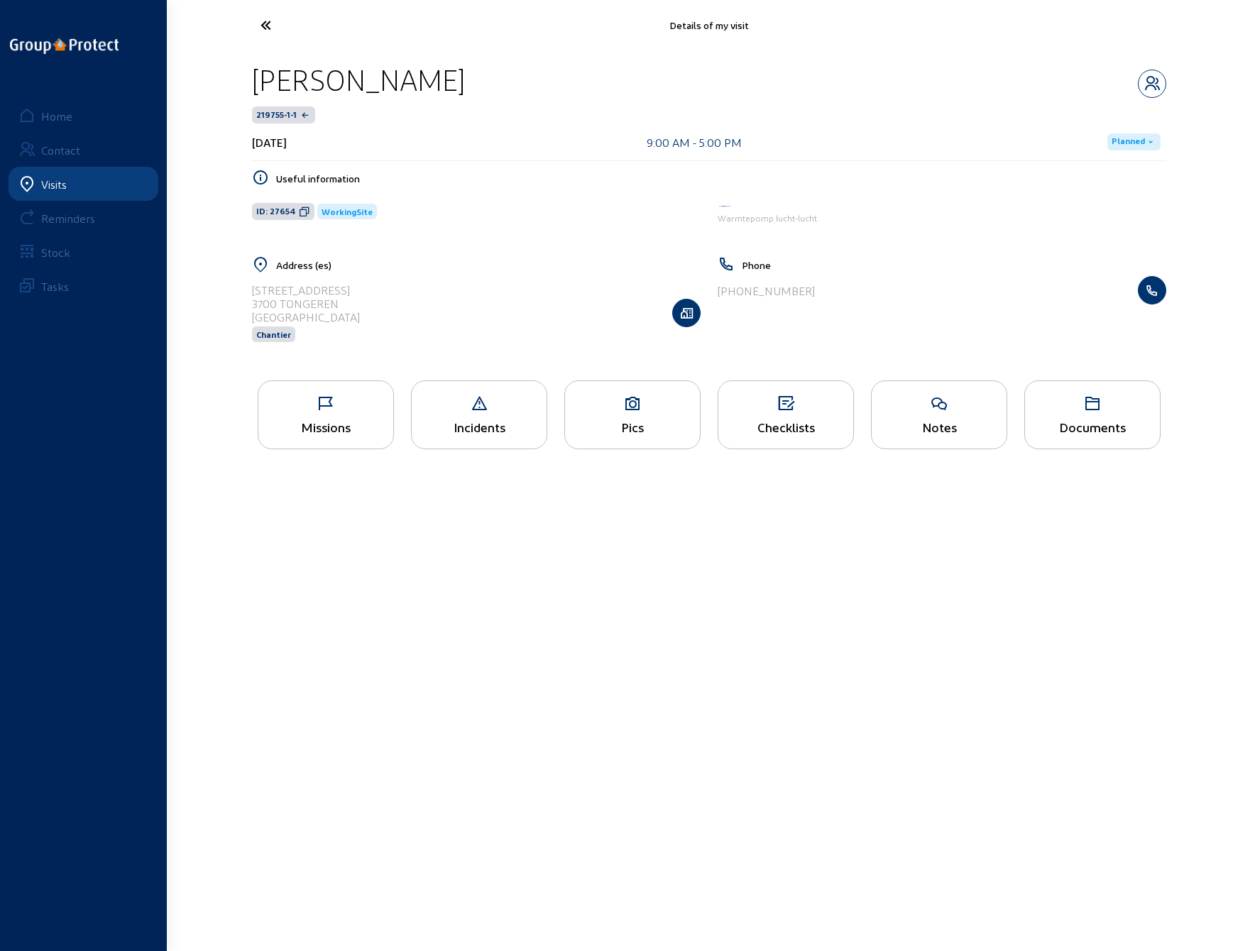
click at [759, 412] on div "Checklists" at bounding box center [786, 414] width 136 height 69
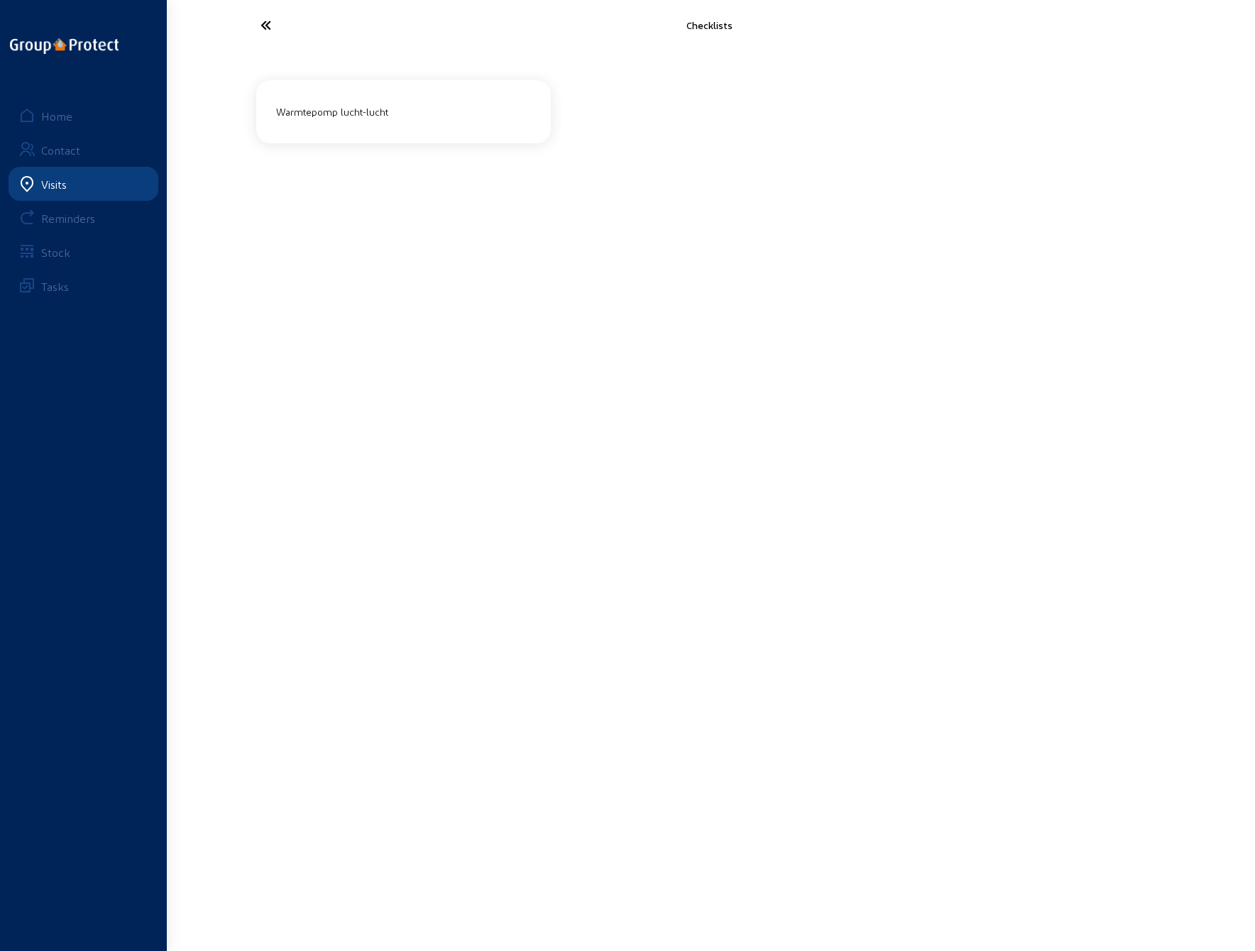
click at [346, 111] on div "Warmtepomp lucht-lucht" at bounding box center [403, 111] width 266 height 23
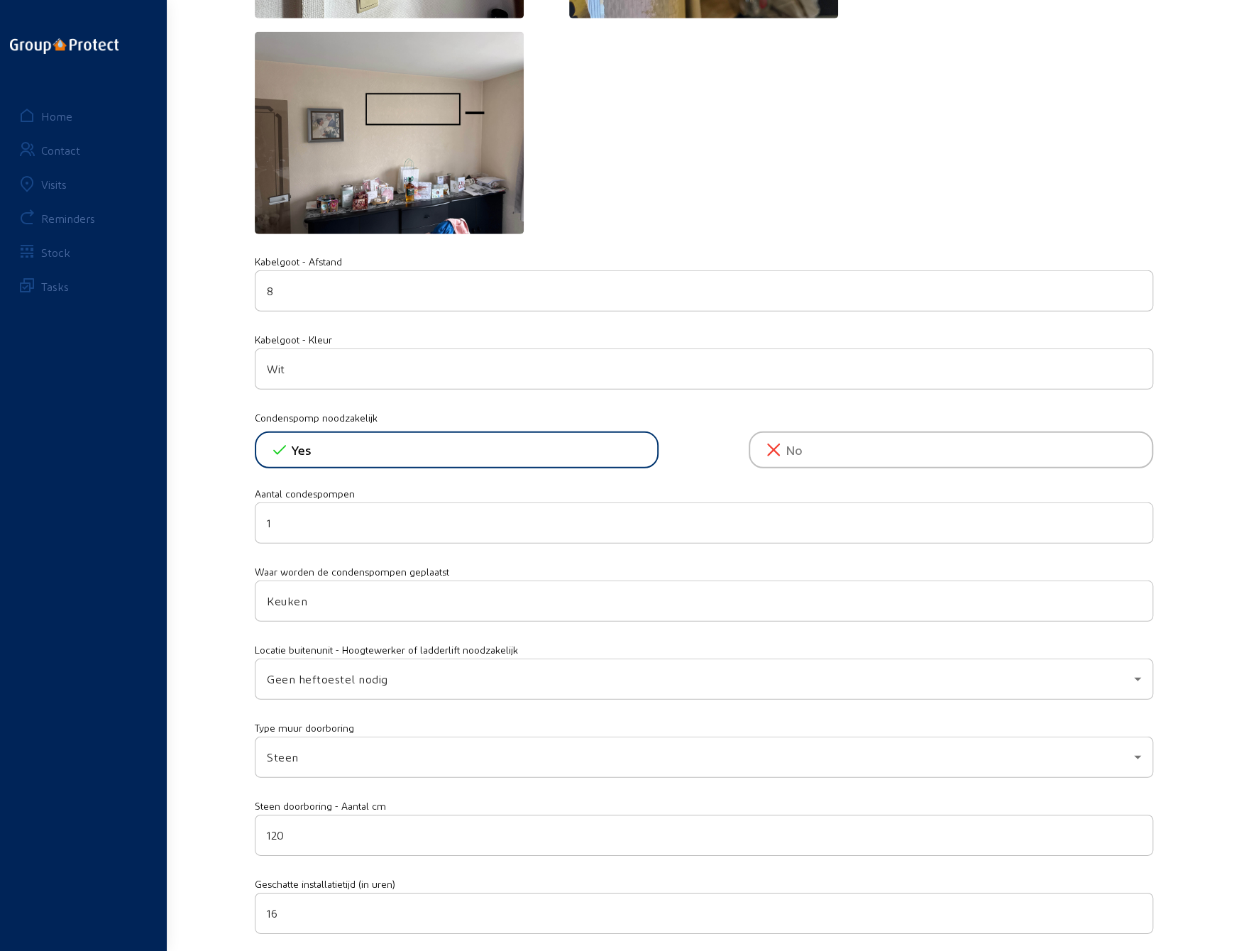
scroll to position [2484, 0]
click at [1064, 524] on div "1" at bounding box center [704, 523] width 874 height 40
type input "2"
click at [1134, 514] on input "2" at bounding box center [704, 522] width 874 height 17
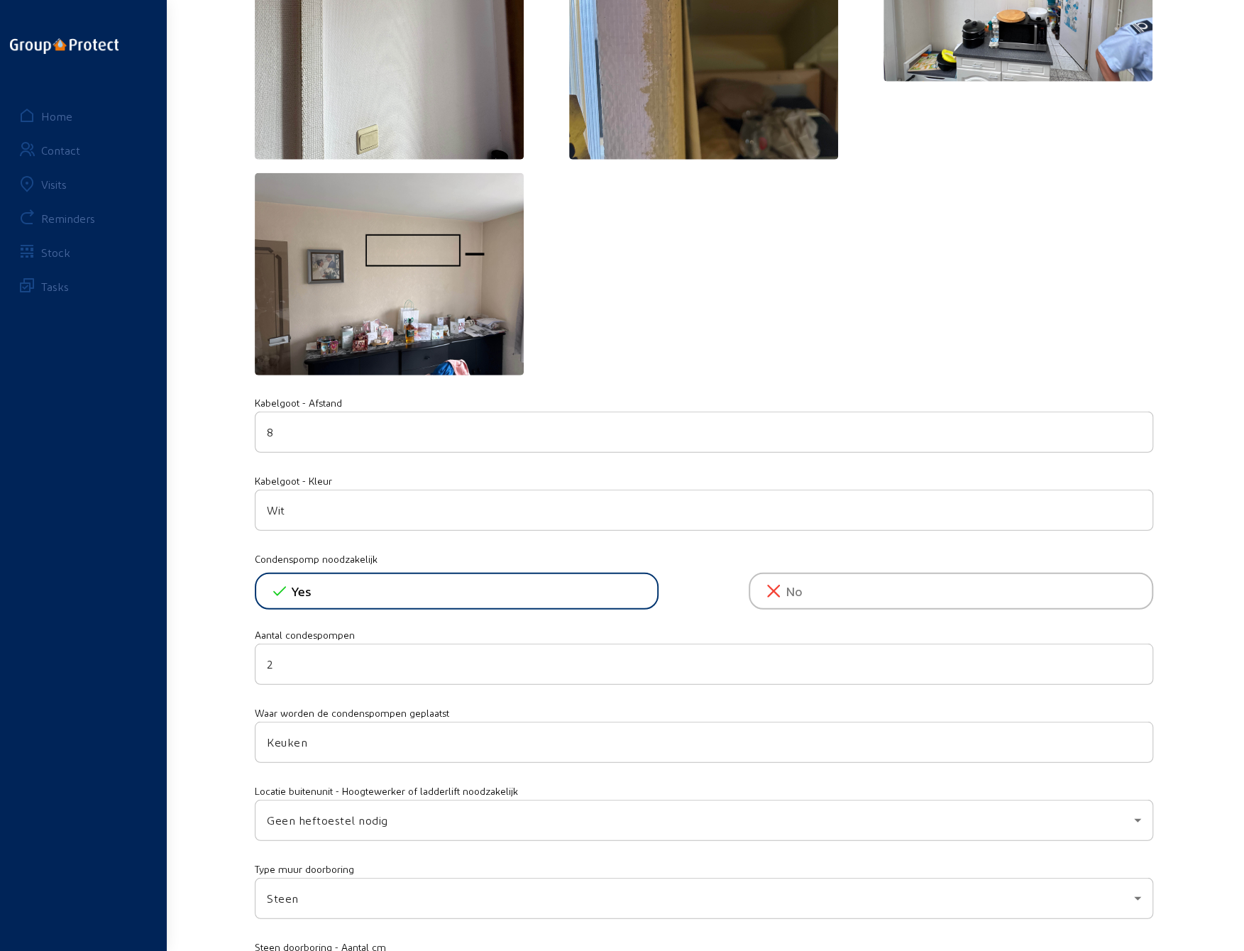
scroll to position [2271, 0]
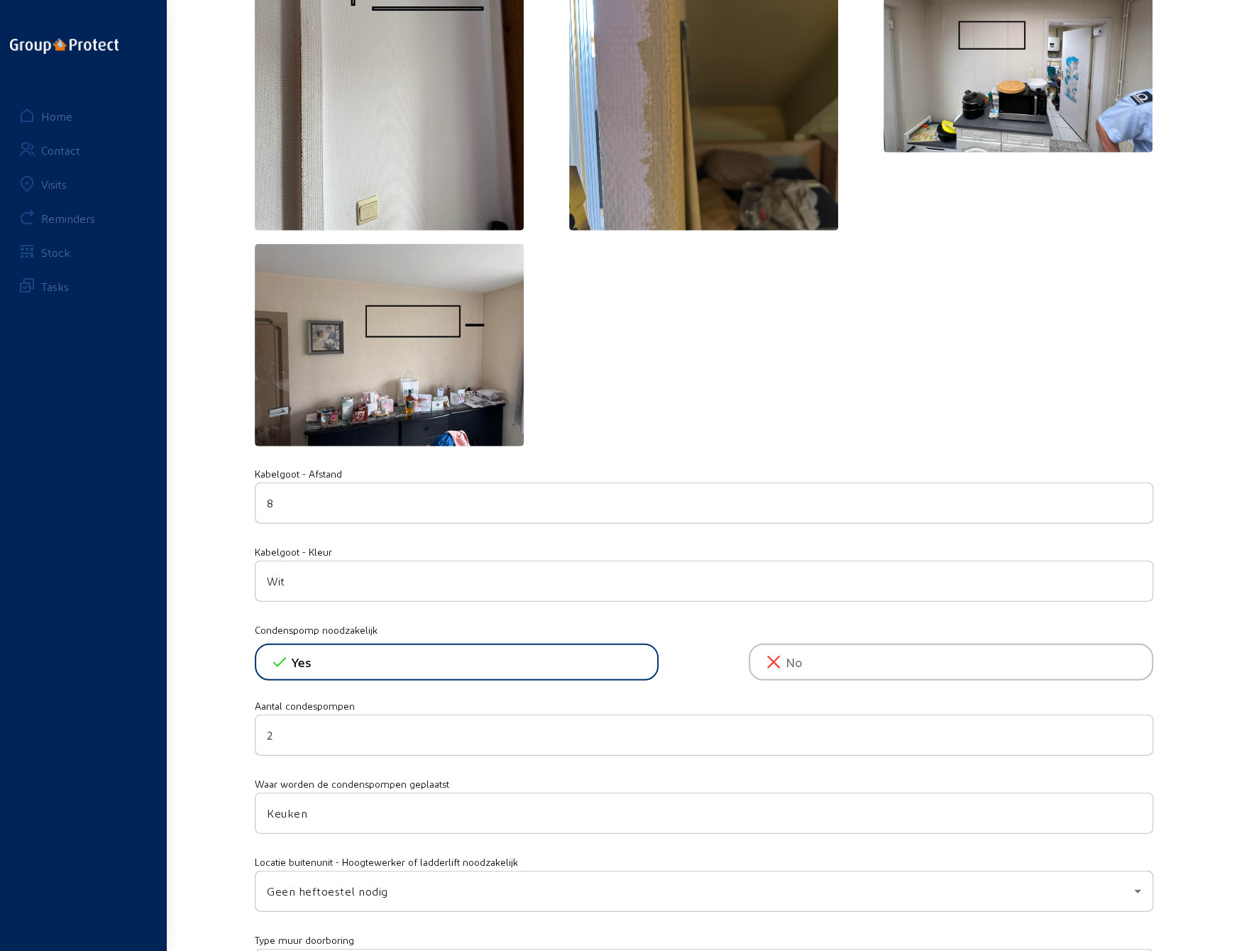
drag, startPoint x: 282, startPoint y: 497, endPoint x: 236, endPoint y: 497, distance: 46.1
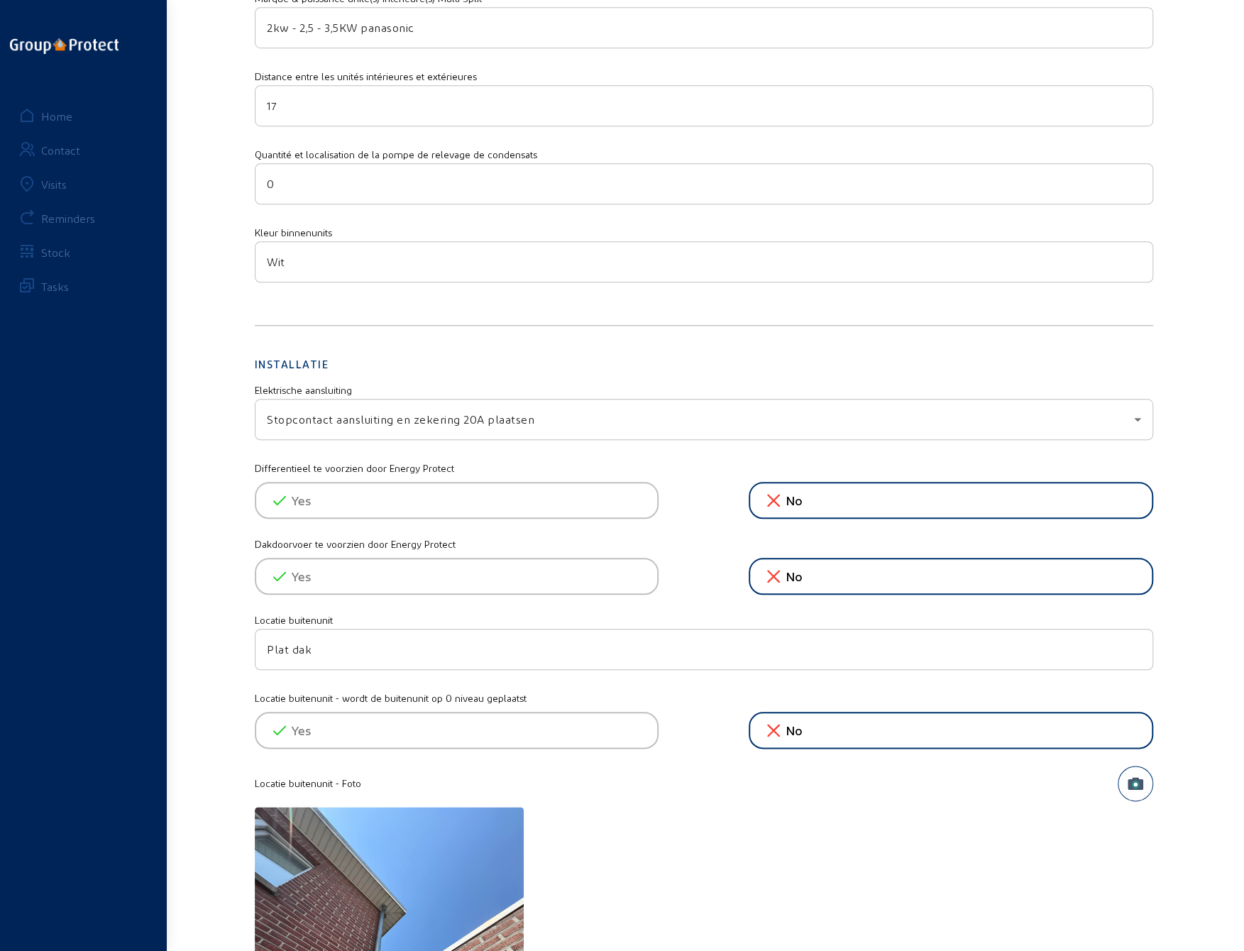
scroll to position [460, 0]
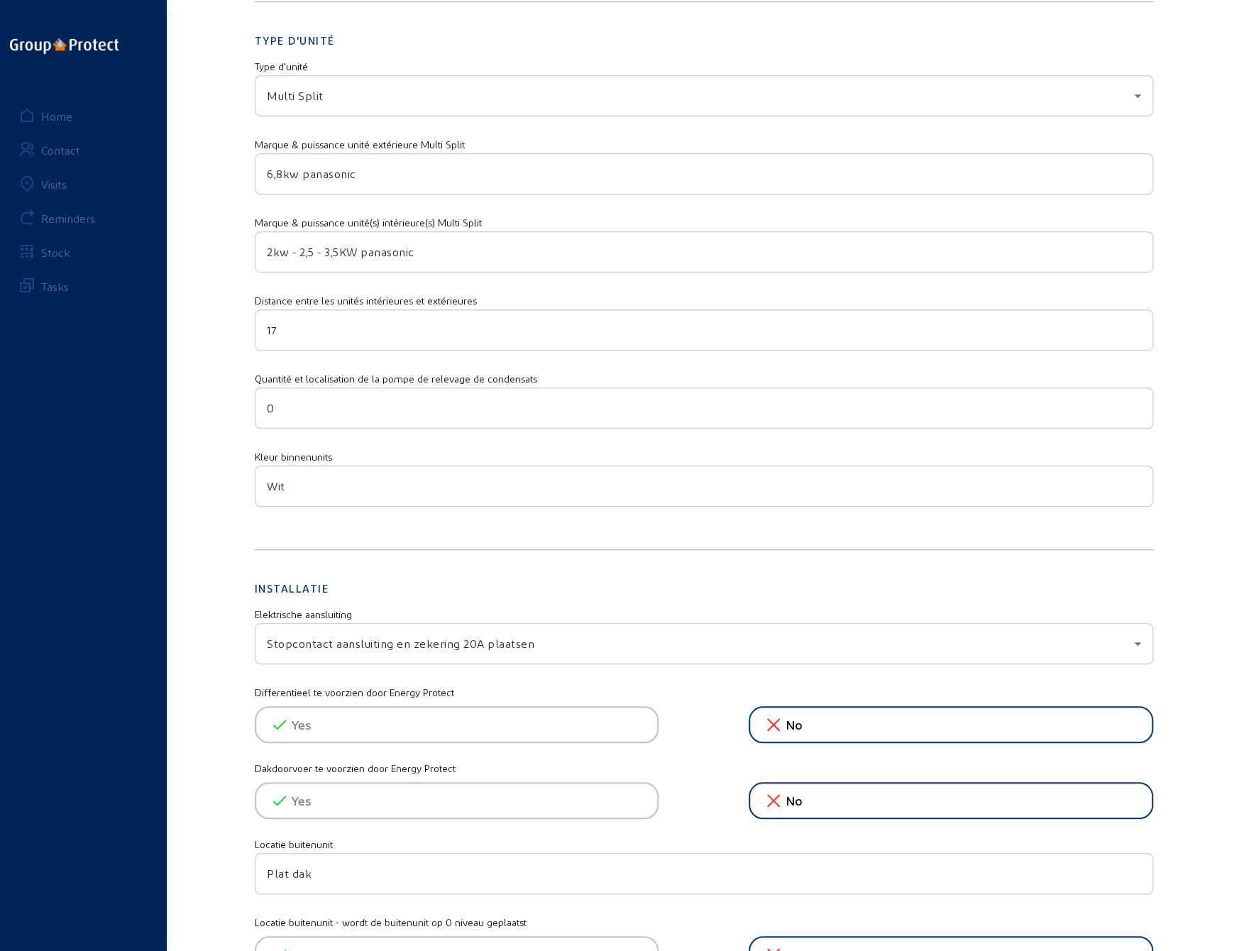
type input "12"
drag, startPoint x: 287, startPoint y: 325, endPoint x: 241, endPoint y: 326, distance: 46.1
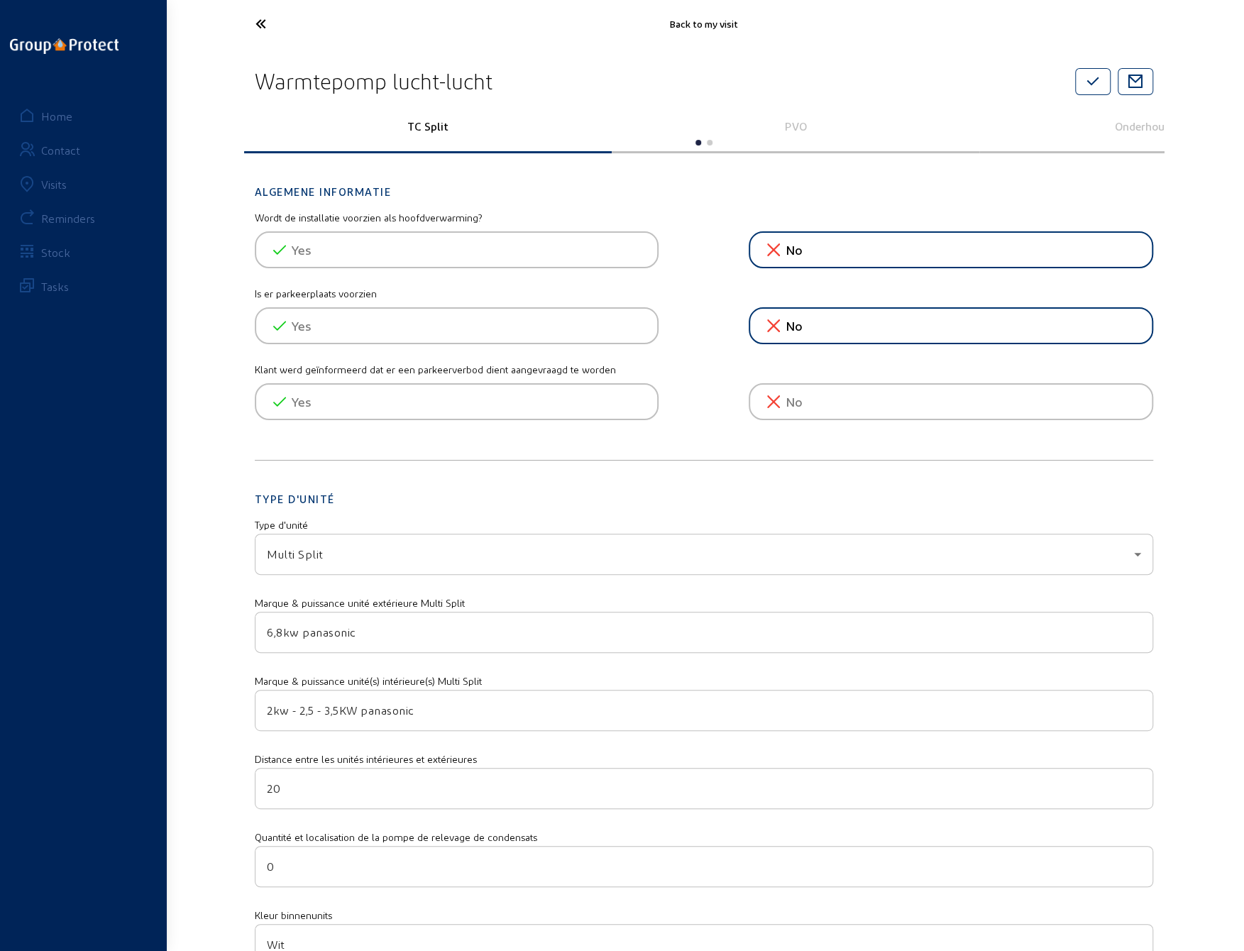
scroll to position [0, 0]
type input "20"
click at [1092, 82] on icon "button" at bounding box center [1093, 83] width 17 height 17
click at [1125, 128] on p "Onderhoudsbezoek" at bounding box center [1163, 127] width 348 height 13
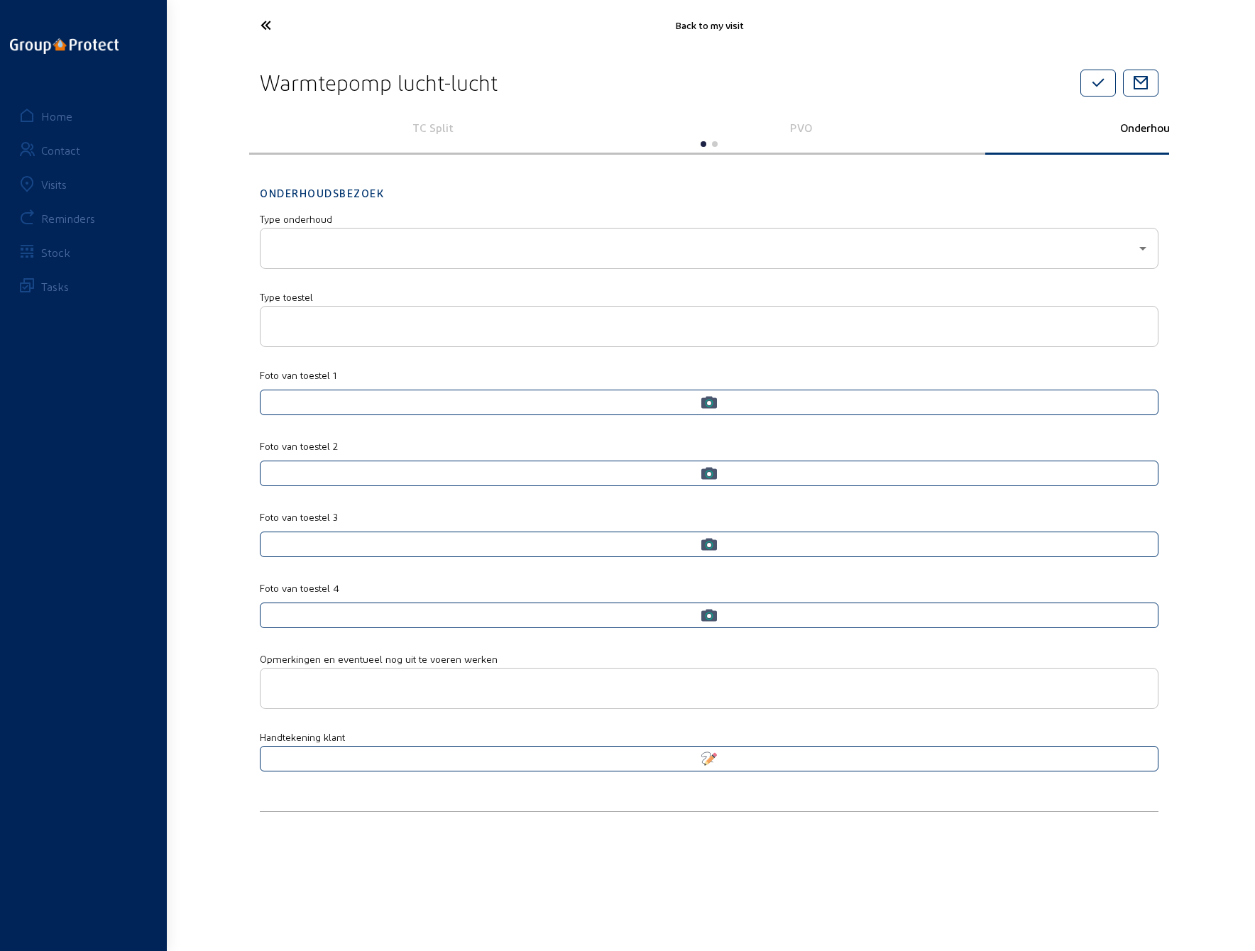
click at [793, 124] on p "PVO" at bounding box center [801, 127] width 348 height 13
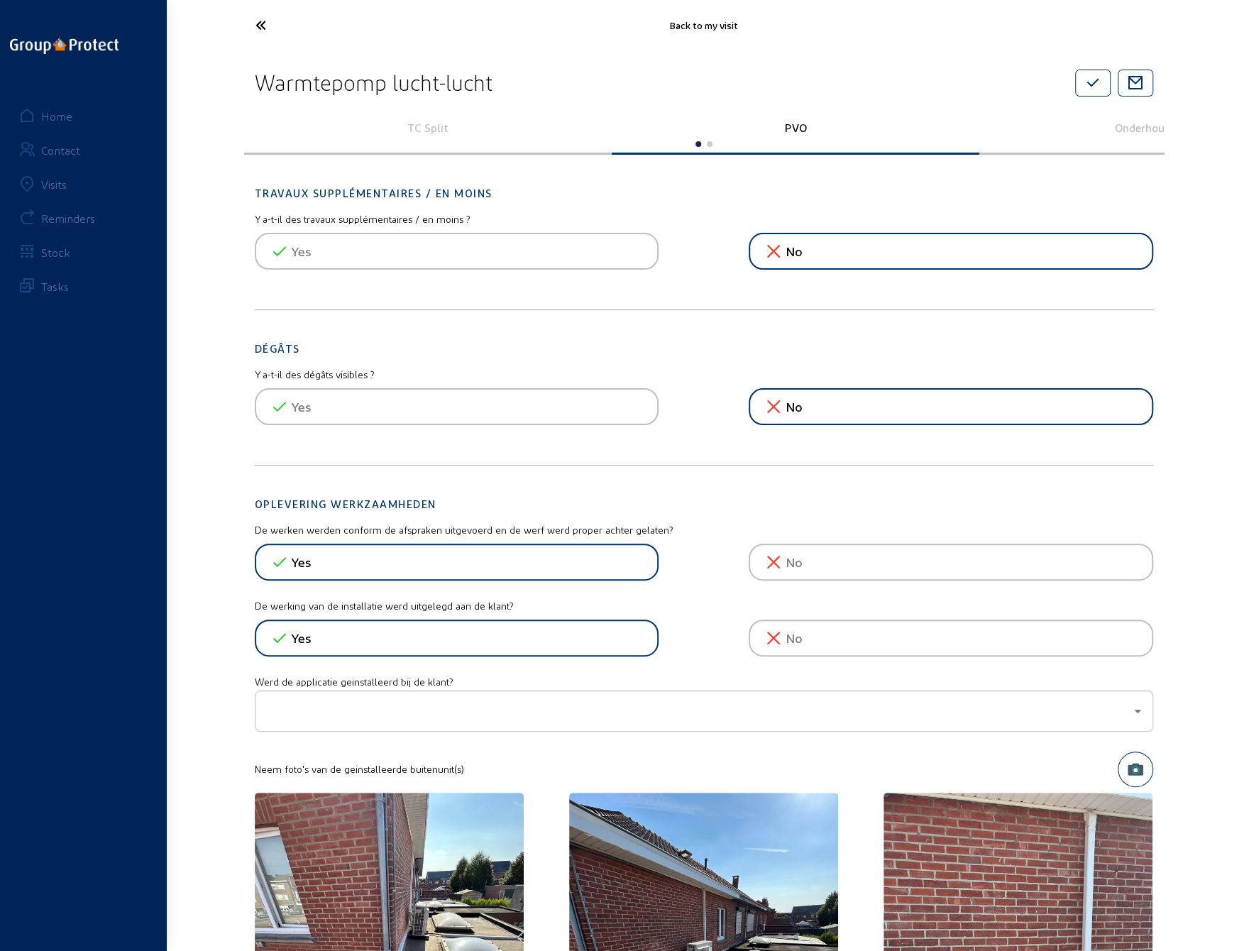
click at [260, 21] on icon at bounding box center [313, 25] width 131 height 25
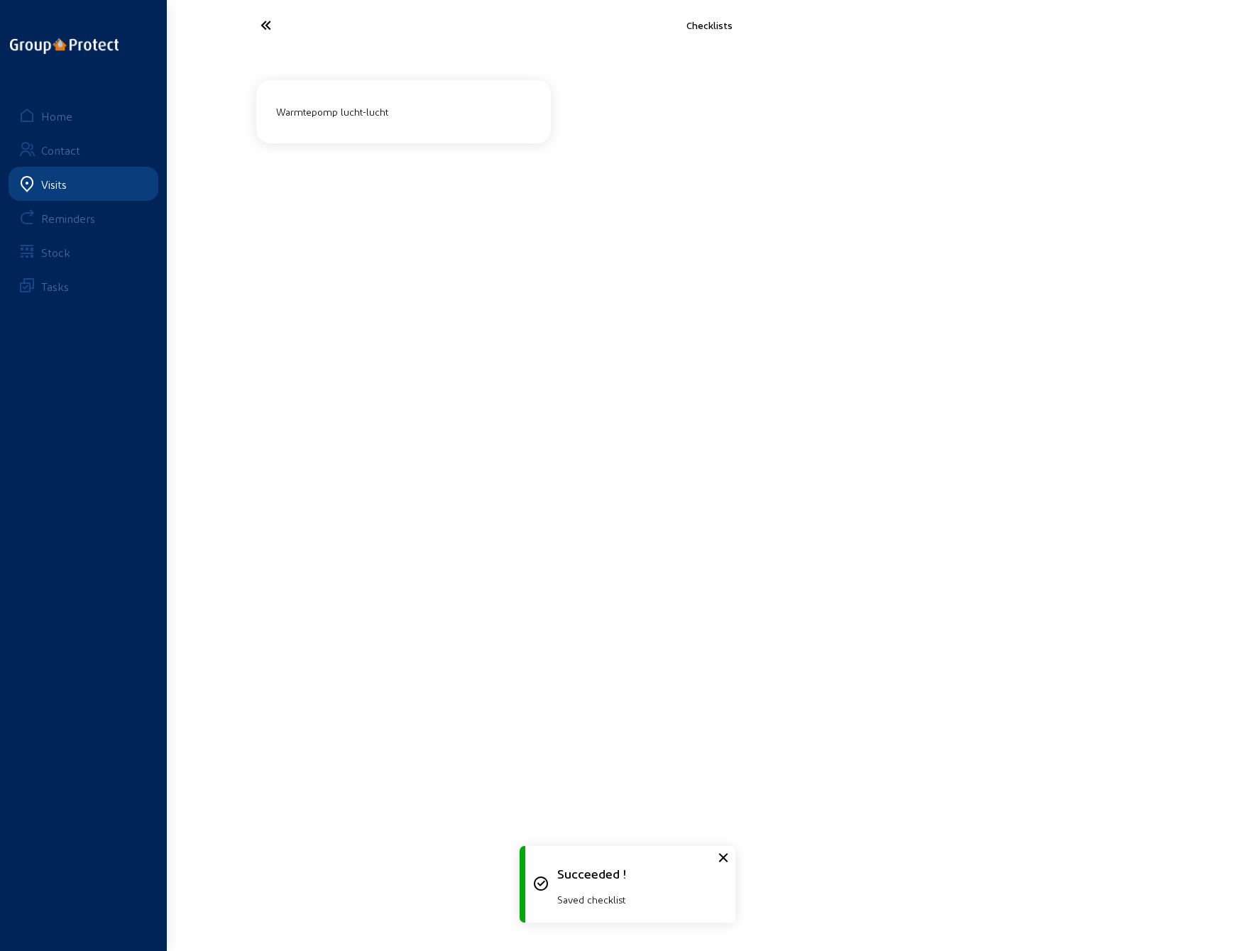
click at [267, 28] on icon at bounding box center [318, 25] width 131 height 25
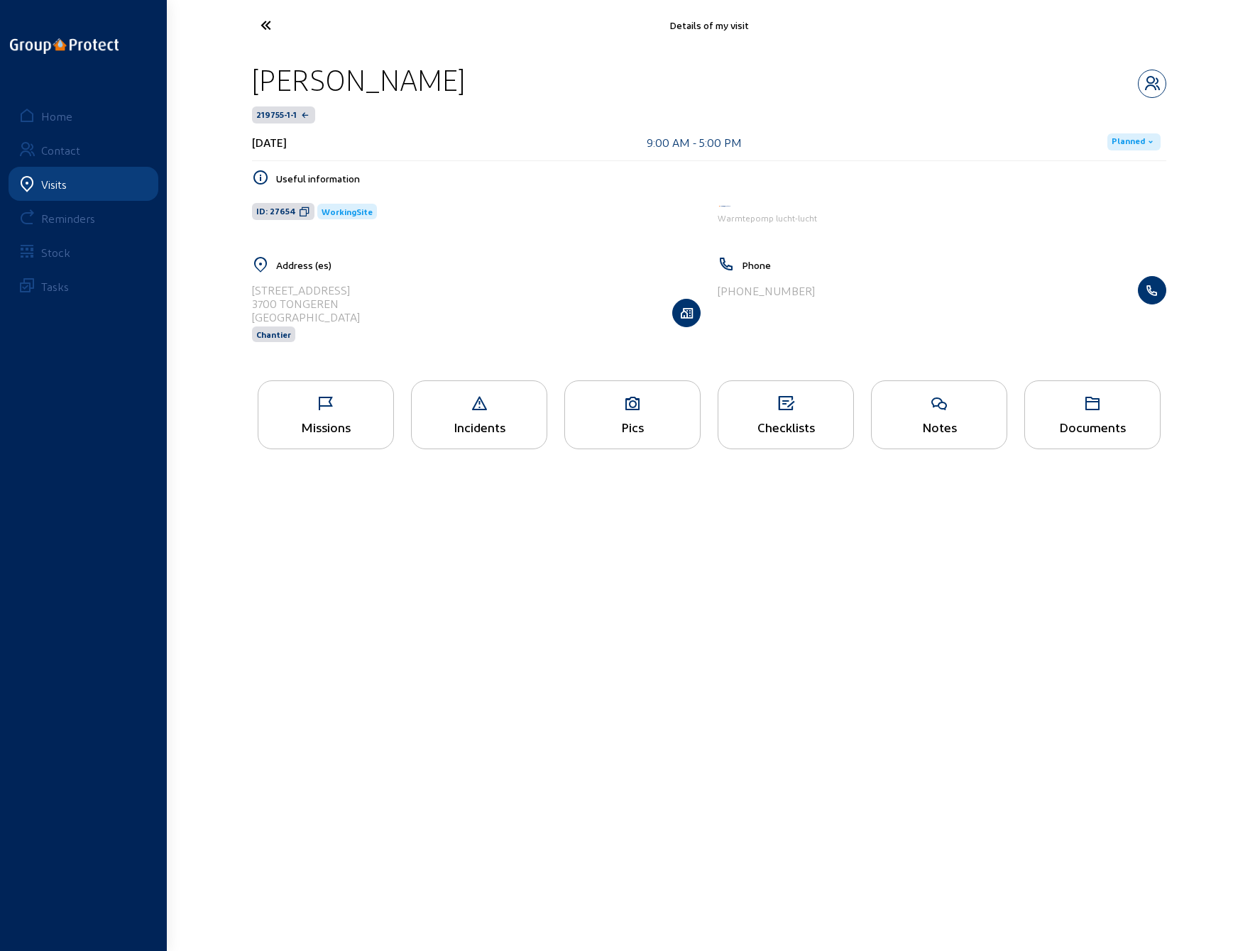
click at [261, 23] on icon at bounding box center [318, 25] width 131 height 25
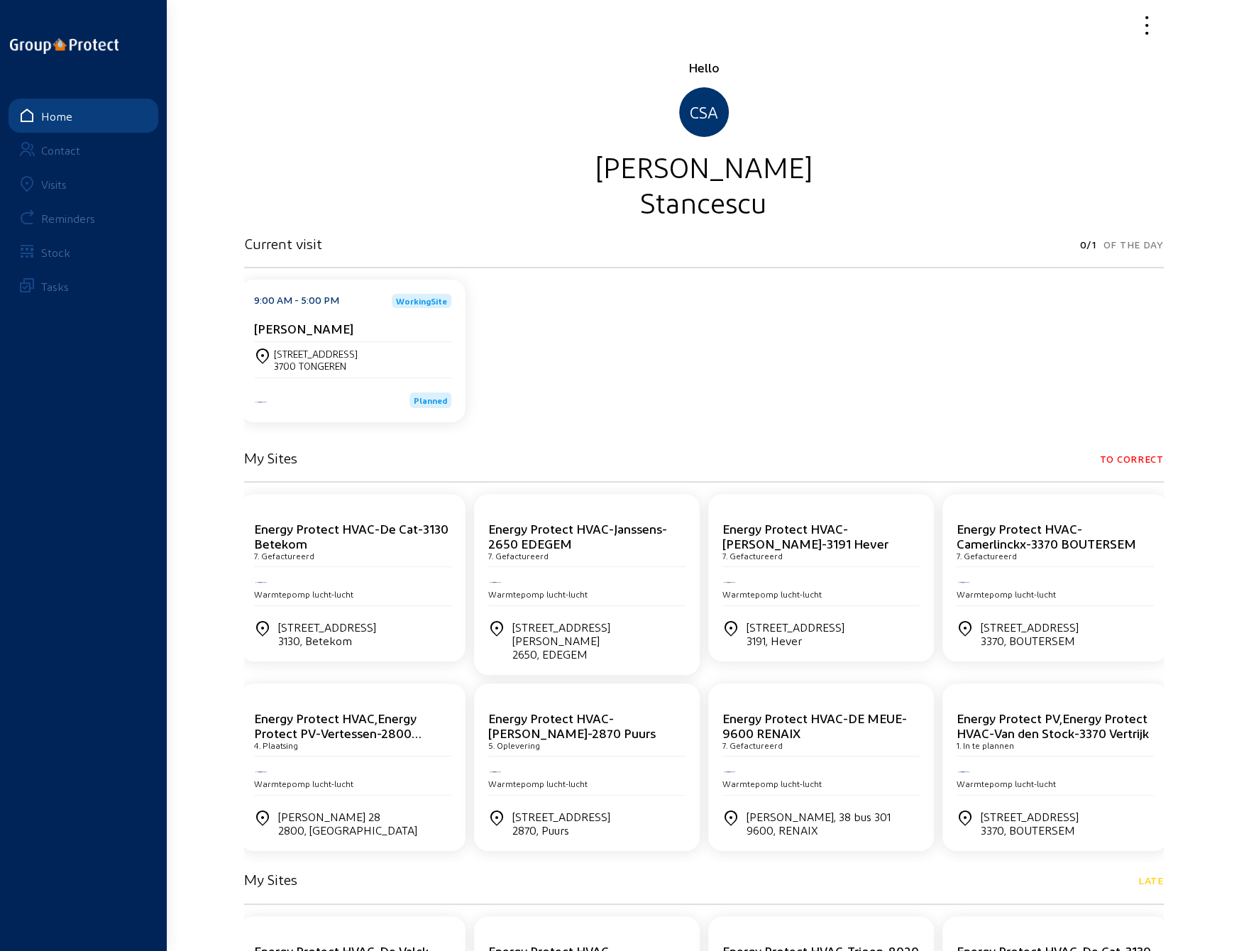
click at [61, 185] on div "Visits" at bounding box center [54, 183] width 26 height 13
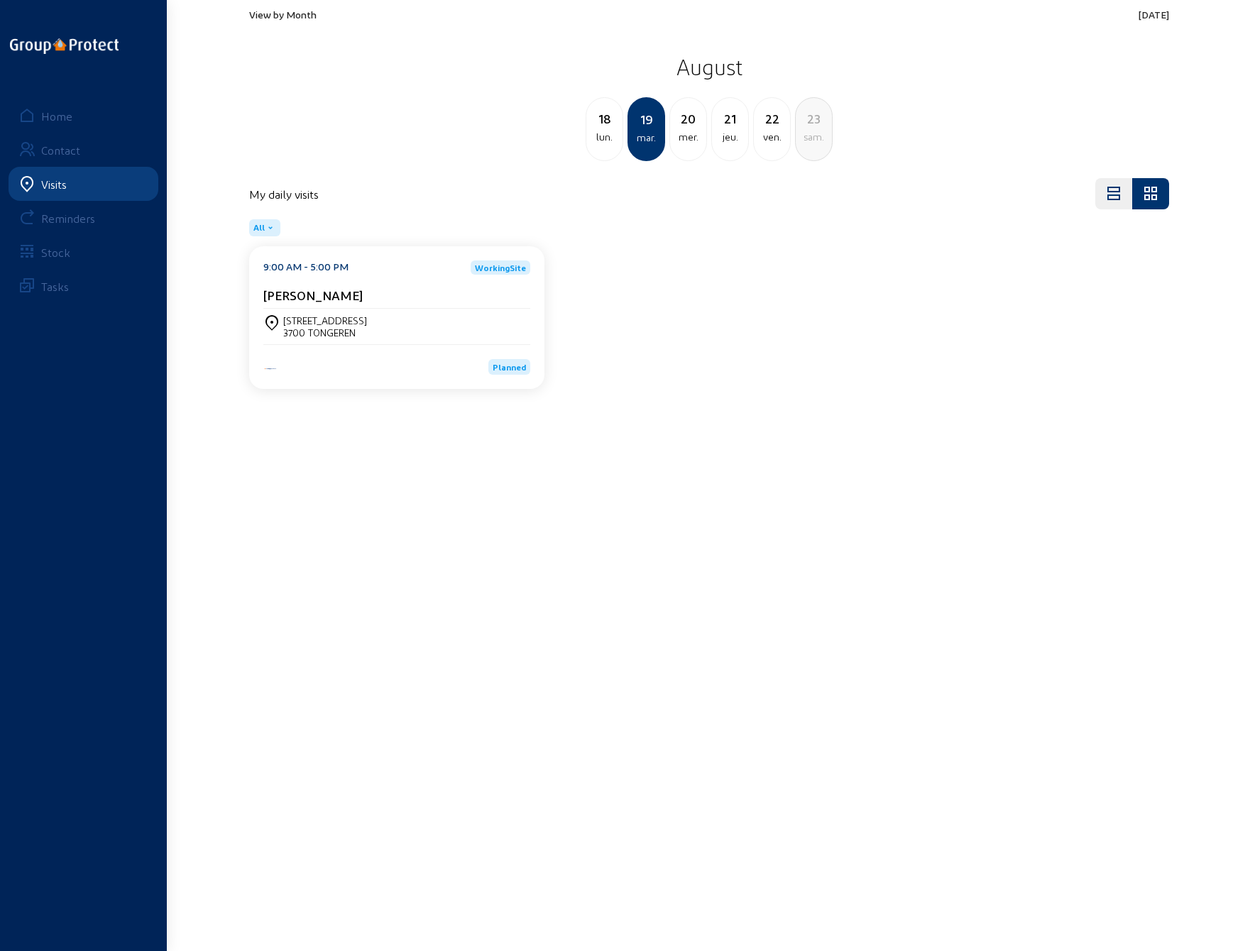
drag, startPoint x: 687, startPoint y: 128, endPoint x: 666, endPoint y: 132, distance: 20.9
click at [687, 129] on div "mer." at bounding box center [688, 136] width 36 height 17
drag, startPoint x: 369, startPoint y: 330, endPoint x: 345, endPoint y: 329, distance: 24.1
click at [375, 327] on div "Reigerstraat 19 9860 OOSTERZELE" at bounding box center [396, 326] width 267 height 24
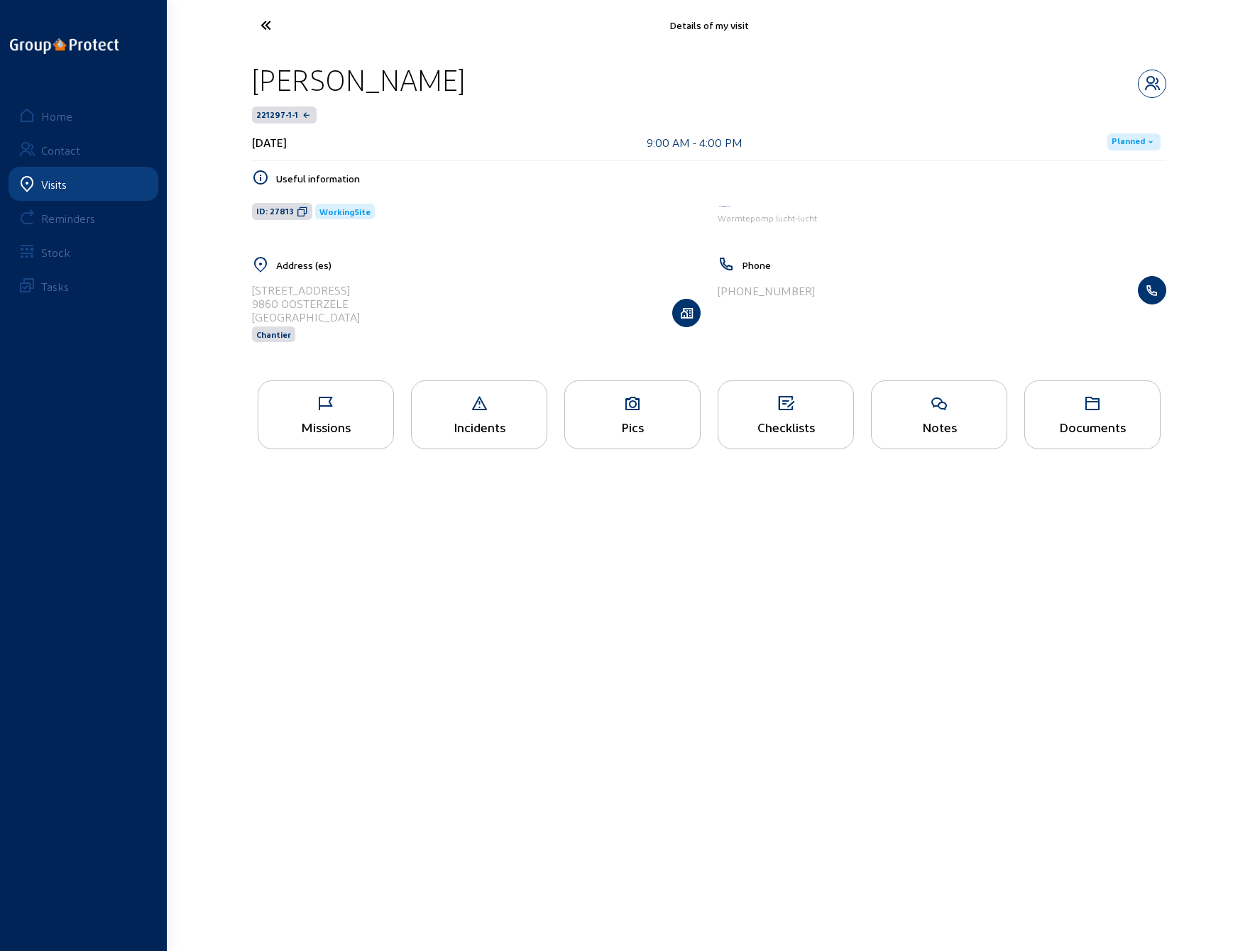
drag, startPoint x: 355, startPoint y: 303, endPoint x: 253, endPoint y: 304, distance: 101.5
click at [253, 304] on div "Reigerstraat 19 9860 OOSTERZELE Belgique Chantier" at bounding box center [476, 312] width 449 height 73
copy div "9860 OOSTERZELE"
click at [264, 23] on icon at bounding box center [318, 25] width 131 height 25
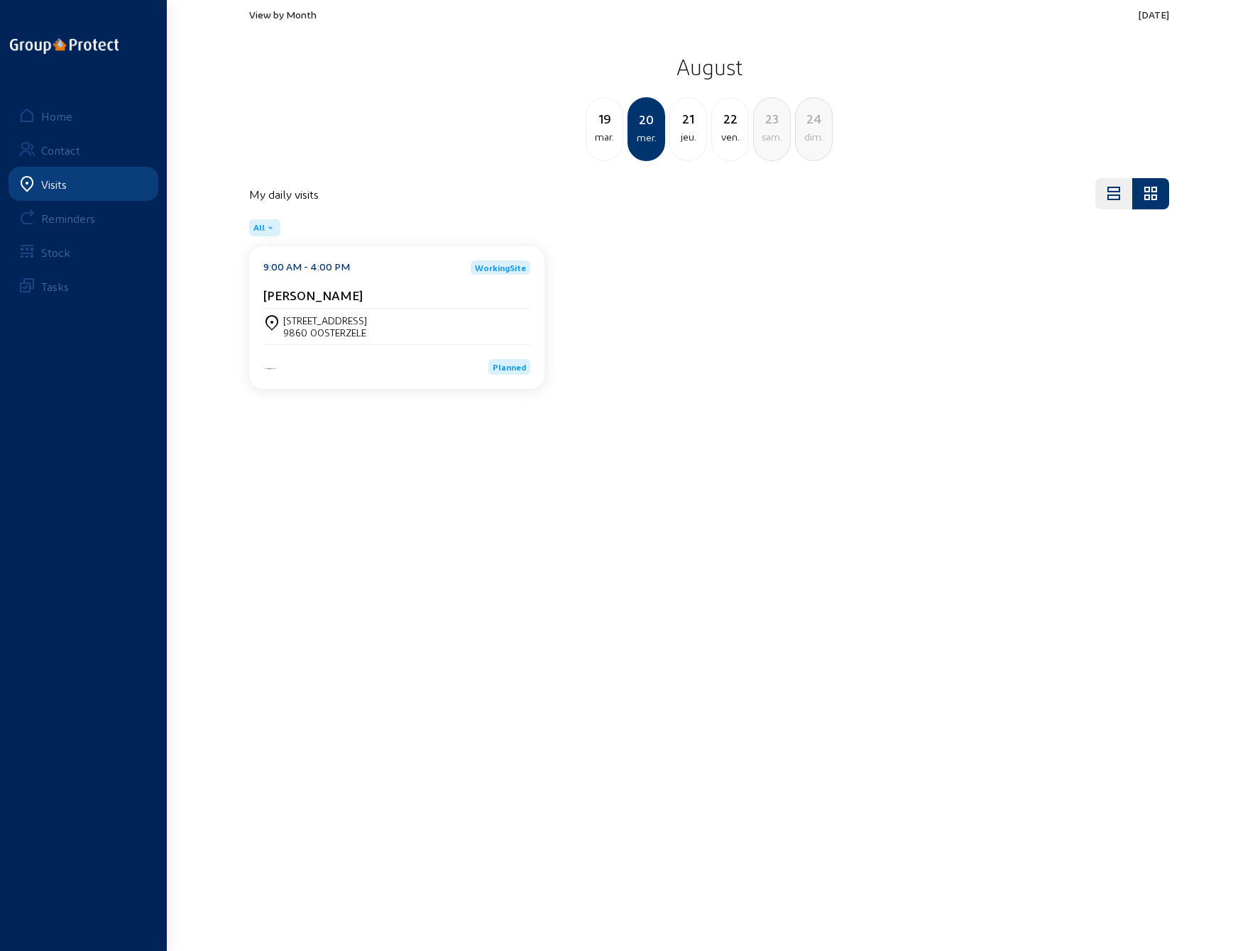
click at [265, 13] on span "View by Month" at bounding box center [282, 15] width 67 height 12
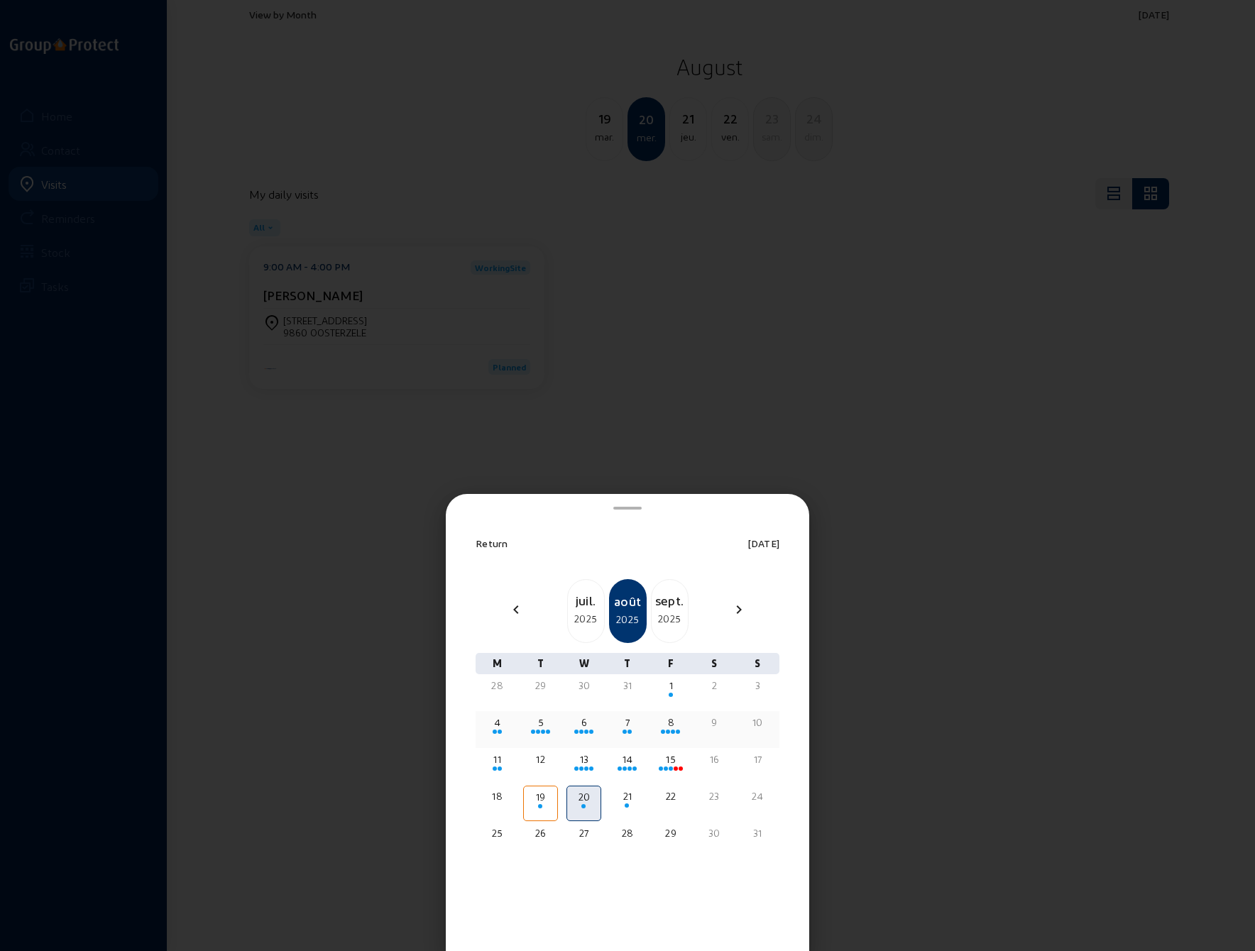
click at [671, 730] on span at bounding box center [673, 732] width 4 height 4
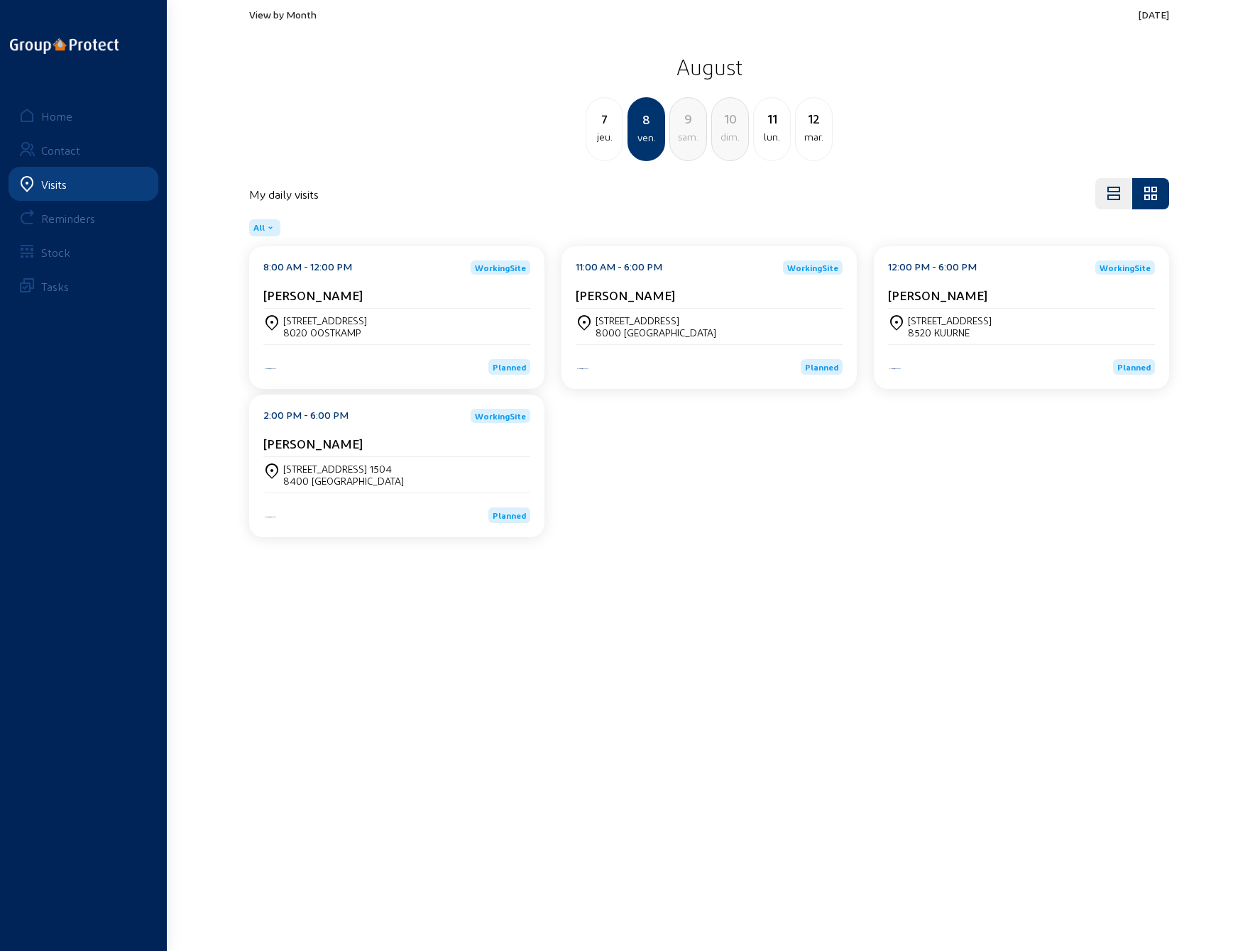
drag, startPoint x: 362, startPoint y: 331, endPoint x: 284, endPoint y: 334, distance: 78.1
click at [284, 334] on div "8020 OOSTKAMP" at bounding box center [325, 332] width 84 height 12
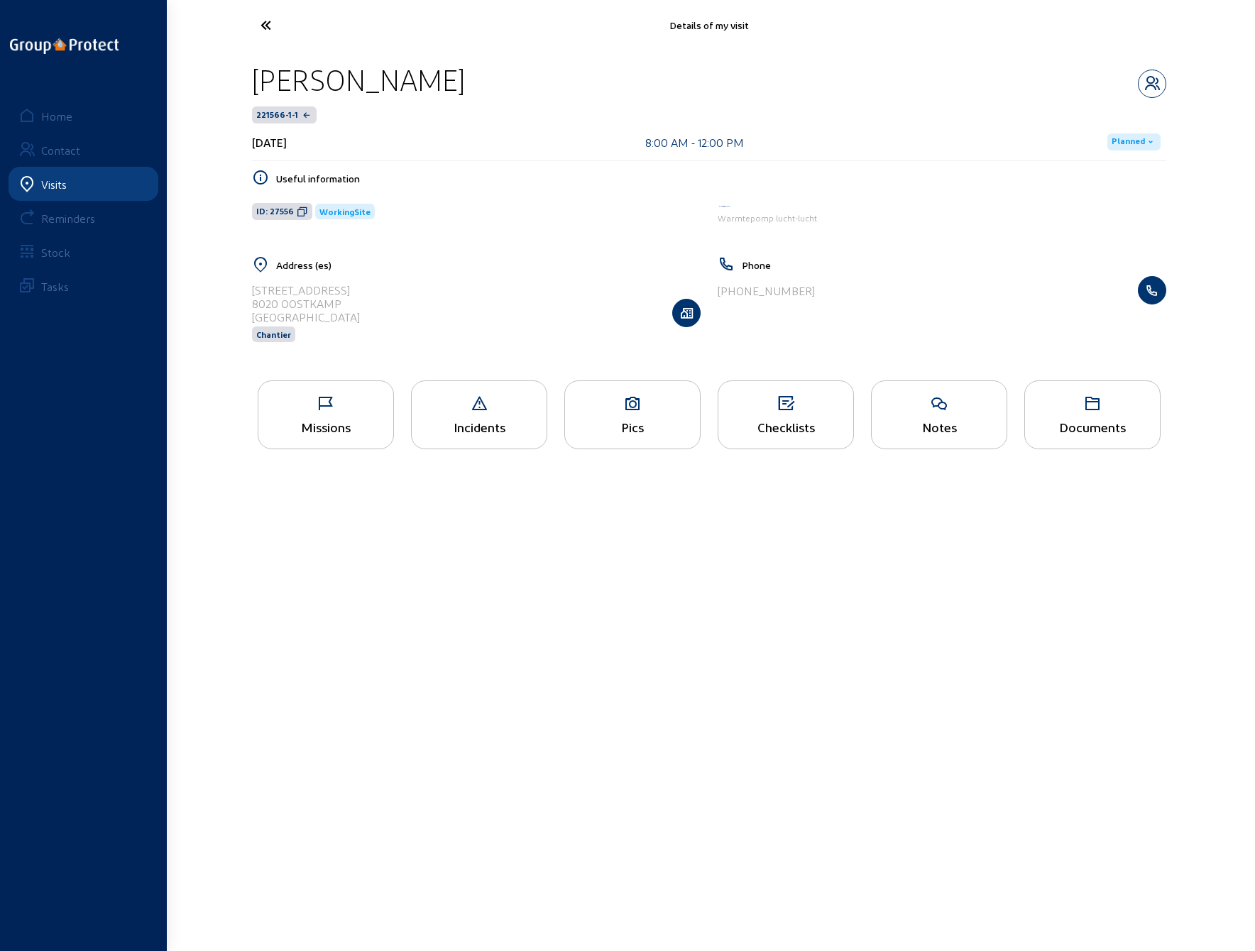
drag, startPoint x: 252, startPoint y: 289, endPoint x: 354, endPoint y: 306, distance: 103.6
click at [354, 306] on div "legendaledreef, 49 8020 OOSTKAMP Belgique Chantier" at bounding box center [476, 312] width 449 height 73
copy cam-list-title "legendaledreef, 49 8020 OOSTKAMP"
click at [265, 26] on icon at bounding box center [318, 25] width 131 height 25
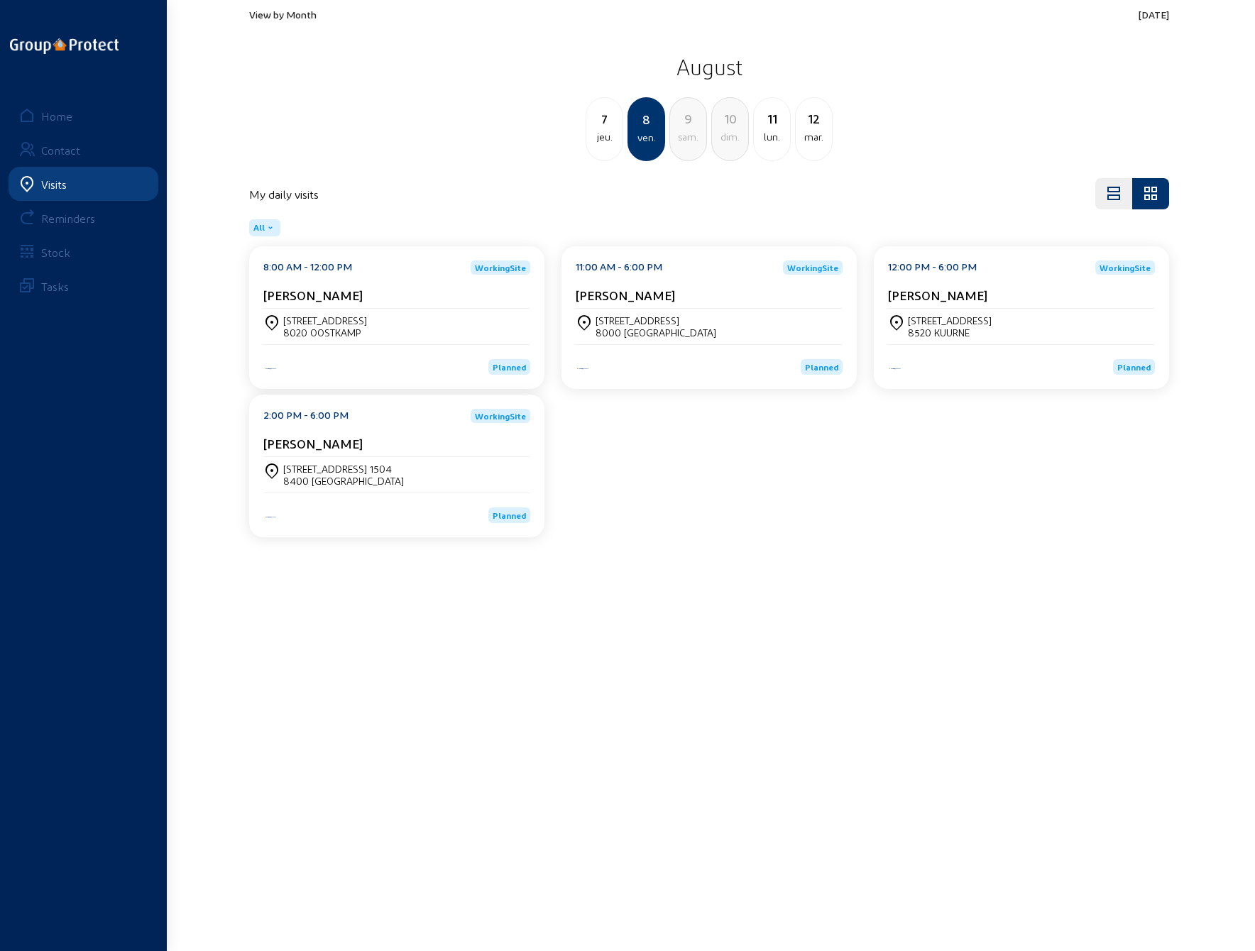
click at [270, 18] on span "View by Month" at bounding box center [282, 15] width 67 height 12
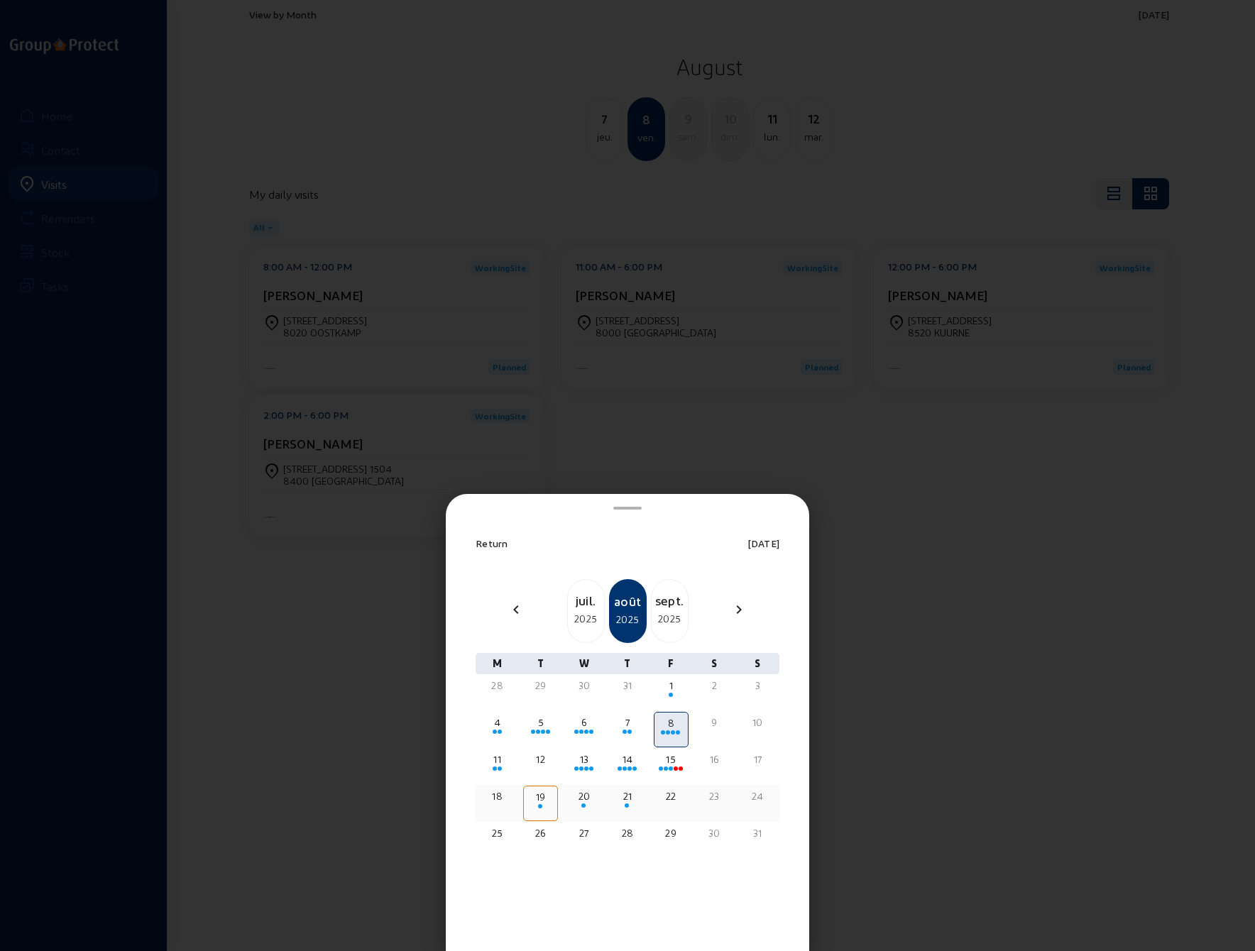
click at [670, 798] on div "22" at bounding box center [671, 796] width 32 height 14
